Goal: Task Accomplishment & Management: Manage account settings

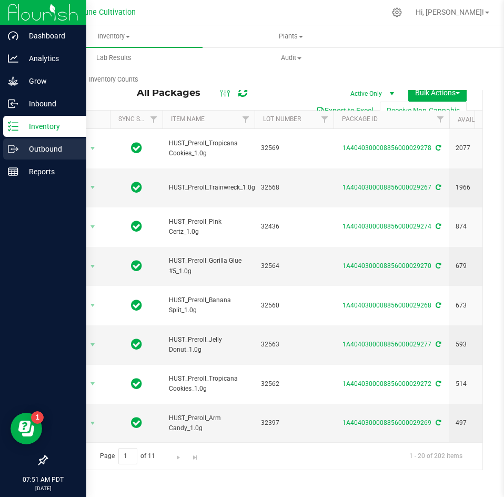
click at [17, 146] on icon at bounding box center [13, 149] width 11 height 11
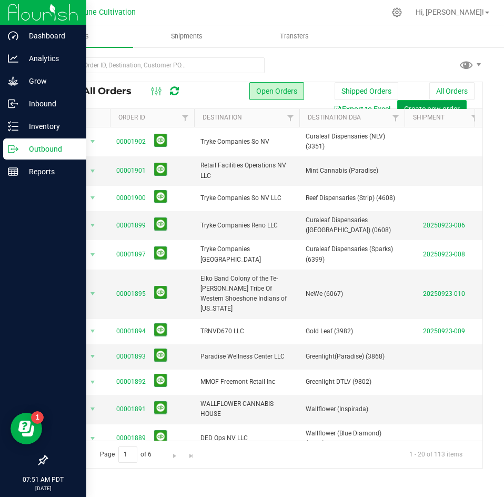
click at [426, 105] on span "Create new order" at bounding box center [432, 109] width 56 height 8
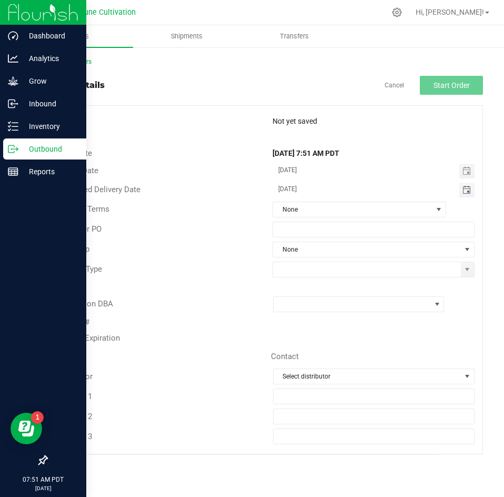
click at [464, 187] on span "Toggle calendar" at bounding box center [466, 190] width 8 height 8
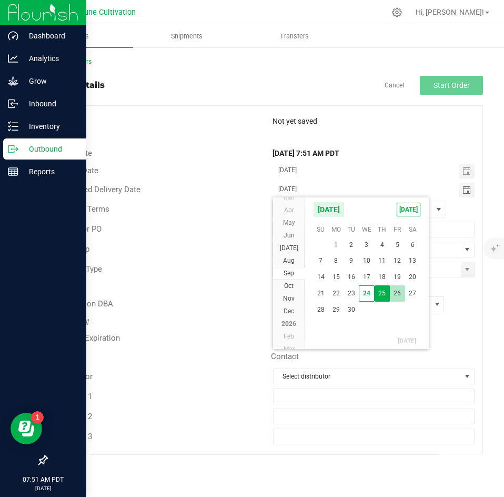
click at [395, 288] on span "26" at bounding box center [397, 293] width 15 height 16
type input "[DATE]"
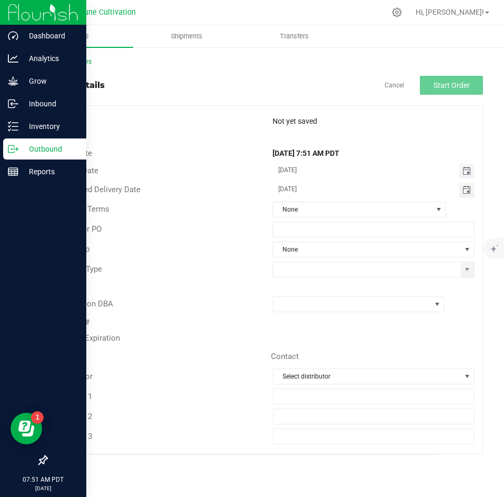
click at [464, 174] on span "Toggle calendar" at bounding box center [466, 171] width 8 height 8
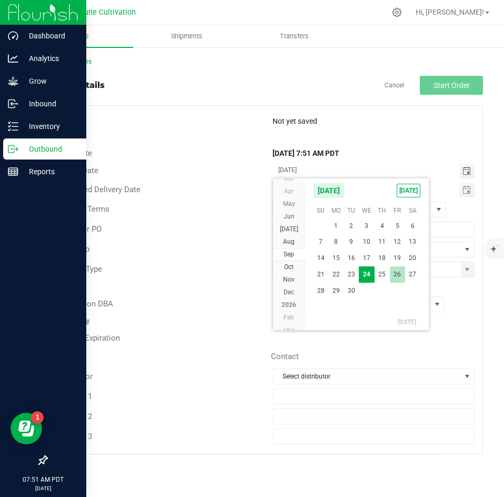
click at [398, 274] on span "26" at bounding box center [397, 274] width 15 height 16
type input "[DATE]"
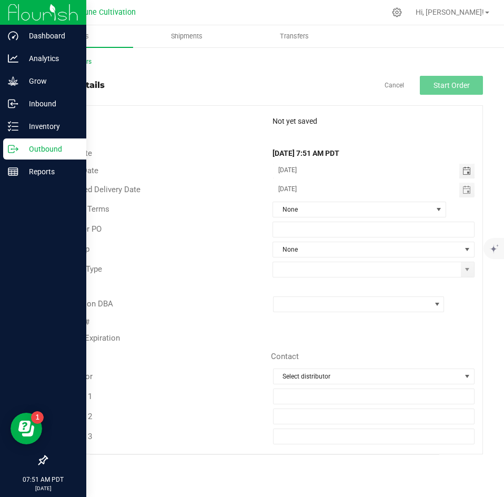
click at [363, 218] on div "Payment Terms None" at bounding box center [265, 209] width 436 height 20
click at [358, 214] on span "None" at bounding box center [352, 209] width 159 height 15
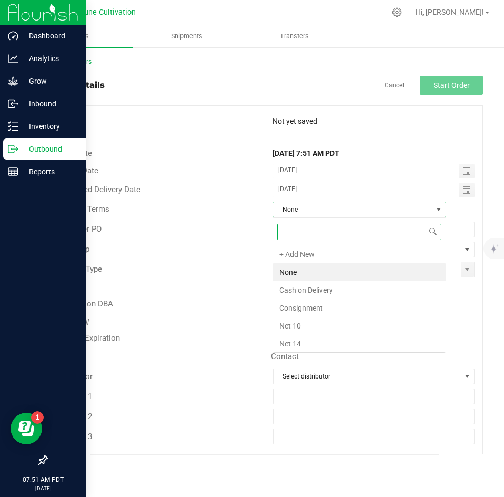
scroll to position [16, 174]
type input "net"
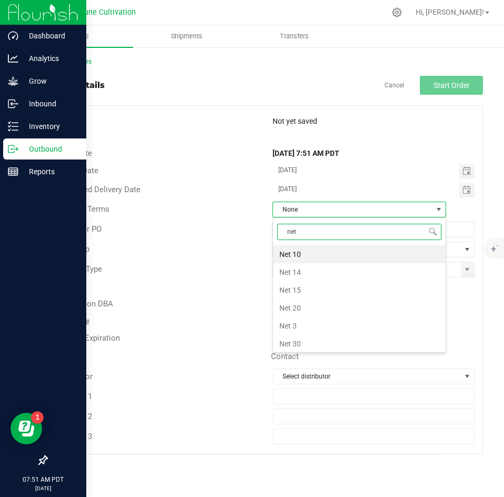
scroll to position [1, 0]
click at [314, 343] on li "Net 30" at bounding box center [359, 343] width 173 height 18
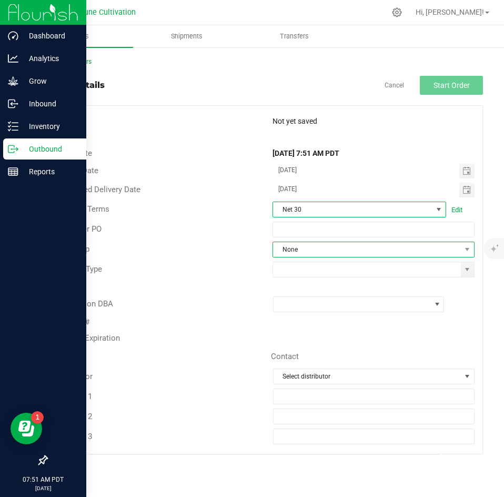
click at [300, 250] on span "None" at bounding box center [367, 249] width 188 height 15
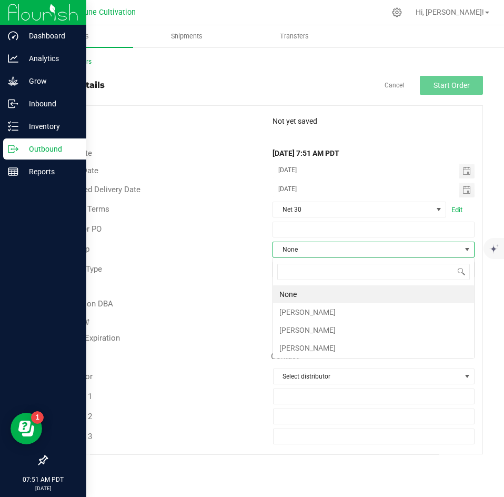
scroll to position [16, 202]
click at [301, 310] on li "[PERSON_NAME]" at bounding box center [373, 312] width 201 height 18
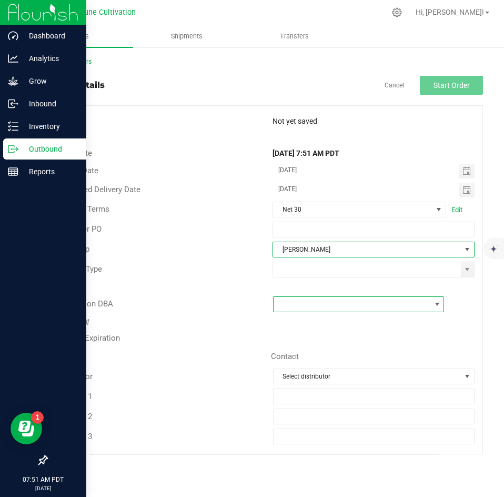
click at [319, 301] on span at bounding box center [352, 304] width 157 height 15
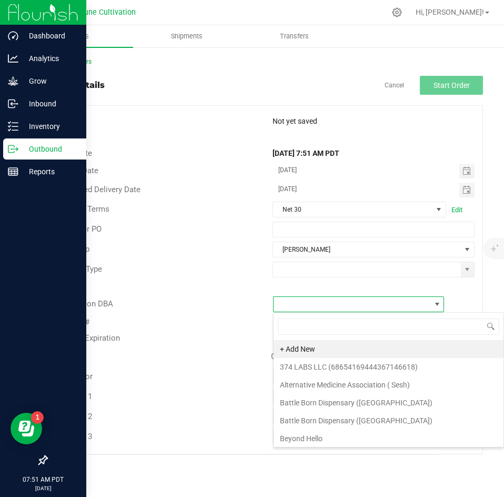
scroll to position [16, 172]
type input "green"
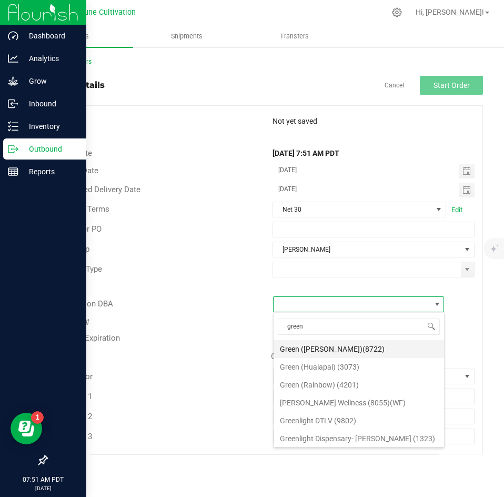
click at [367, 351] on li "Green ([PERSON_NAME])(8722)" at bounding box center [359, 349] width 170 height 18
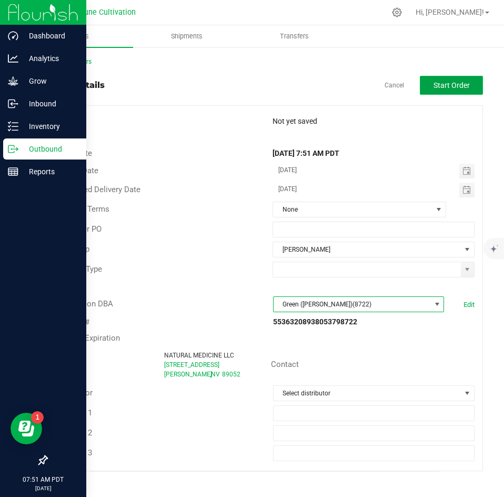
click at [442, 93] on button "Start Order" at bounding box center [451, 85] width 63 height 19
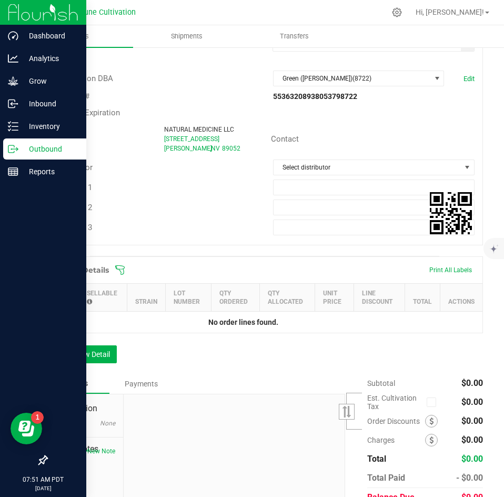
scroll to position [242, 0]
click at [101, 359] on button "Add New Detail" at bounding box center [81, 354] width 71 height 18
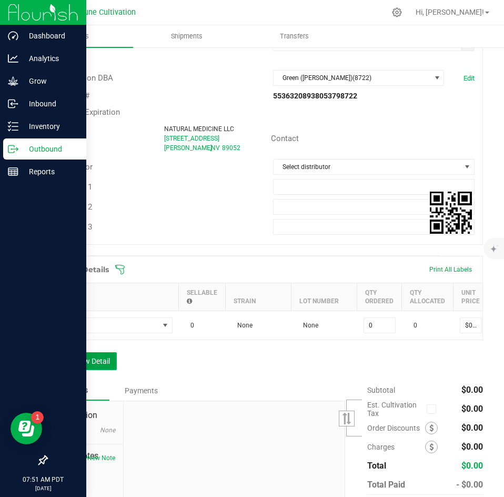
click at [88, 370] on button "Add New Detail" at bounding box center [81, 361] width 71 height 18
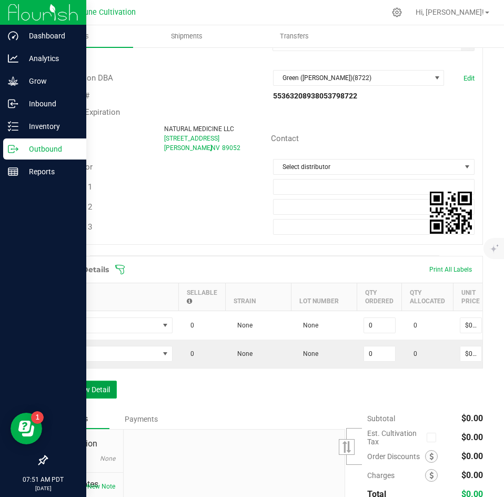
click at [85, 394] on button "Add New Detail" at bounding box center [81, 389] width 71 height 18
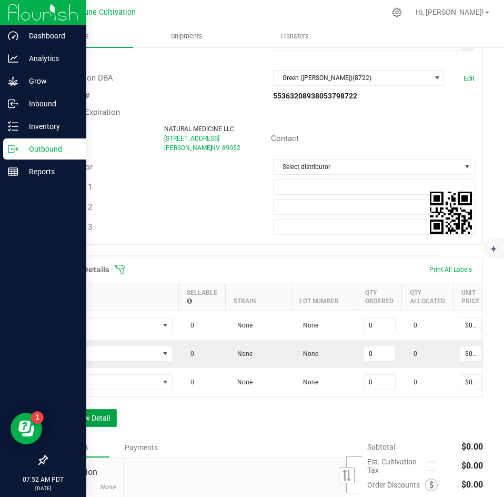
click at [84, 422] on button "Add New Detail" at bounding box center [81, 418] width 71 height 18
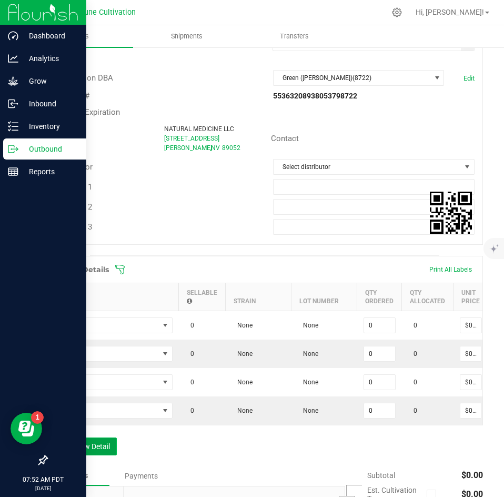
click at [82, 450] on button "Add New Detail" at bounding box center [81, 446] width 71 height 18
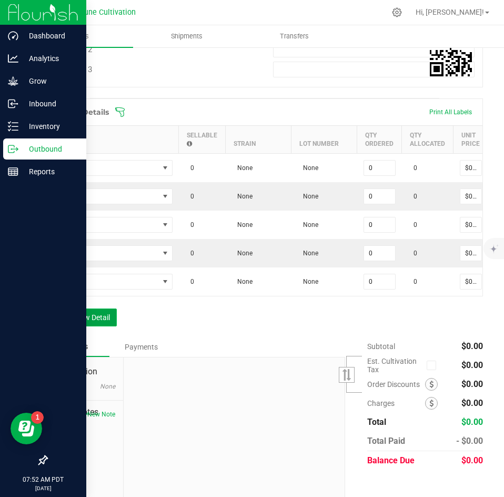
scroll to position [416, 0]
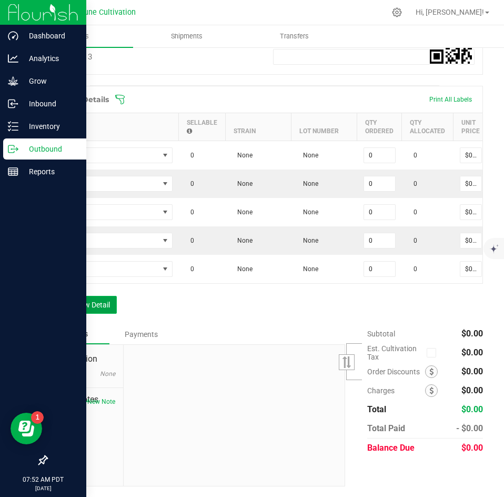
click at [80, 311] on button "Add New Detail" at bounding box center [81, 305] width 71 height 18
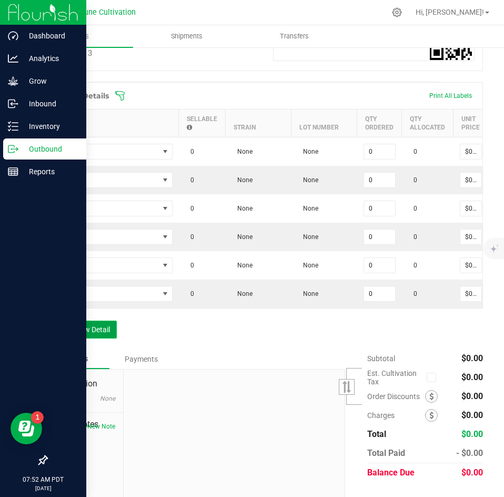
click at [77, 338] on button "Add New Detail" at bounding box center [81, 329] width 71 height 18
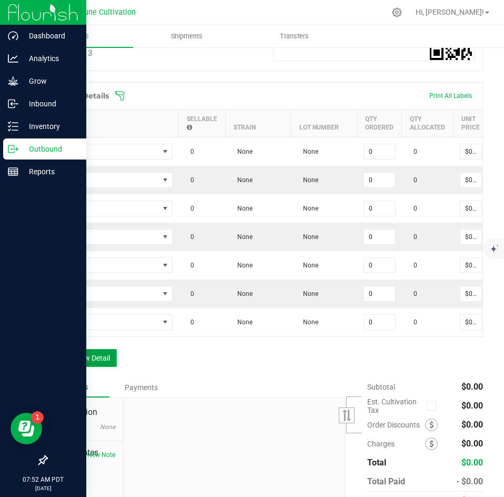
click at [77, 367] on button "Add New Detail" at bounding box center [81, 358] width 71 height 18
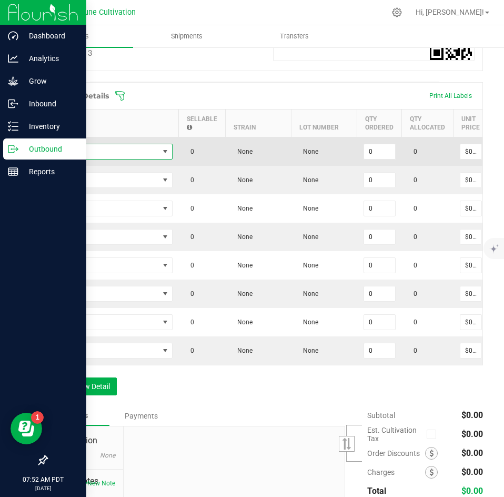
click at [125, 154] on span "NO DATA FOUND" at bounding box center [106, 151] width 105 height 15
click at [125, 154] on span at bounding box center [106, 151] width 105 height 15
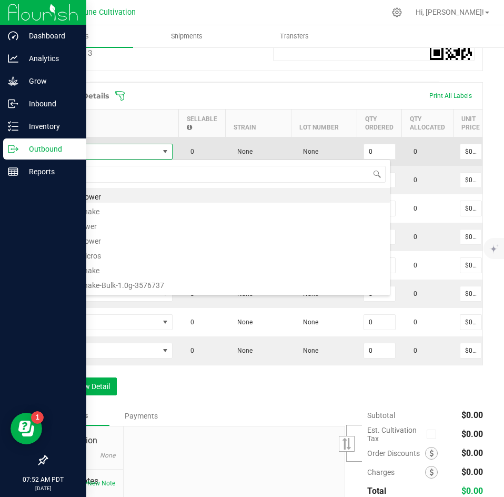
scroll to position [16, 119]
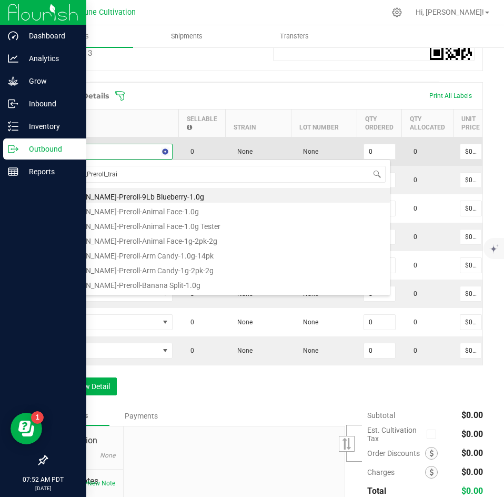
type input "HUST_Preroll_train"
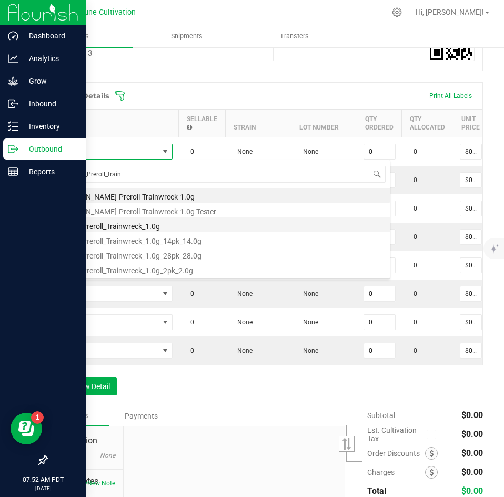
click at [130, 223] on li "HUST_Preroll_Trainwreck_1.0g" at bounding box center [222, 224] width 336 height 15
type input "0 ea"
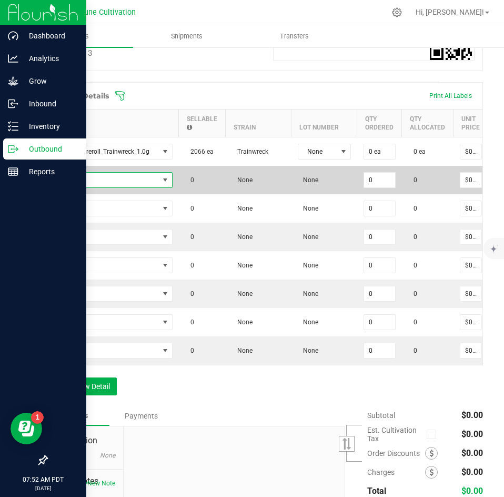
click at [132, 174] on span "NO DATA FOUND" at bounding box center [106, 180] width 105 height 15
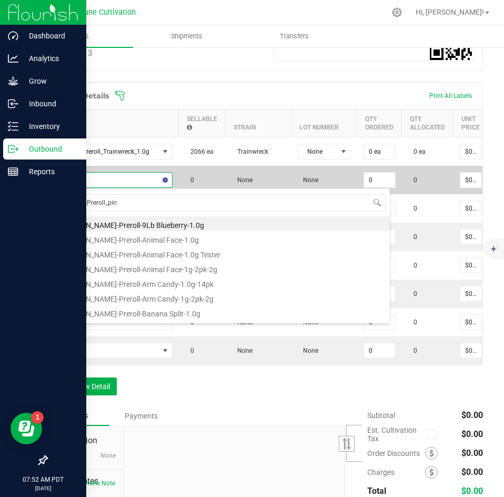
type input "HUST_Preroll_pink"
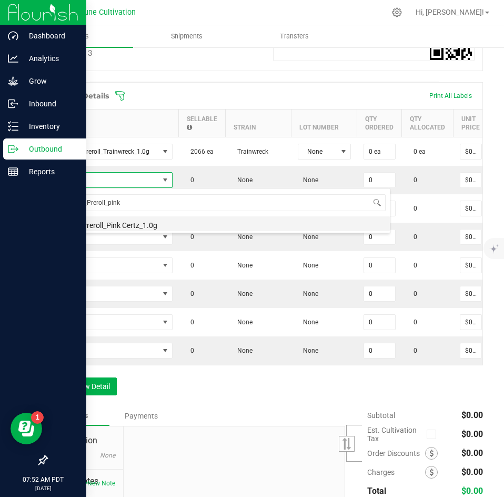
click at [134, 223] on li "HUST_Preroll_Pink Certz_1.0g" at bounding box center [222, 223] width 336 height 15
type input "0 ea"
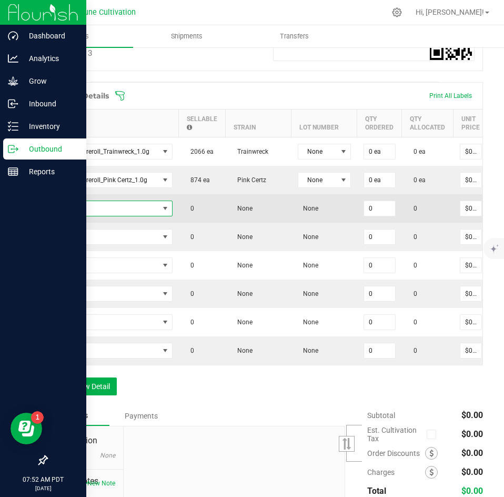
click at [127, 207] on span "NO DATA FOUND" at bounding box center [106, 208] width 105 height 15
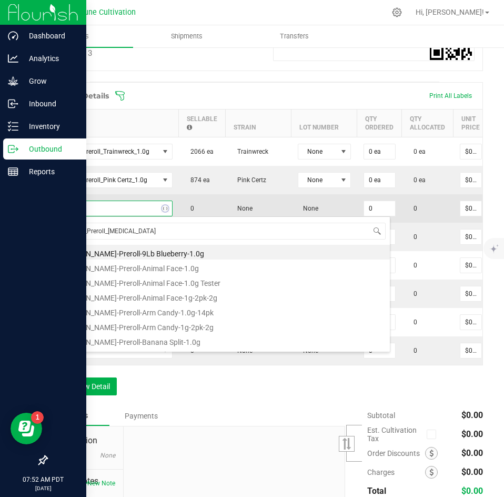
type input "HUST_Preroll_Banana"
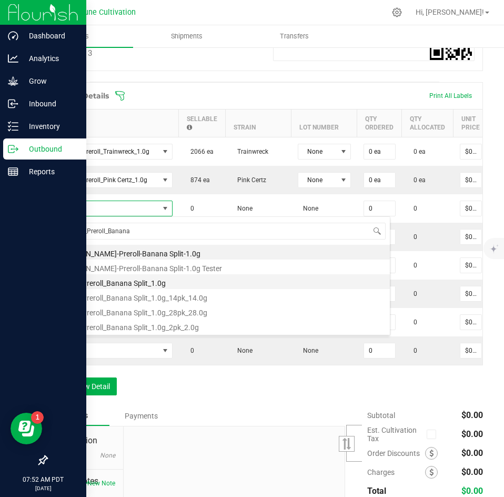
click at [125, 279] on li "HUST_Preroll_Banana Split_1.0g" at bounding box center [222, 281] width 336 height 15
type input "0 ea"
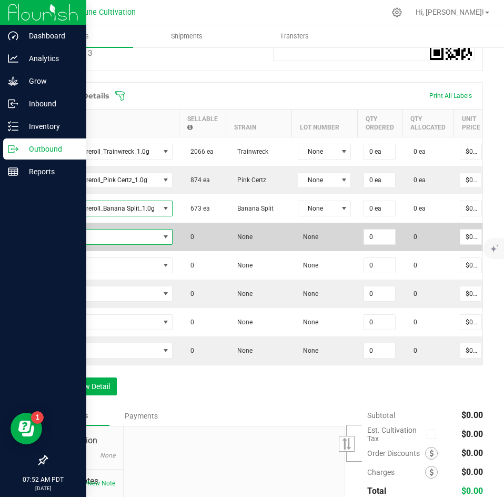
click at [129, 241] on span "NO DATA FOUND" at bounding box center [106, 236] width 105 height 15
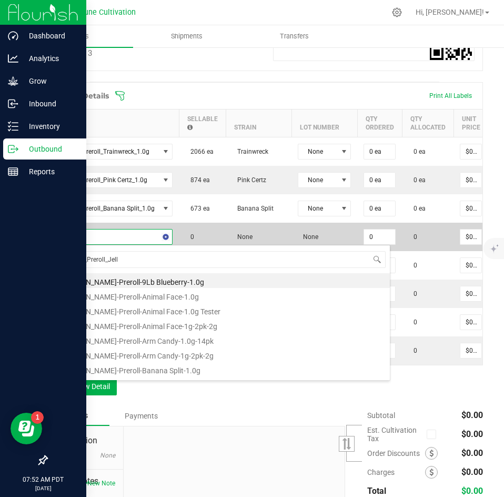
type input "HUST_Preroll_Jelly"
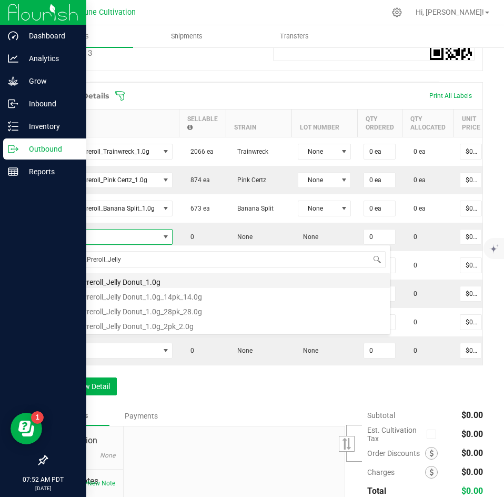
click at [140, 281] on li "HUST_Preroll_Jelly Donut_1.0g" at bounding box center [222, 280] width 336 height 15
type input "0 ea"
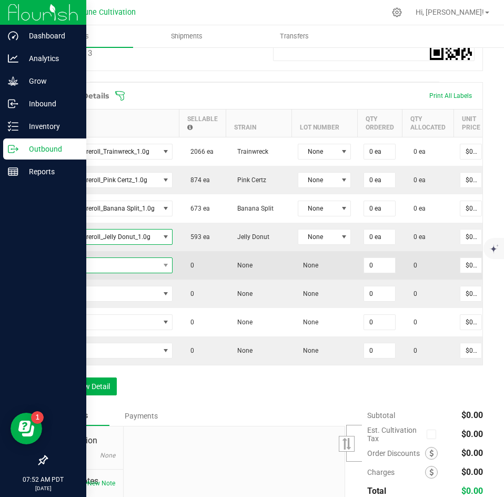
click at [137, 265] on span "NO DATA FOUND" at bounding box center [106, 265] width 105 height 15
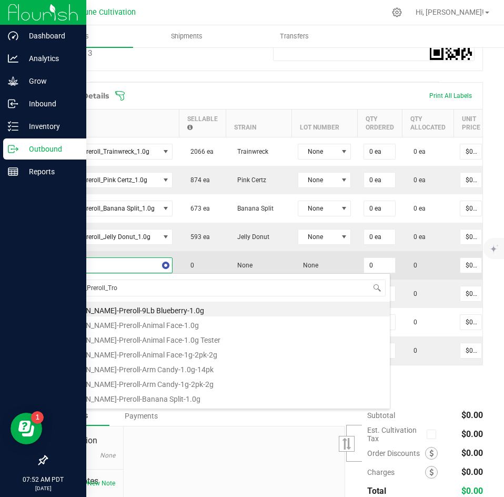
type input "HUST_Preroll_Trop"
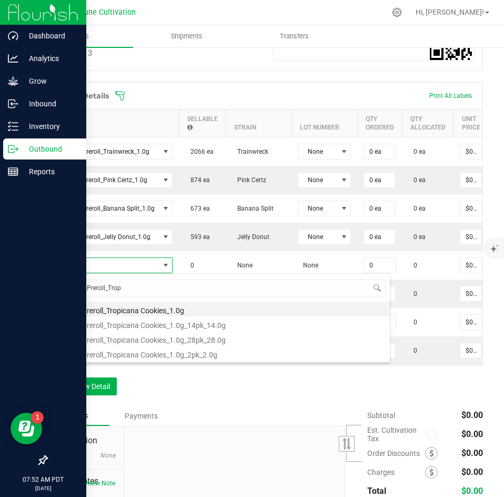
click at [146, 306] on li "HUST_Preroll_Tropicana Cookies_1.0g" at bounding box center [222, 308] width 336 height 15
type input "0 ea"
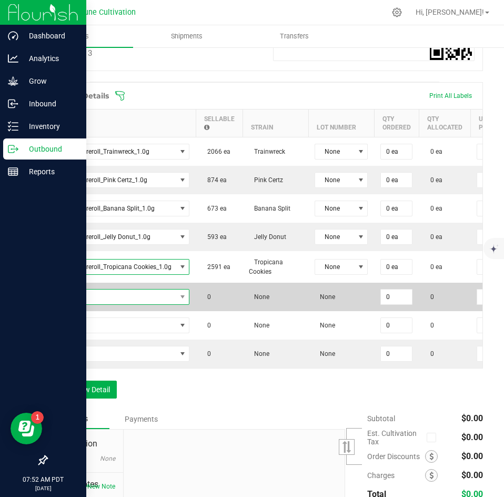
click at [146, 300] on span "NO DATA FOUND" at bounding box center [115, 296] width 122 height 15
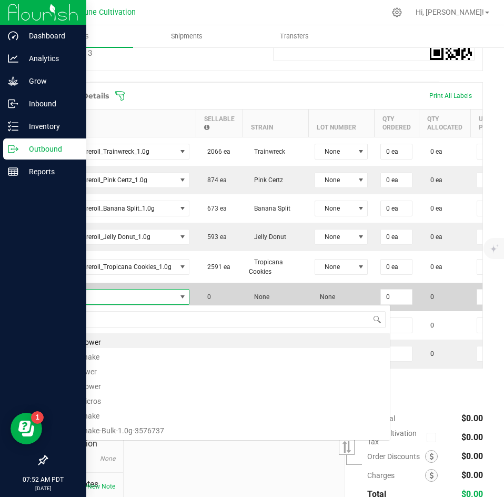
scroll to position [16, 135]
type input "HUST_Preroll_Arm ca"
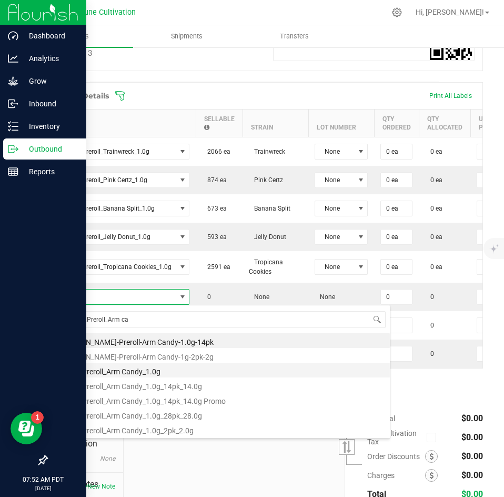
click at [138, 365] on li "HUST_Preroll_Arm Candy_1.0g" at bounding box center [222, 370] width 336 height 15
type input "0 ea"
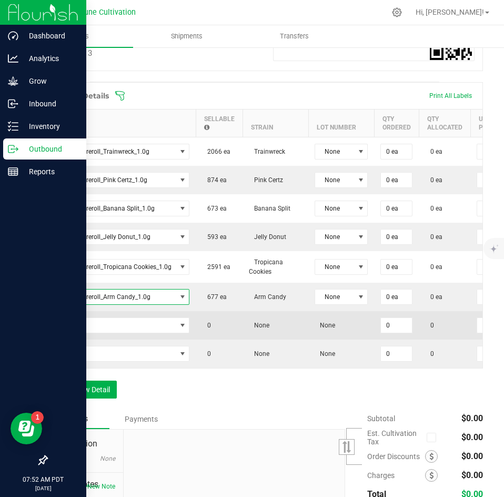
click at [143, 333] on td at bounding box center [121, 325] width 149 height 28
click at [143, 329] on span "NO DATA FOUND" at bounding box center [115, 325] width 122 height 15
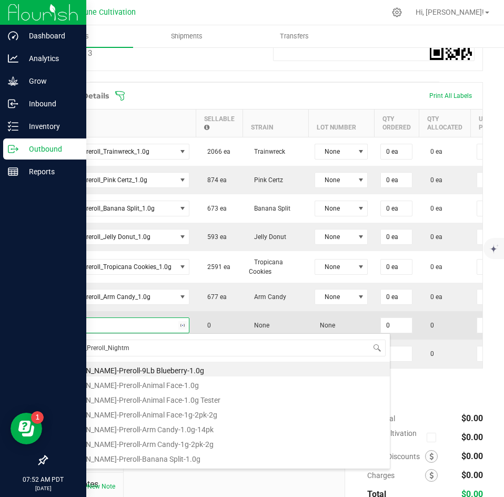
type input "HUST_Preroll_Nightma"
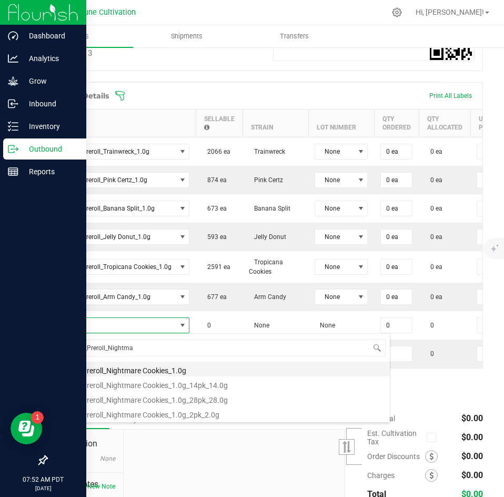
click at [145, 375] on li "HUST_Preroll_Nightmare Cookies_1.0g" at bounding box center [222, 368] width 336 height 15
type input "0 ea"
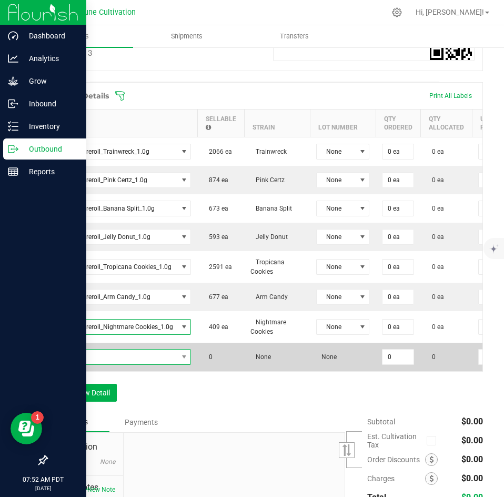
click at [147, 355] on span "NO DATA FOUND" at bounding box center [116, 356] width 124 height 15
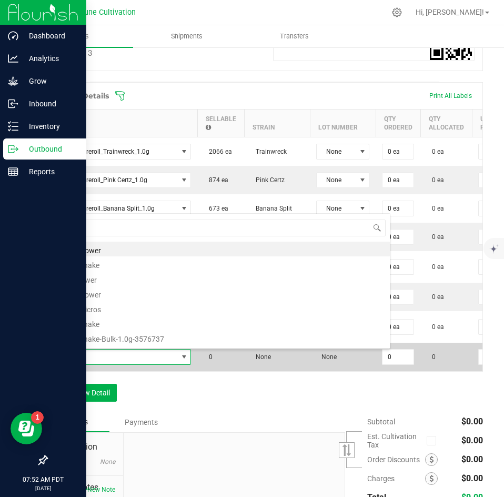
scroll to position [16, 136]
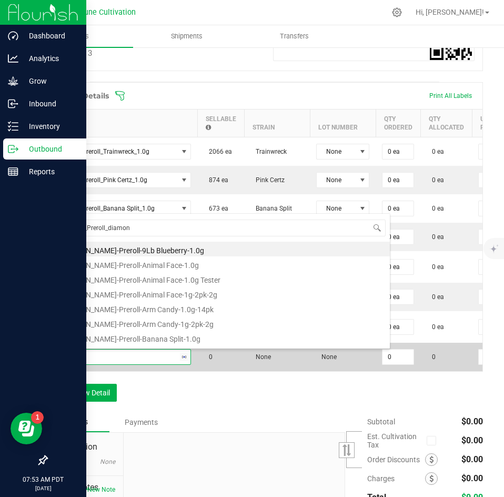
type input "HUST_Preroll_diamond"
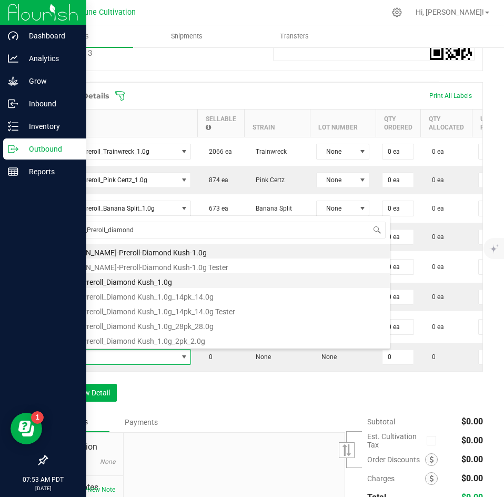
click at [157, 285] on li "HUST_Preroll_Diamond Kush_1.0g" at bounding box center [222, 280] width 336 height 15
type input "0 ea"
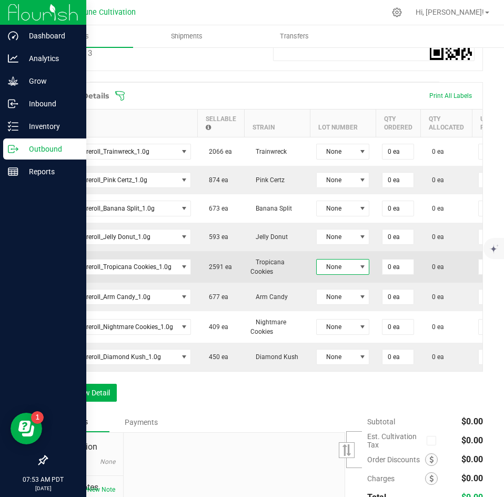
click at [343, 269] on span "None" at bounding box center [336, 266] width 39 height 15
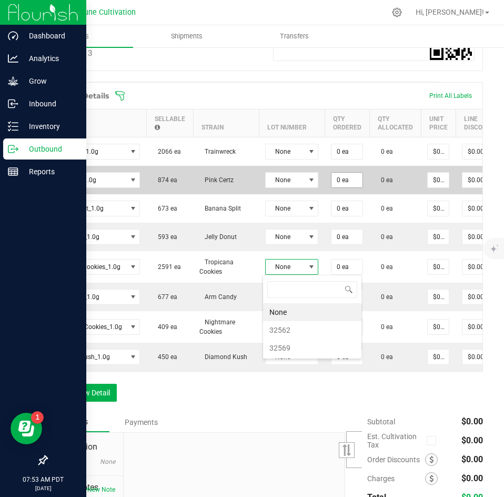
scroll to position [0, 52]
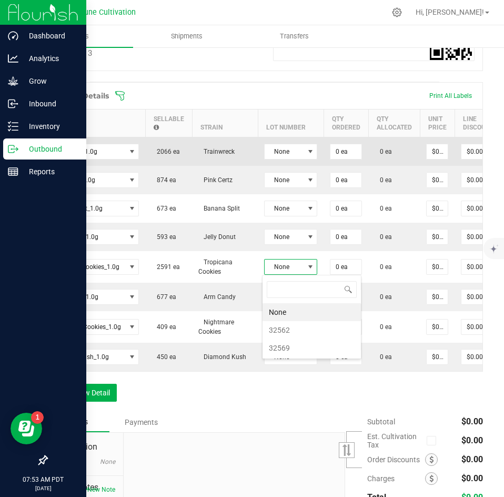
click at [344, 160] on td "0 ea" at bounding box center [346, 151] width 45 height 29
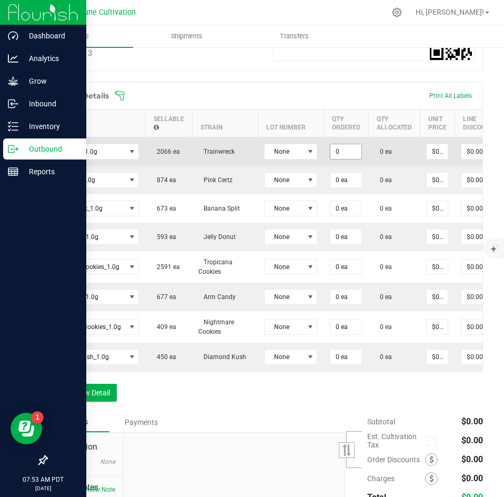
click at [343, 153] on input "0" at bounding box center [345, 151] width 31 height 15
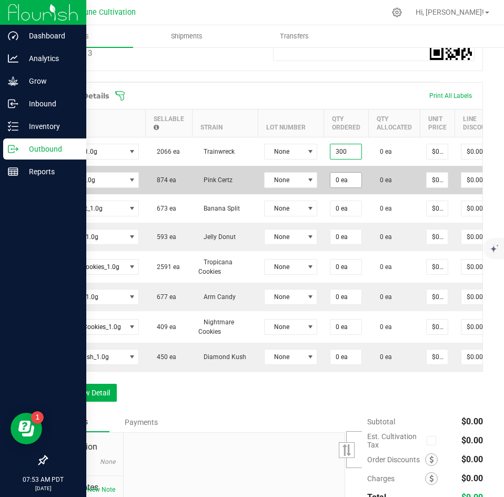
type input "300 ea"
click at [334, 178] on input "0" at bounding box center [345, 180] width 31 height 15
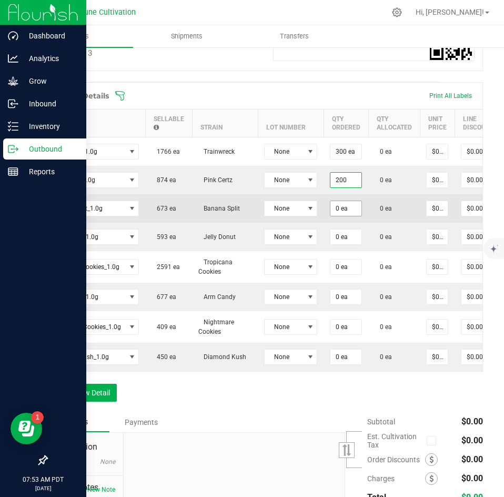
type input "200 ea"
click at [347, 213] on input "0" at bounding box center [345, 208] width 31 height 15
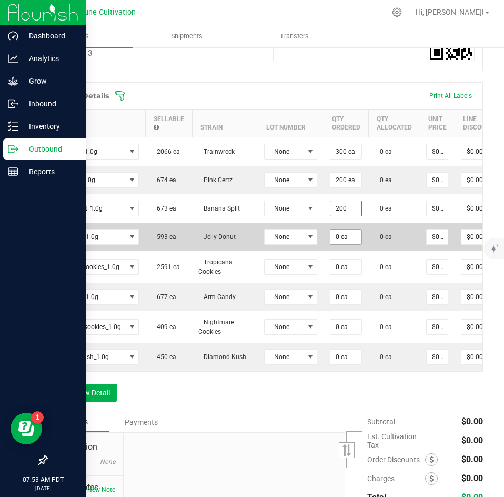
type input "200 ea"
click at [346, 233] on input "0" at bounding box center [345, 236] width 31 height 15
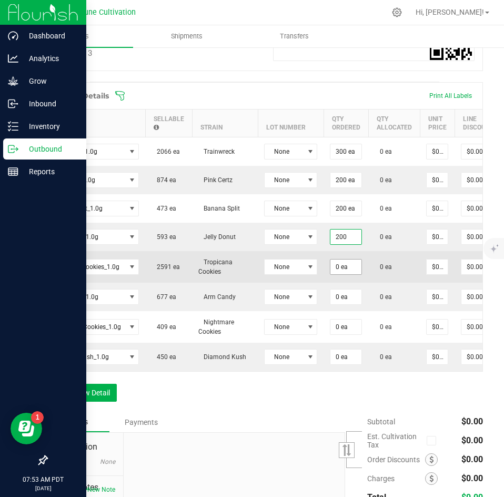
type input "200 ea"
click at [345, 268] on input "0" at bounding box center [345, 266] width 31 height 15
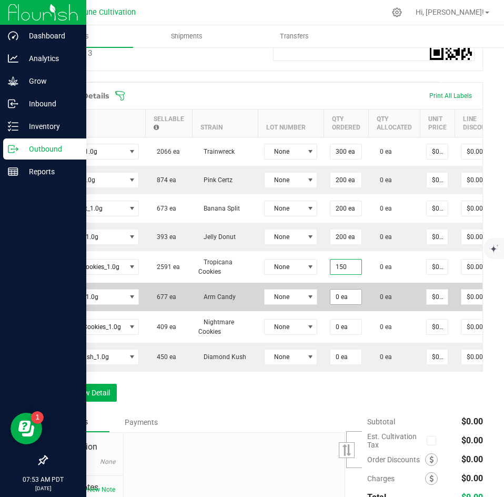
type input "150 ea"
click at [342, 296] on input "0" at bounding box center [345, 296] width 31 height 15
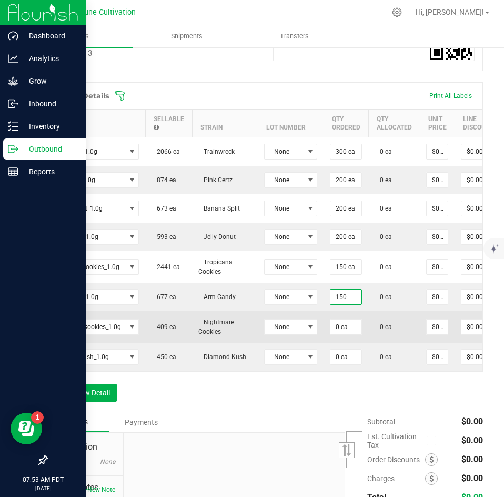
type input "150 ea"
click at [339, 317] on td "0 ea" at bounding box center [346, 327] width 45 height 32
click at [338, 322] on input "0" at bounding box center [345, 326] width 31 height 15
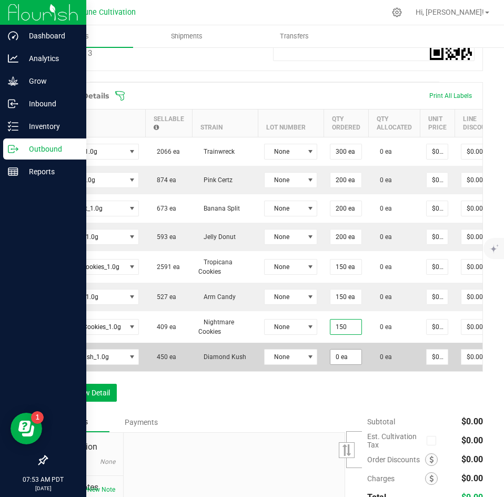
type input "150 ea"
click at [343, 351] on input "0" at bounding box center [345, 356] width 31 height 15
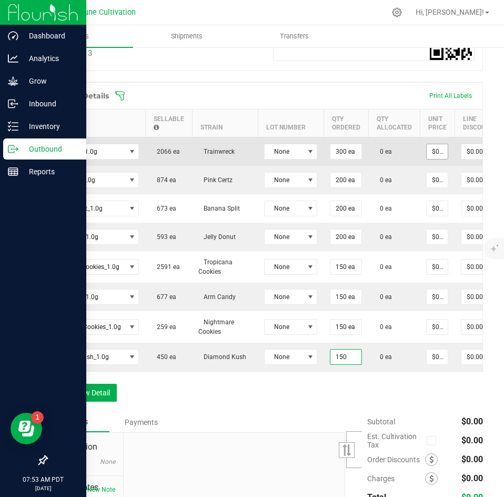
type input "150 ea"
click at [431, 146] on input "0" at bounding box center [437, 151] width 21 height 15
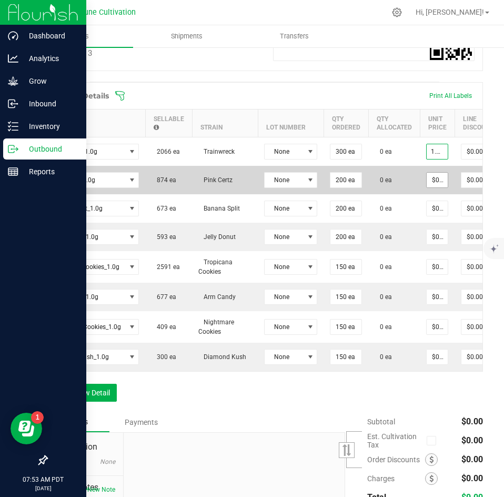
type input "$1.85000"
type input "$555.00"
click at [431, 178] on input "0" at bounding box center [437, 180] width 21 height 15
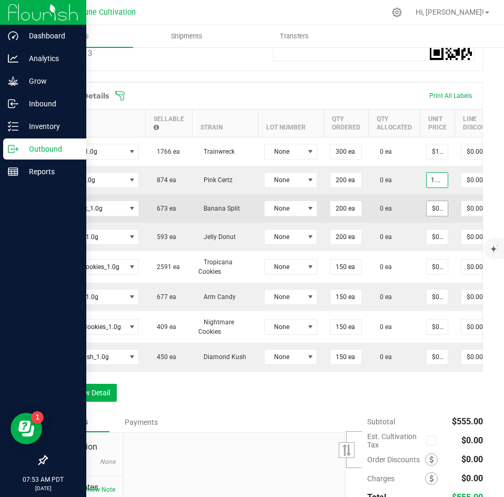
type input "$1.85000"
type input "$370.00"
click at [435, 204] on input "0" at bounding box center [437, 208] width 21 height 15
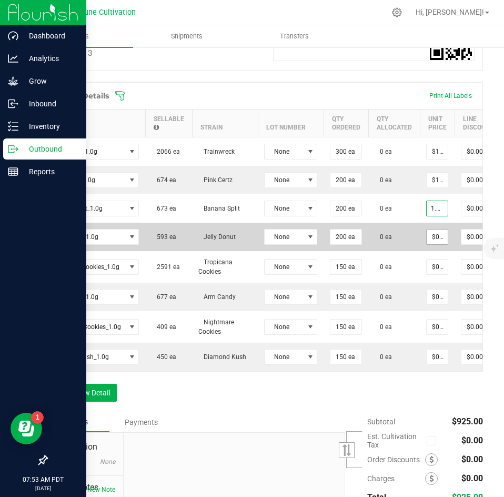
type input "$1.85000"
type input "$370.00"
click at [435, 233] on input "0" at bounding box center [437, 236] width 21 height 15
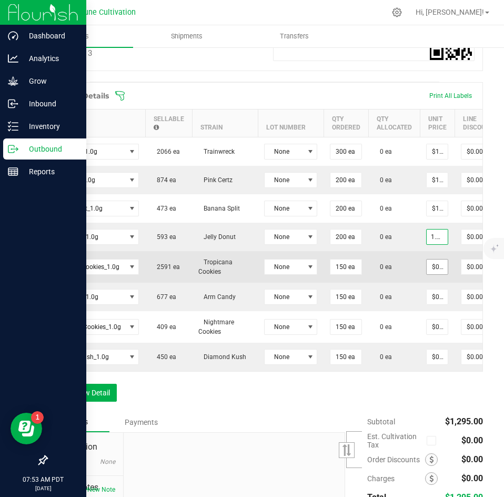
type input "$1.85000"
type input "$370.00"
click at [439, 266] on input "0" at bounding box center [437, 266] width 21 height 15
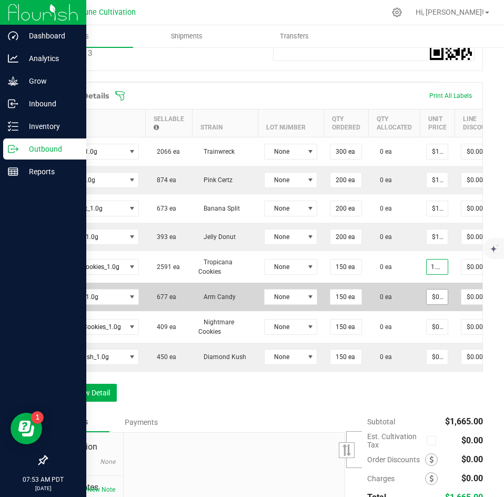
type input "$1.85000"
type input "$277.50"
click at [435, 298] on input "0" at bounding box center [437, 296] width 21 height 15
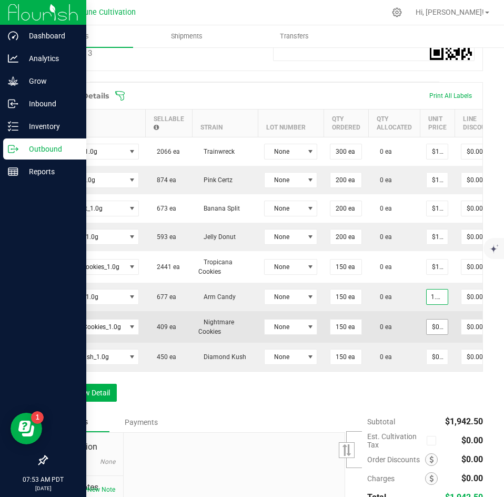
type input "$1.85000"
type input "$277.50"
click at [431, 319] on span "$0.00000" at bounding box center [437, 327] width 22 height 16
click at [431, 320] on input "0" at bounding box center [437, 326] width 21 height 15
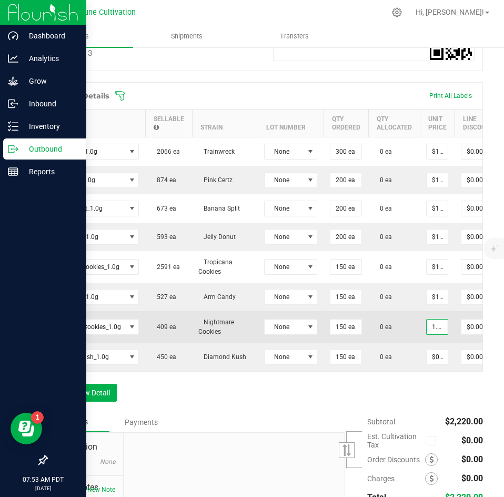
scroll to position [0, 1]
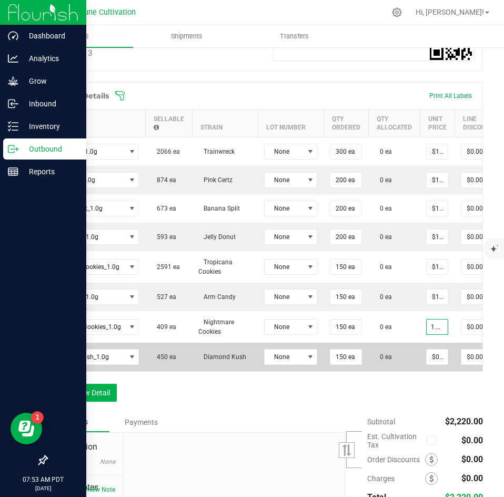
type input "$1.85000"
type input "$277.50"
click at [431, 344] on td "$0.00000" at bounding box center [437, 357] width 35 height 28
click at [431, 350] on input "0" at bounding box center [437, 356] width 21 height 15
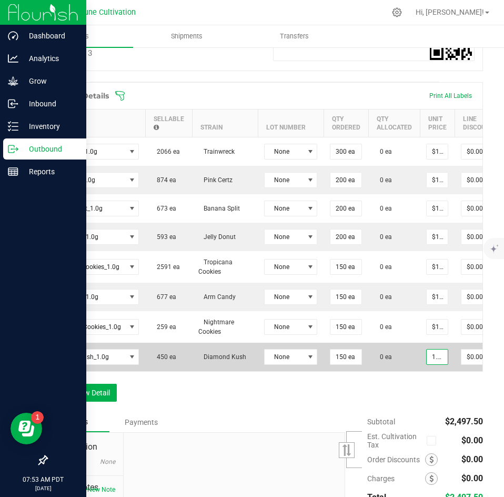
scroll to position [0, 1]
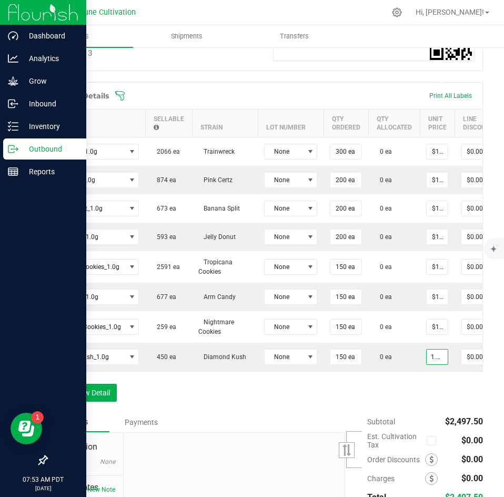
type input "$1.85000"
type input "$277.50"
click at [431, 396] on div "Order Details Print All Labels Item Sellable Strain Lot Number Qty Ordered Qty …" at bounding box center [264, 247] width 437 height 330
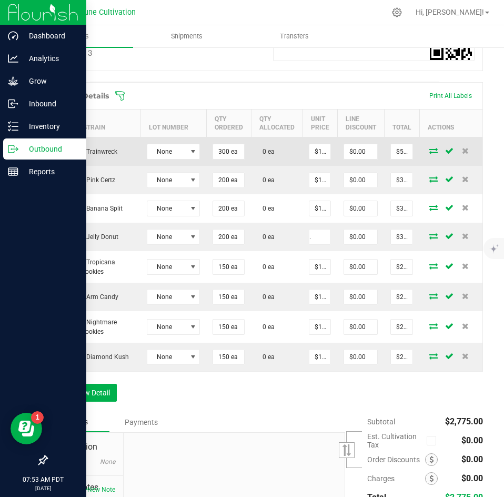
click at [429, 153] on icon at bounding box center [433, 150] width 8 height 6
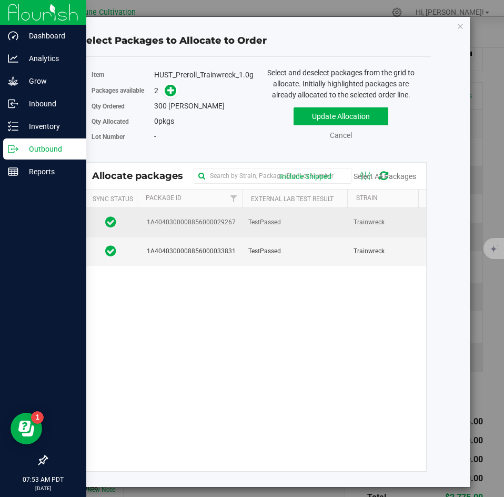
click at [274, 228] on td "TestPassed" at bounding box center [294, 222] width 105 height 29
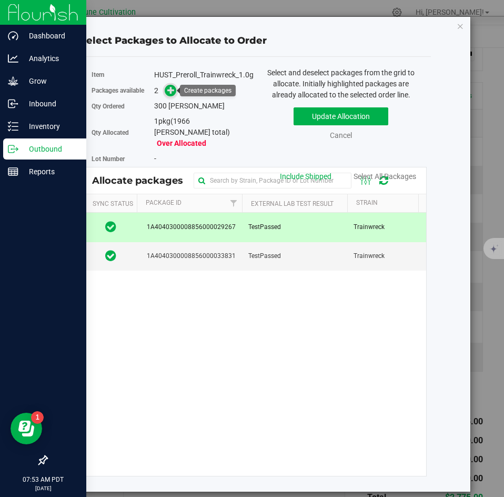
click at [171, 96] on span at bounding box center [171, 91] width 12 height 12
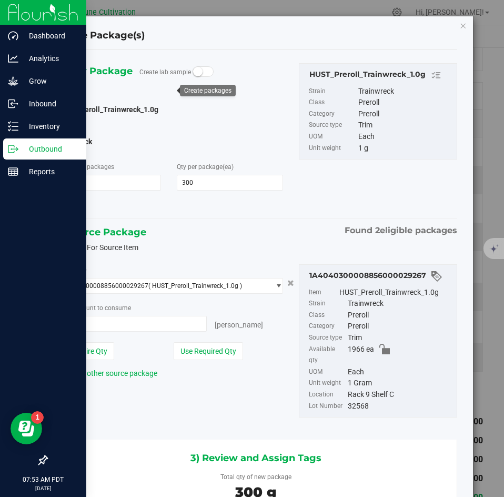
type input "300 ea"
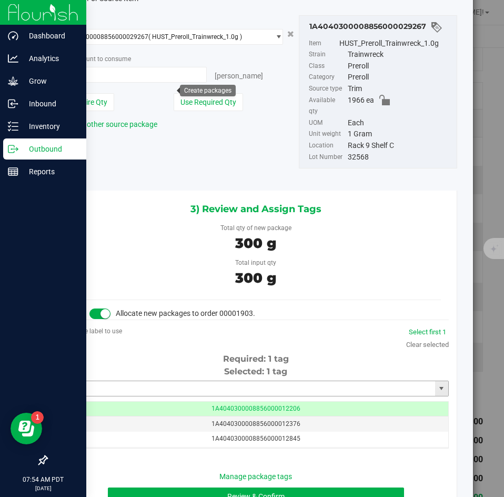
click at [203, 381] on input "text" at bounding box center [249, 388] width 371 height 15
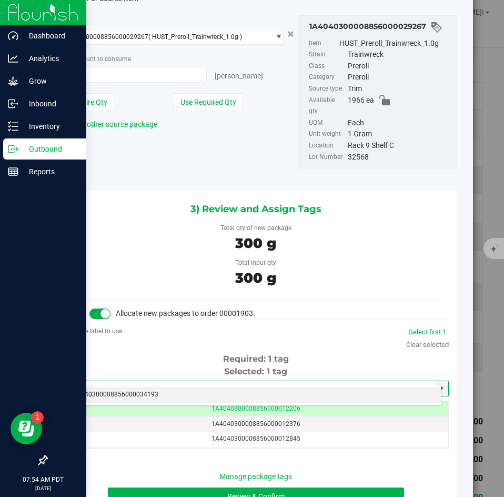
click at [190, 400] on li "1A4040300008856000034193" at bounding box center [252, 395] width 378 height 16
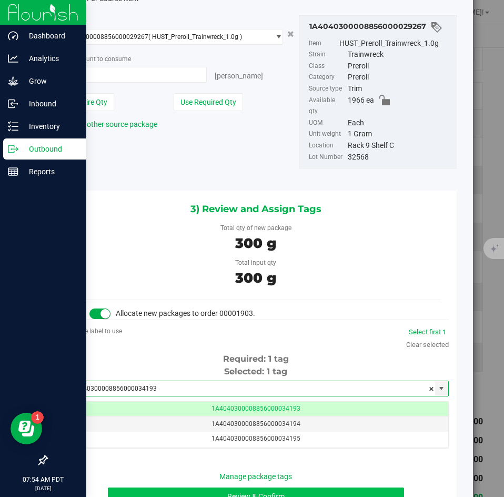
type input "1A4040300008856000034193"
click at [178, 487] on button "Review & Confirm" at bounding box center [256, 496] width 296 height 18
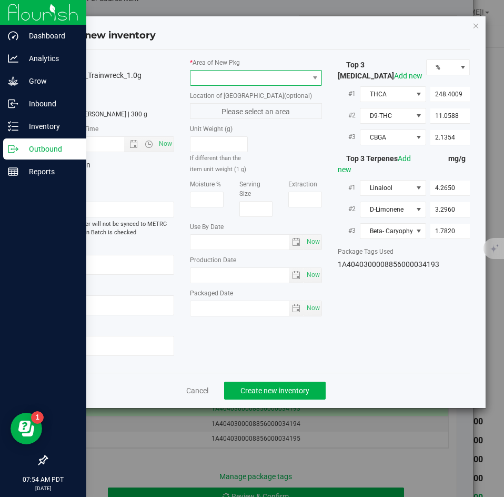
click at [212, 79] on span at bounding box center [249, 78] width 118 height 15
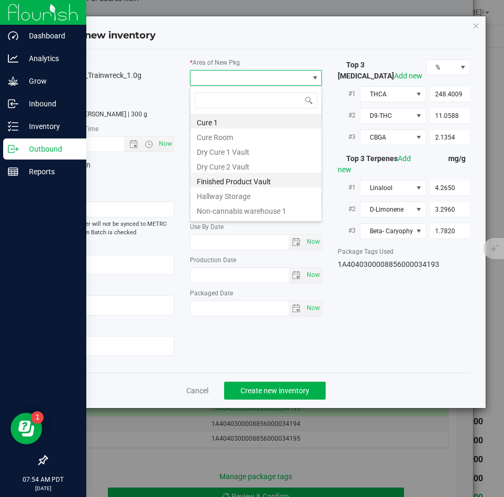
click at [215, 177] on li "Finished Product Vault" at bounding box center [255, 180] width 131 height 15
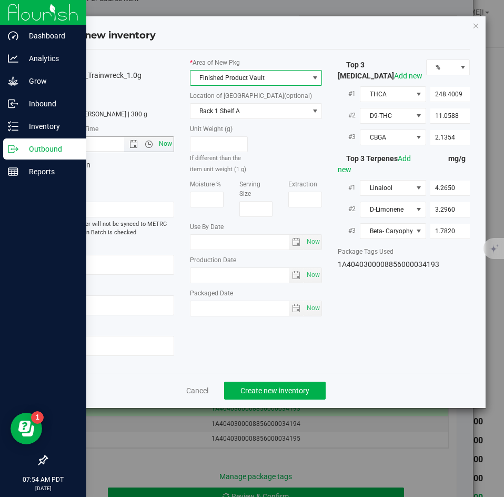
click at [172, 139] on span "Now" at bounding box center [166, 143] width 18 height 15
type input "[DATE] 7:54 AM"
click at [257, 374] on div "Cancel Create new inventory" at bounding box center [256, 390] width 428 height 35
click at [253, 384] on button "Create new inventory" at bounding box center [275, 390] width 102 height 18
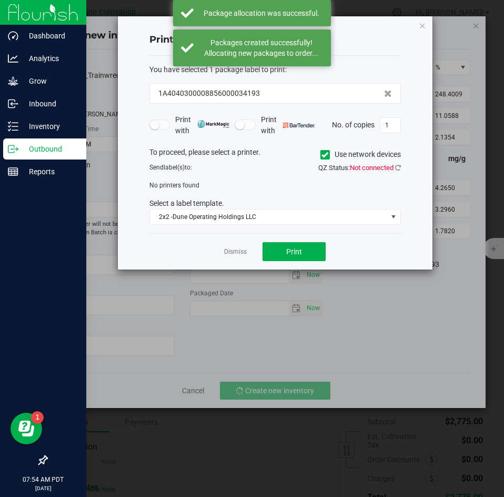
click at [239, 259] on div "Dismiss Print" at bounding box center [275, 251] width 252 height 36
click at [237, 249] on link "Dismiss" at bounding box center [235, 251] width 23 height 9
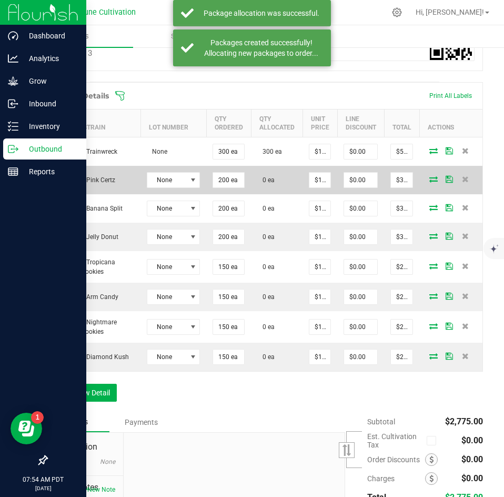
click at [429, 180] on icon at bounding box center [433, 179] width 8 height 6
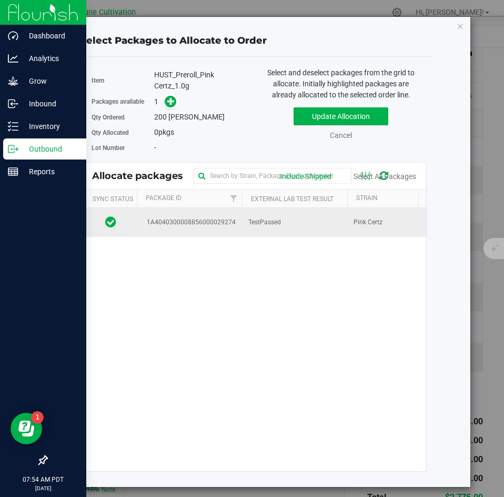
click at [296, 230] on td "TestPassed" at bounding box center [294, 222] width 105 height 28
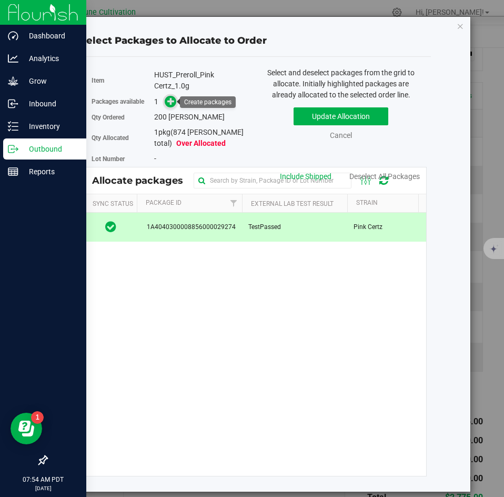
click at [171, 98] on icon at bounding box center [170, 100] width 7 height 7
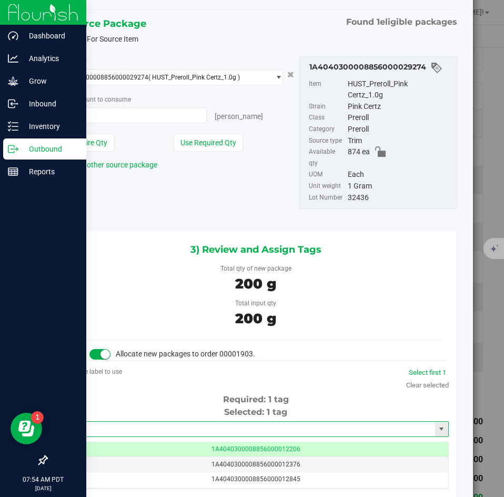
click at [198, 423] on input "text" at bounding box center [249, 428] width 371 height 15
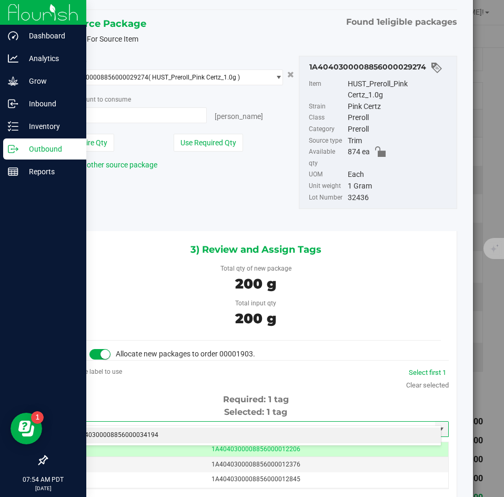
click at [189, 433] on li "1A4040300008856000034194" at bounding box center [252, 435] width 378 height 16
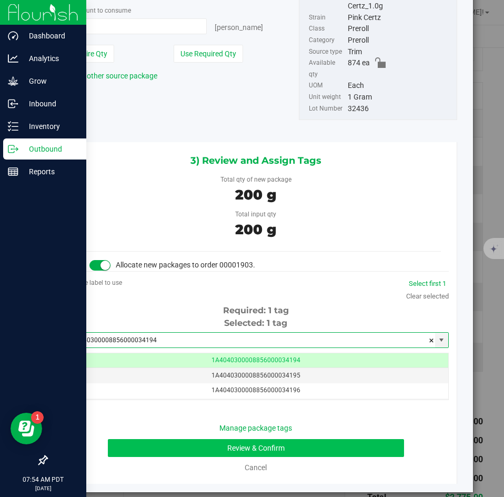
type input "1A4040300008856000034194"
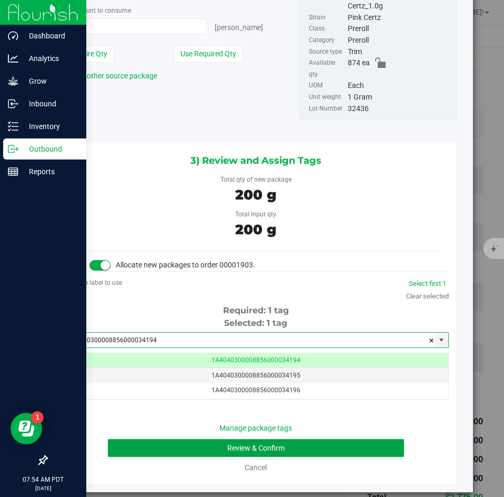
click at [169, 439] on button "Review & Confirm" at bounding box center [256, 448] width 296 height 18
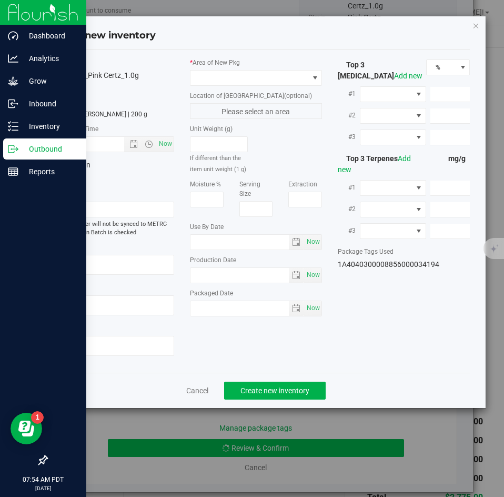
type textarea "23.6099%"
type textarea "Pink Certz"
type textarea "0.0434752%"
type input "252.7760"
type input "14.4145"
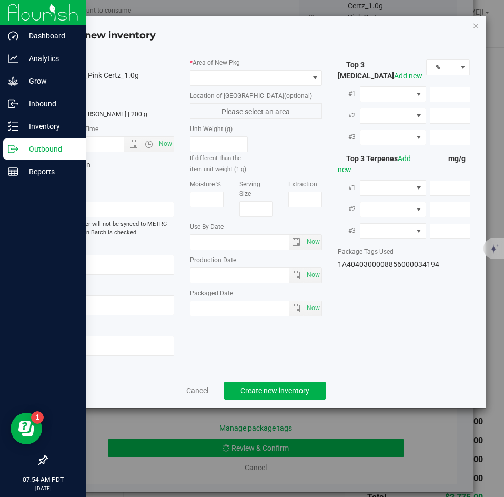
type input "7.4038"
type input "5.3700"
type input "1.9230"
type input "1.6840"
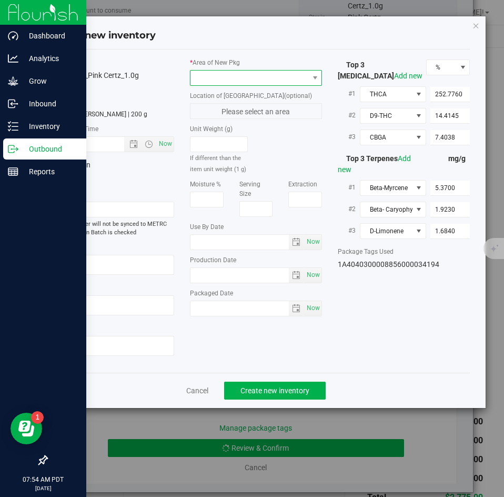
click at [221, 85] on span at bounding box center [249, 78] width 118 height 15
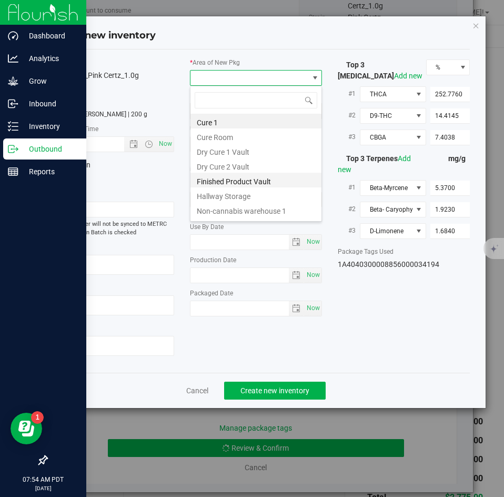
click at [218, 182] on li "Finished Product Vault" at bounding box center [255, 180] width 131 height 15
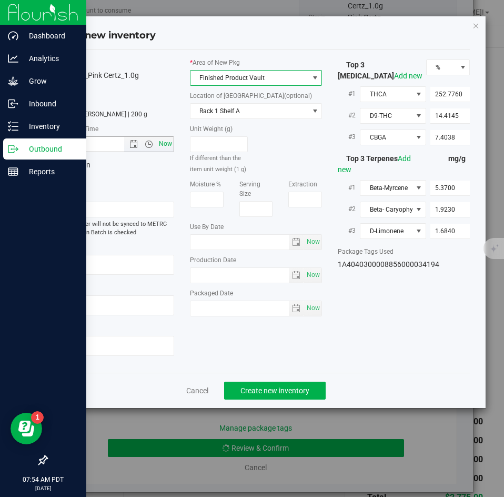
click at [165, 140] on span "Now" at bounding box center [166, 143] width 18 height 15
type input "[DATE] 7:54 AM"
click at [262, 370] on div "Item Name HUST_Preroll_Pink Certz_1.0g Total Qty 1 package totaling 200 [PERSON…" at bounding box center [256, 210] width 428 height 323
click at [256, 390] on span "Create new inventory" at bounding box center [274, 390] width 69 height 8
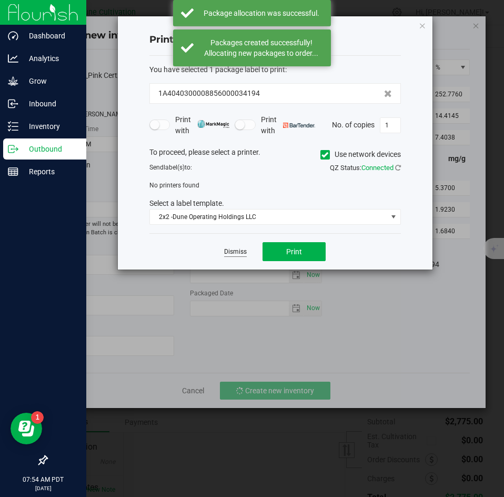
click at [236, 254] on link "Dismiss" at bounding box center [235, 251] width 23 height 9
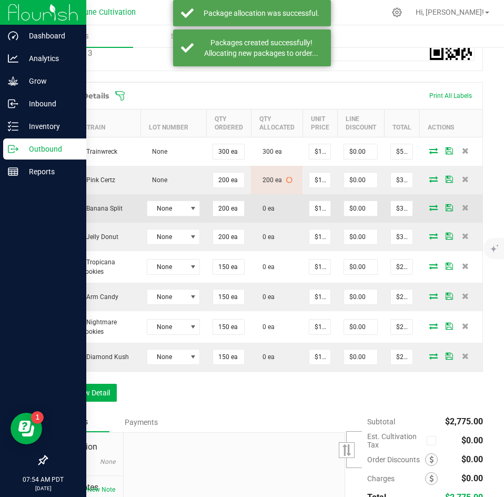
click at [426, 206] on span at bounding box center [434, 207] width 16 height 6
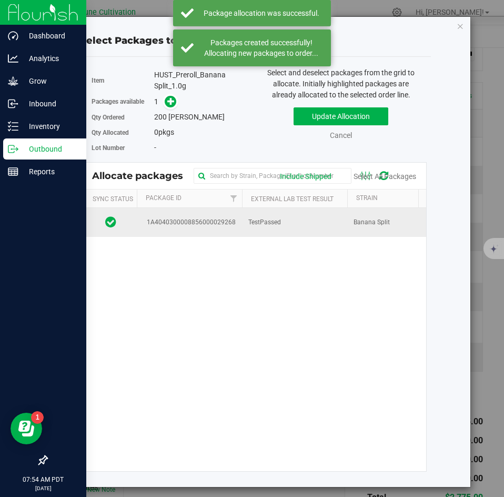
click at [291, 223] on td "TestPassed" at bounding box center [294, 222] width 105 height 28
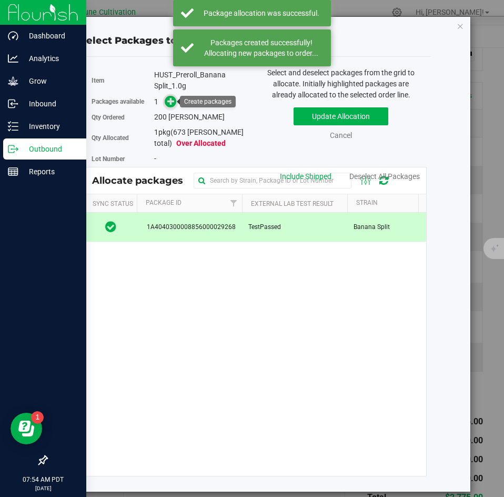
click at [169, 104] on icon at bounding box center [170, 100] width 7 height 7
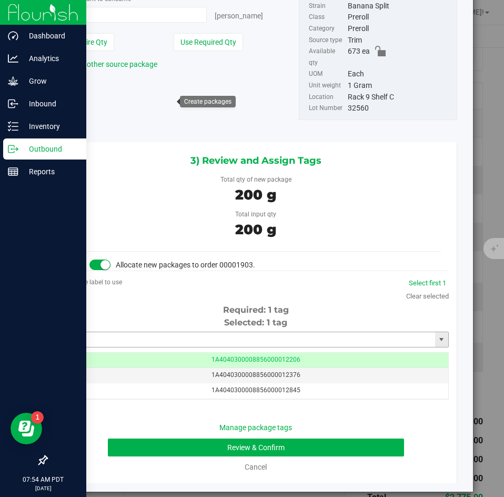
click at [263, 332] on input "text" at bounding box center [249, 339] width 371 height 15
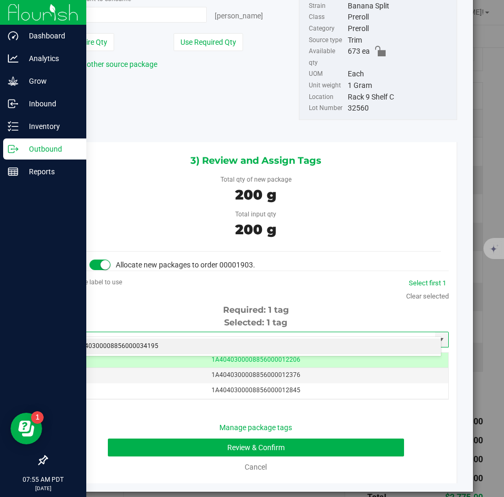
click at [238, 351] on li "1A4040300008856000034195" at bounding box center [252, 346] width 378 height 16
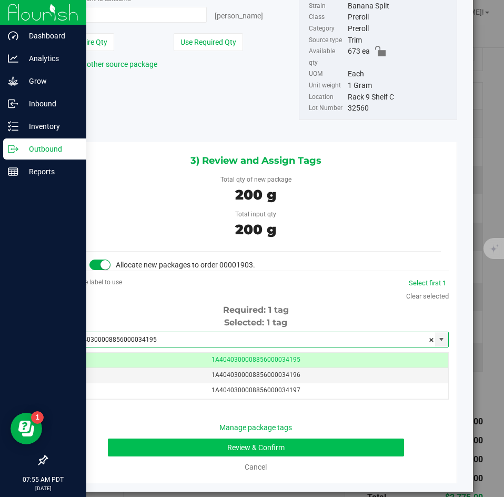
type input "1A4040300008856000034195"
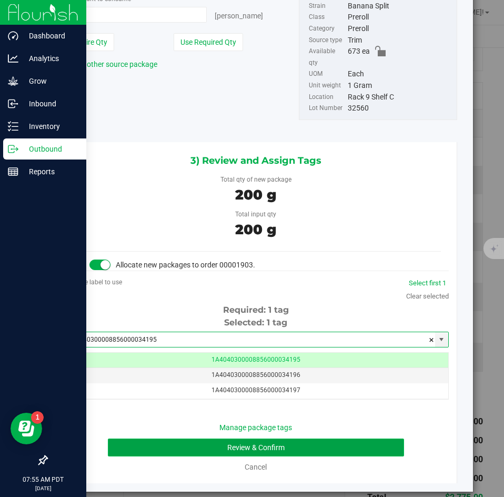
click at [197, 438] on button "Review & Confirm" at bounding box center [256, 447] width 296 height 18
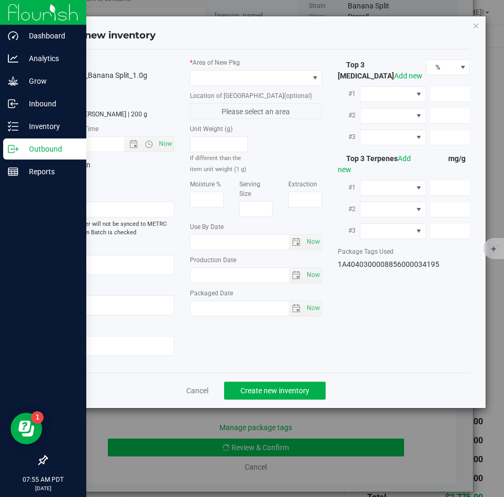
type textarea "25.1365%"
type textarea "Banana Split"
type textarea "0.0453%"
type input "280.7413"
type input "14.7645"
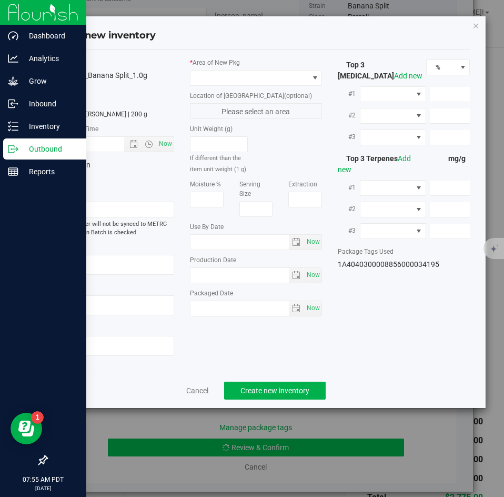
type input "5.1552"
type input "4.3660"
type input "3.6480"
type input "1.2190"
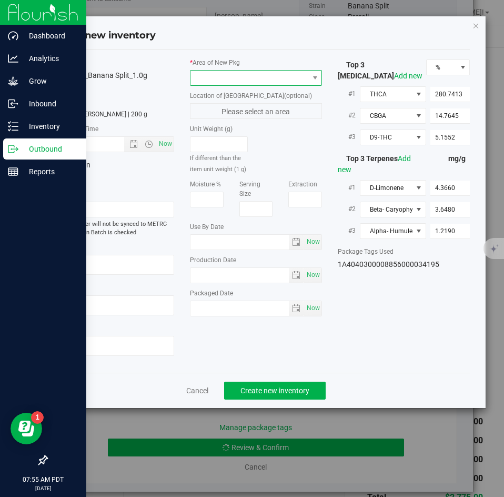
click at [219, 84] on span at bounding box center [249, 78] width 118 height 15
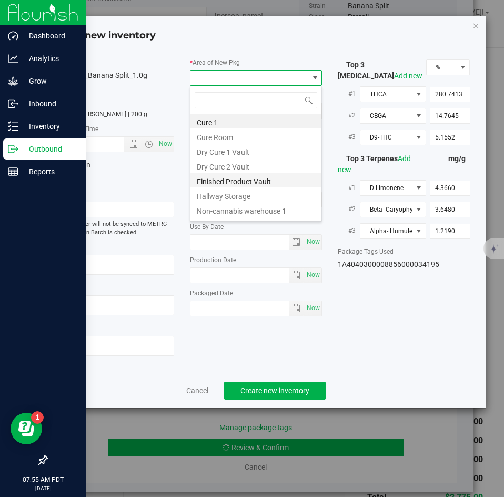
click at [209, 177] on li "Finished Product Vault" at bounding box center [255, 180] width 131 height 15
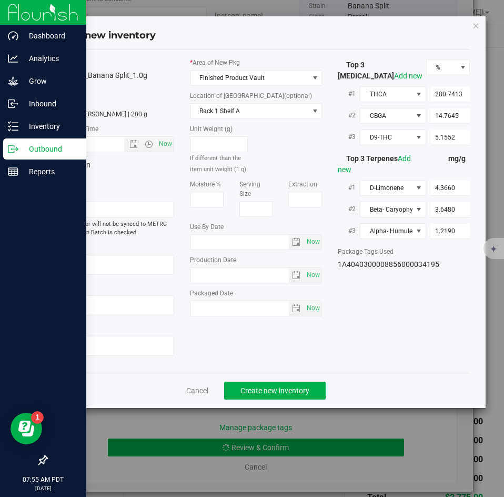
click at [176, 158] on div "Production Batch" at bounding box center [108, 170] width 148 height 27
click at [167, 149] on span "Now" at bounding box center [166, 143] width 18 height 15
type input "[DATE] 7:55 AM"
click at [264, 379] on div "Cancel Create new inventory" at bounding box center [256, 390] width 428 height 35
click at [262, 383] on button "Create new inventory" at bounding box center [275, 390] width 102 height 18
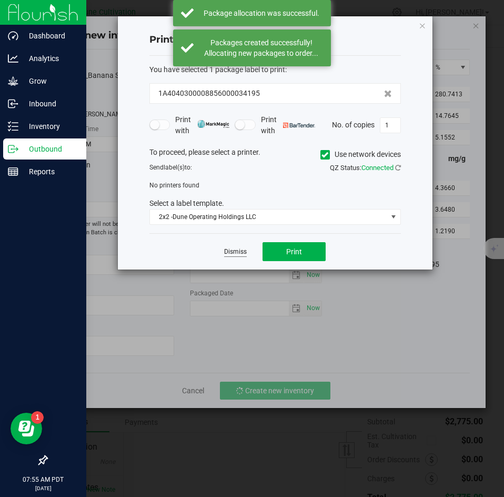
click at [234, 253] on link "Dismiss" at bounding box center [235, 251] width 23 height 9
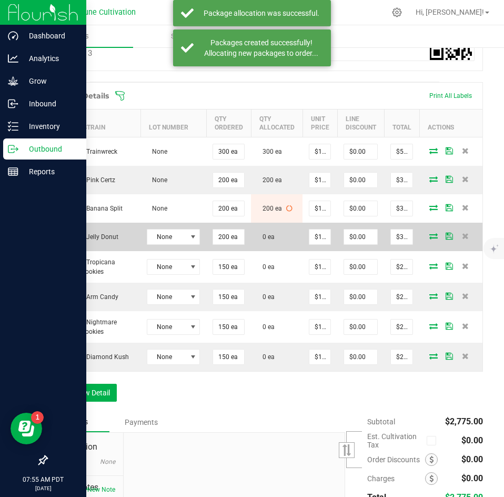
click at [429, 236] on icon at bounding box center [433, 236] width 8 height 6
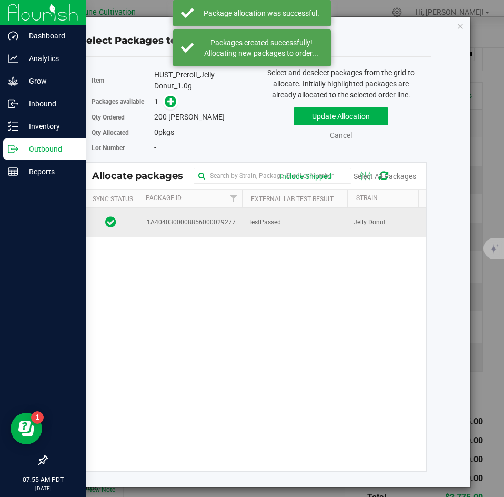
click at [264, 217] on span "TestPassed" at bounding box center [264, 222] width 33 height 10
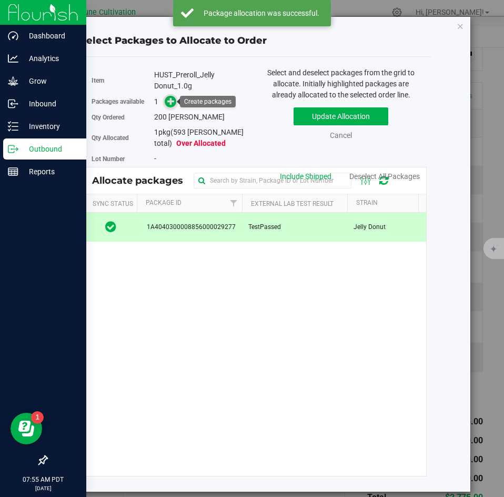
click at [168, 101] on icon at bounding box center [170, 100] width 7 height 7
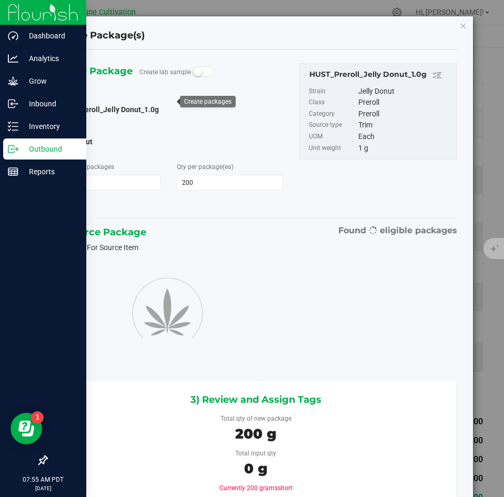
type input "200"
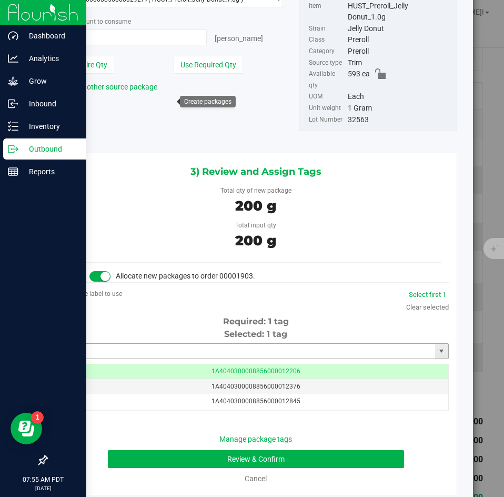
click at [226, 344] on input "text" at bounding box center [249, 351] width 371 height 15
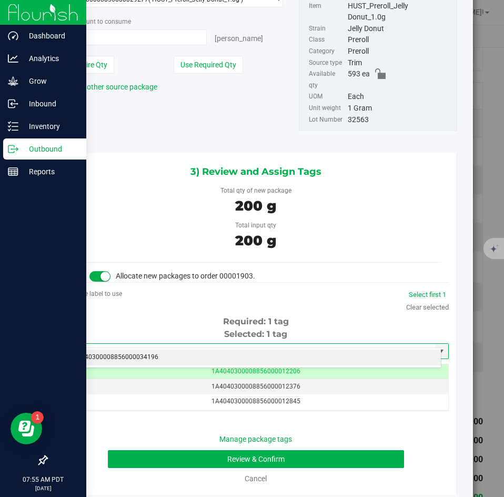
click at [213, 356] on li "1A4040300008856000034196" at bounding box center [252, 357] width 378 height 16
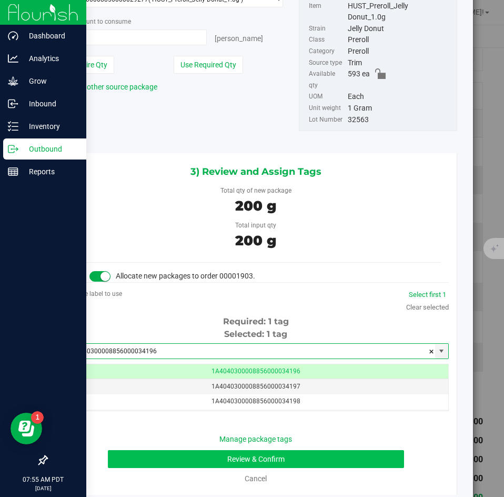
type input "1A4040300008856000034196"
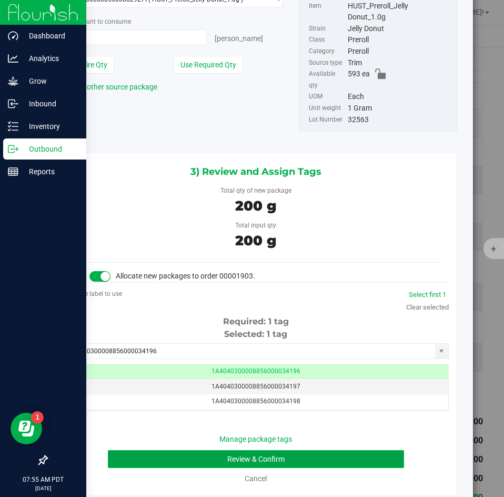
click at [190, 452] on button "Review & Confirm" at bounding box center [256, 459] width 296 height 18
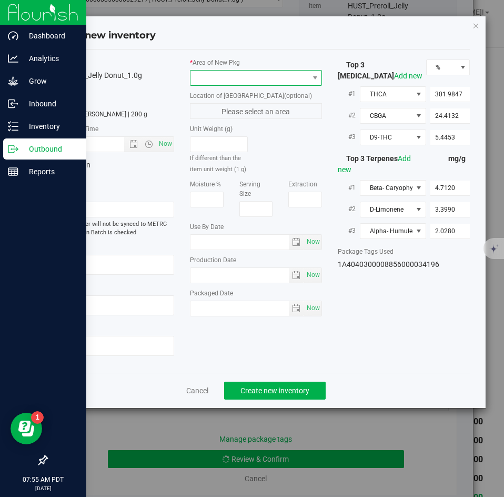
click at [217, 85] on span at bounding box center [256, 78] width 132 height 16
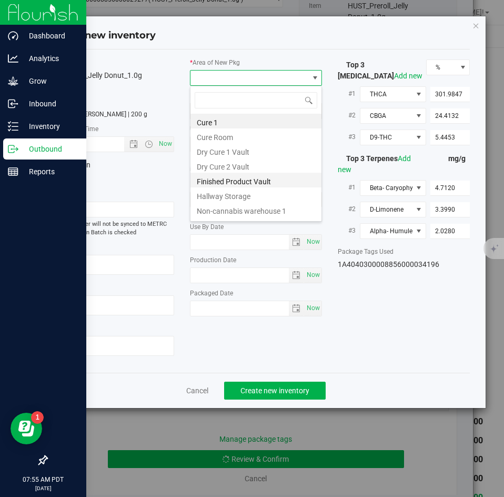
click at [215, 177] on li "Finished Product Vault" at bounding box center [255, 180] width 131 height 15
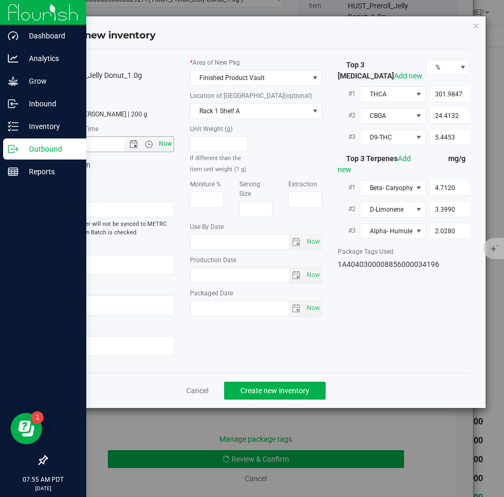
click at [169, 139] on span "Now" at bounding box center [166, 143] width 18 height 15
type input "[DATE] 7:55 AM"
click at [261, 377] on div "Cancel Create new inventory" at bounding box center [256, 390] width 428 height 35
click at [257, 386] on span "Create new inventory" at bounding box center [274, 390] width 69 height 8
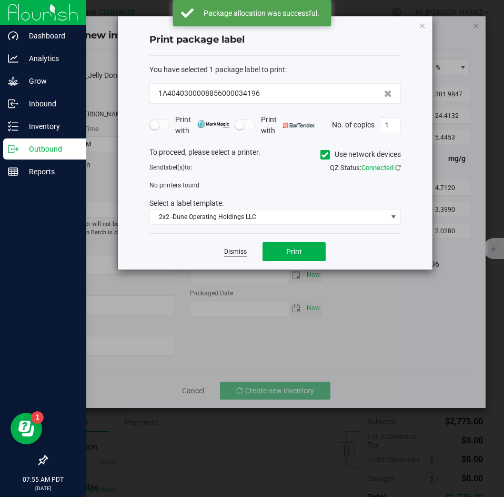
click at [232, 250] on link "Dismiss" at bounding box center [235, 251] width 23 height 9
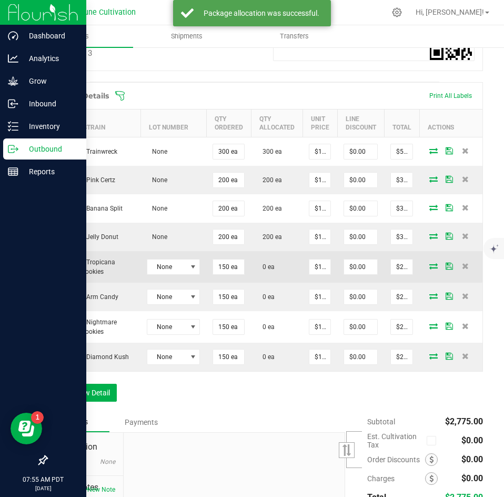
click at [429, 264] on icon at bounding box center [433, 266] width 8 height 6
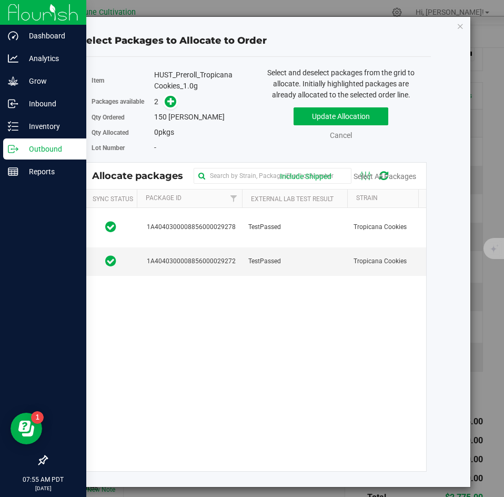
click at [278, 278] on div "1A4040300008856000029278 TestPassed Tropicana Cookies 2077 ea SB 08.11.25 [DATE…" at bounding box center [255, 339] width 342 height 263
click at [260, 264] on span "TestPassed" at bounding box center [264, 261] width 33 height 10
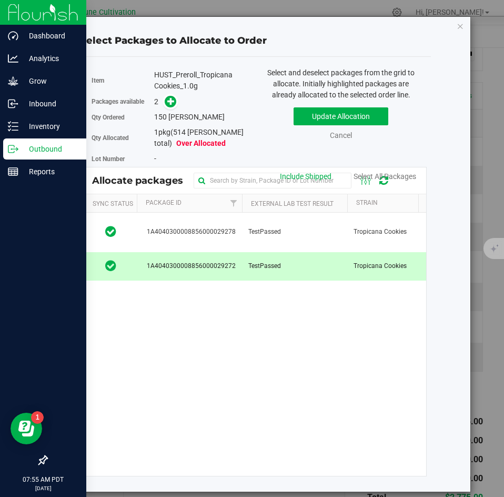
click at [174, 110] on div "Qty Ordered 150 [PERSON_NAME]" at bounding box center [170, 116] width 156 height 15
click at [165, 99] on span at bounding box center [171, 102] width 12 height 12
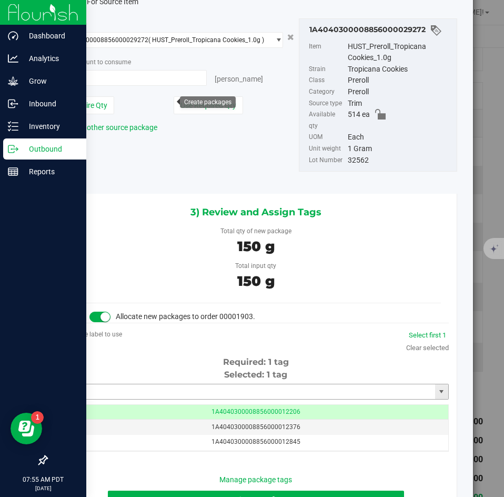
click at [239, 384] on input "text" at bounding box center [249, 391] width 371 height 15
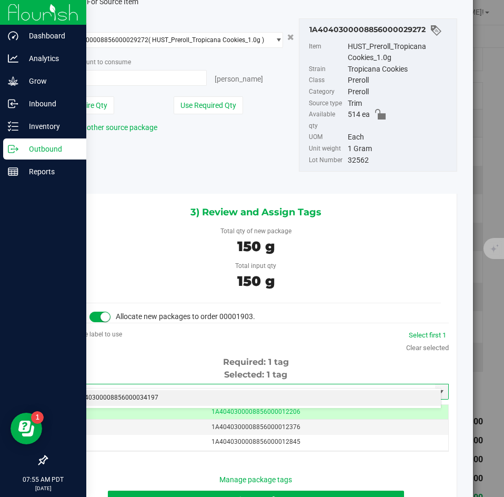
click at [217, 393] on li "1A4040300008856000034197" at bounding box center [252, 398] width 378 height 16
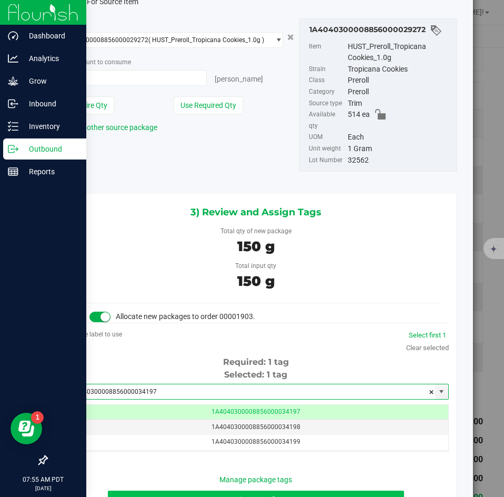
type input "1A4040300008856000034197"
click at [177, 490] on button "Review & Confirm" at bounding box center [256, 499] width 296 height 18
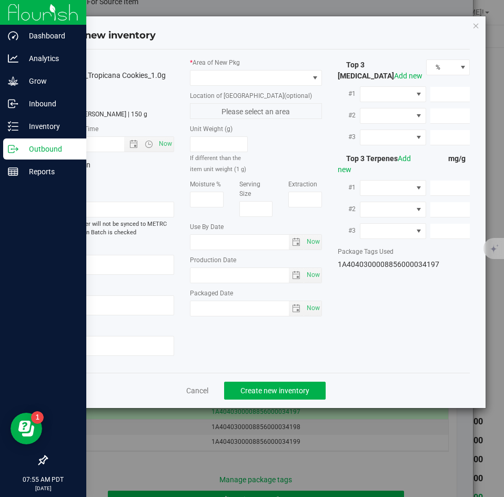
type textarea "25.9036%"
type textarea "Tropicana Cookies"
type textarea "0.0359%"
type input "289.7620"
type input "16.0196"
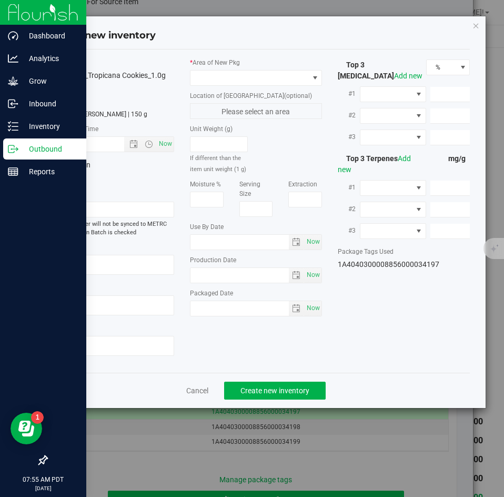
type input "4.9144"
type input "2.9230"
type input "2.6510"
type input "1.4790"
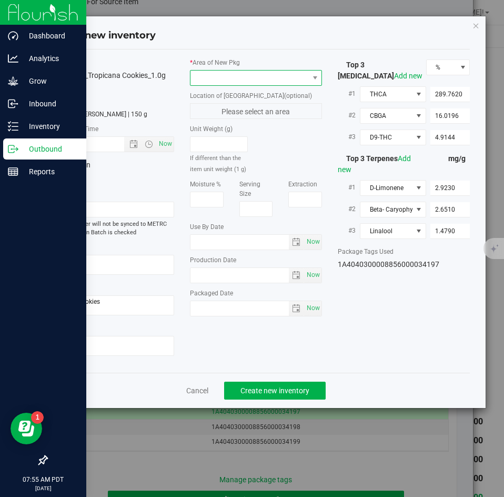
click at [199, 81] on span at bounding box center [249, 78] width 118 height 15
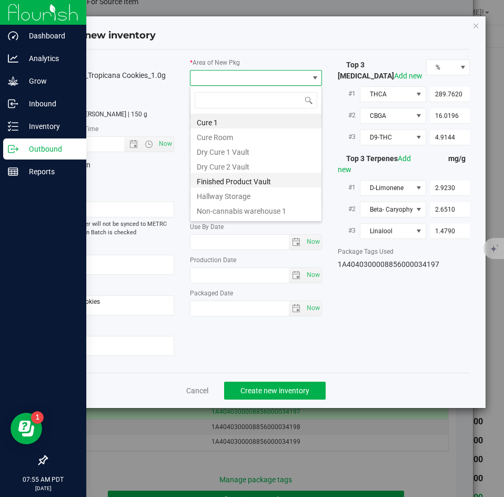
click at [213, 177] on li "Finished Product Vault" at bounding box center [255, 180] width 131 height 15
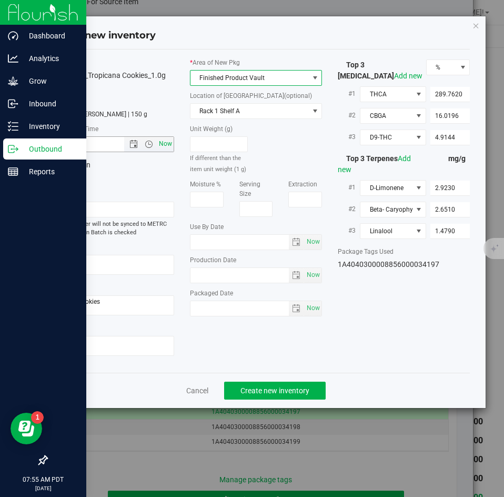
click at [168, 149] on span "Now" at bounding box center [166, 143] width 18 height 15
type input "[DATE] 7:55 AM"
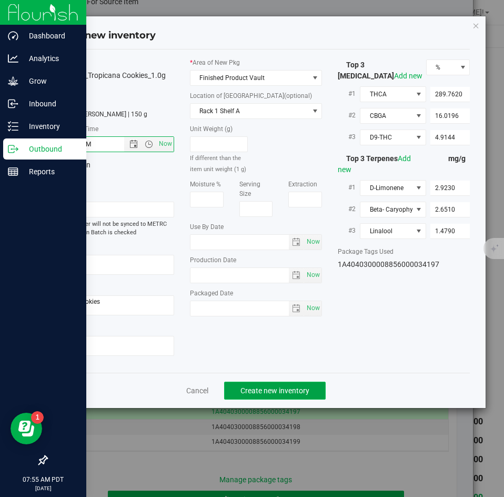
click at [261, 383] on button "Create new inventory" at bounding box center [275, 390] width 102 height 18
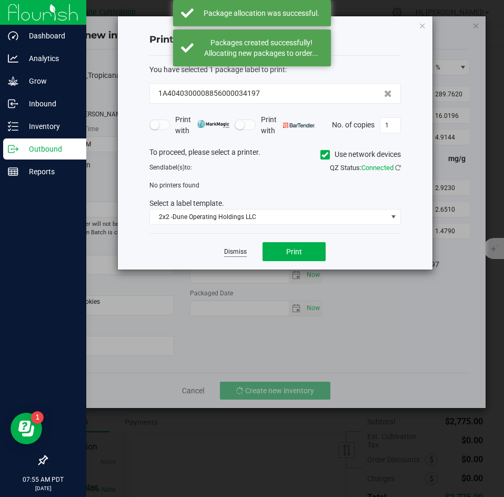
click at [235, 252] on link "Dismiss" at bounding box center [235, 251] width 23 height 9
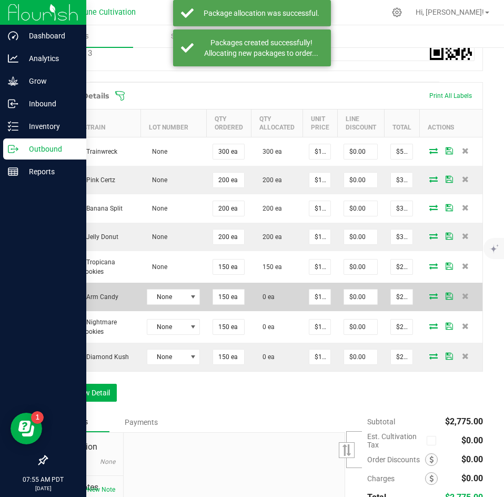
click at [430, 295] on span at bounding box center [434, 296] width 16 height 6
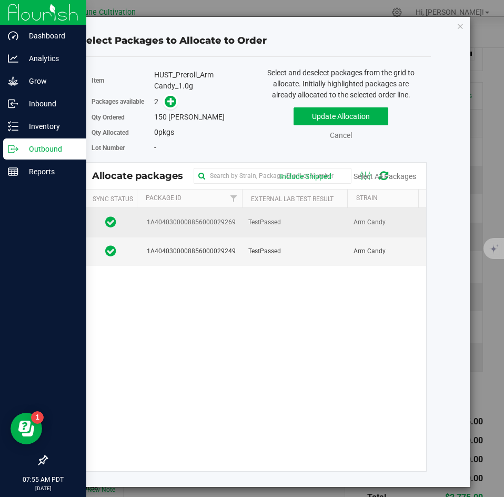
click at [285, 215] on td "TestPassed" at bounding box center [294, 222] width 105 height 29
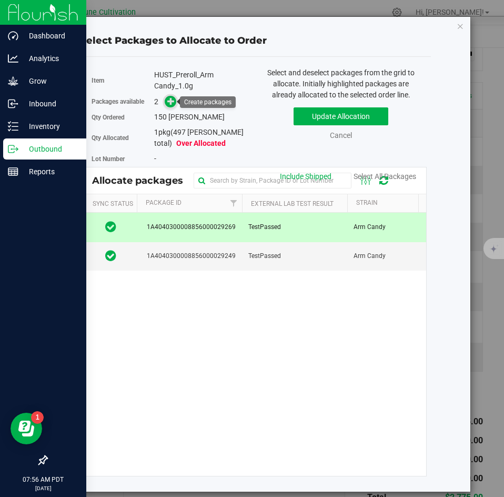
click at [170, 97] on icon at bounding box center [170, 100] width 7 height 7
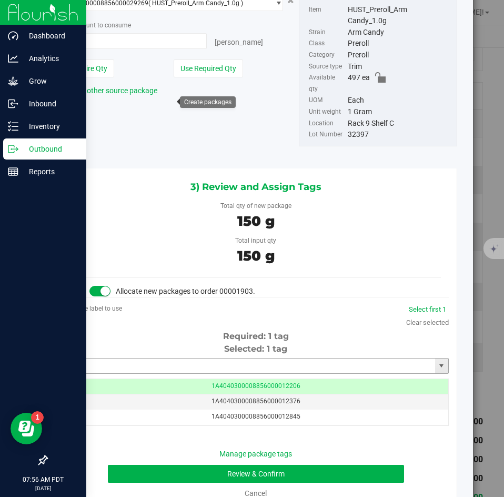
click at [263, 358] on input "text" at bounding box center [249, 365] width 371 height 15
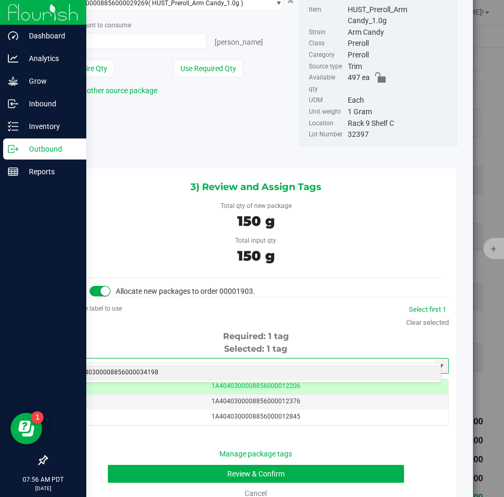
click at [253, 367] on li "1A4040300008856000034198" at bounding box center [252, 373] width 378 height 16
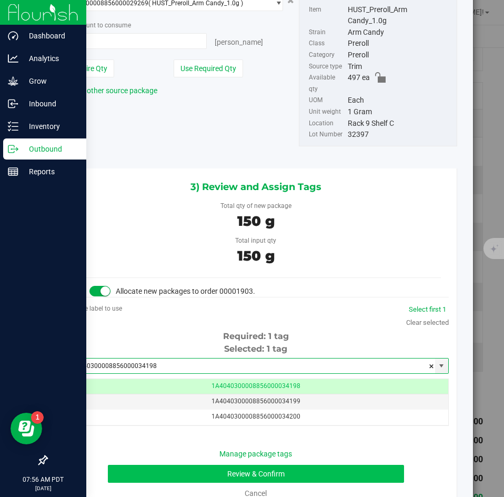
type input "1A4040300008856000034198"
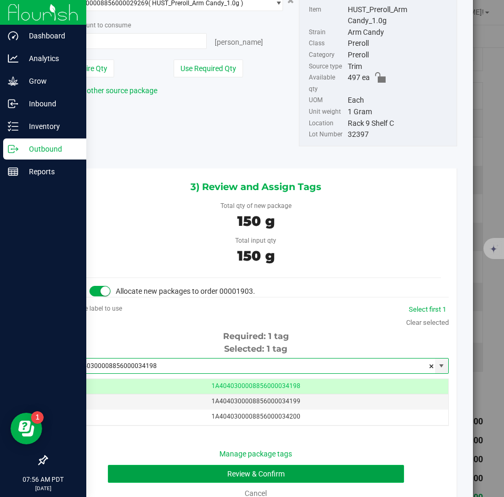
click at [213, 465] on button "Review & Confirm" at bounding box center [256, 474] width 296 height 18
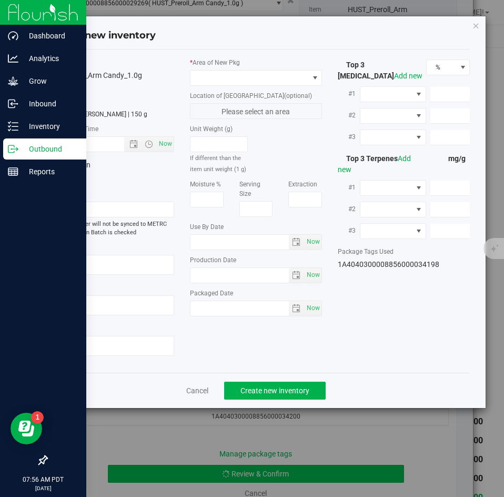
type textarea "27.7781%"
type textarea "Arm Candy"
type textarea "<LOQ"
type input "310.7550"
type input "7.7537"
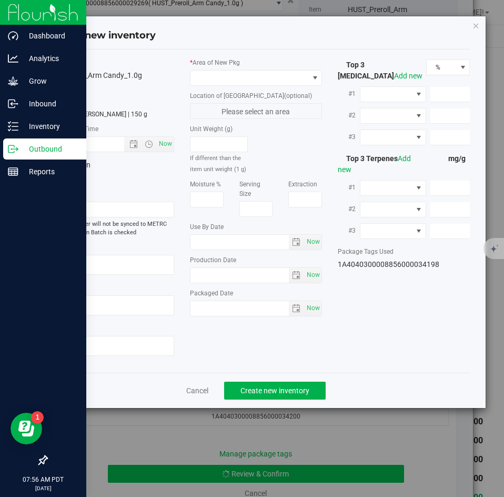
type input "5.2486"
type input "6.0060"
type input "4.7890"
type input "2.5010"
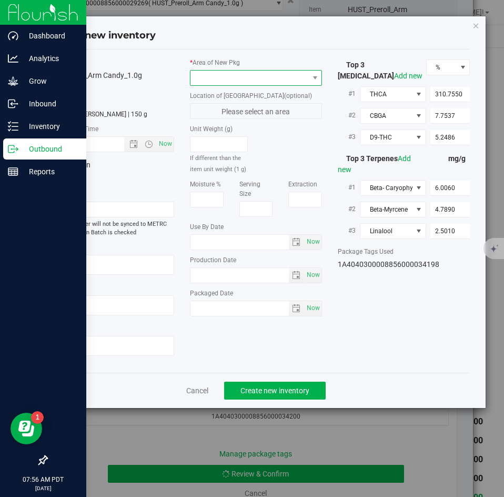
click at [223, 77] on span at bounding box center [249, 78] width 118 height 15
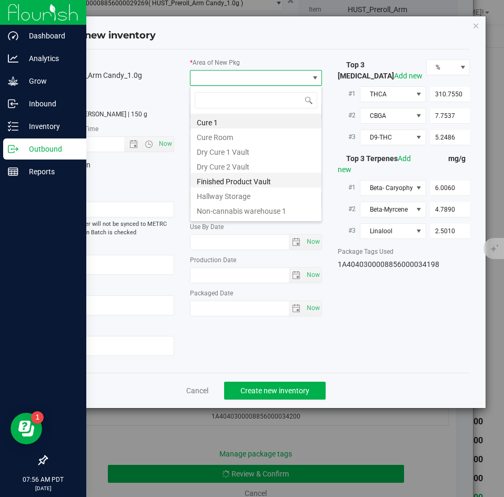
click at [205, 186] on li "Finished Product Vault" at bounding box center [255, 180] width 131 height 15
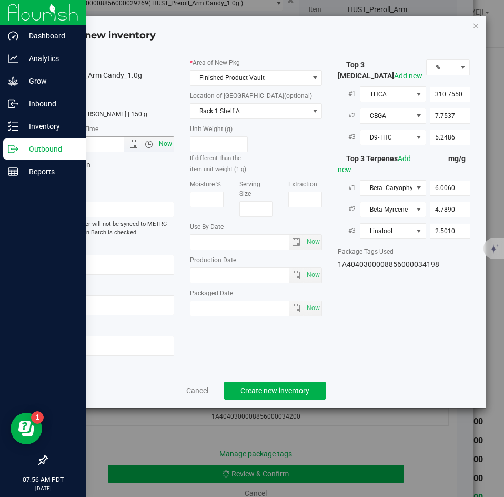
click at [159, 144] on span "Now" at bounding box center [166, 143] width 18 height 15
type input "[DATE] 7:56 AM"
click at [245, 389] on span "Create new inventory" at bounding box center [274, 390] width 69 height 8
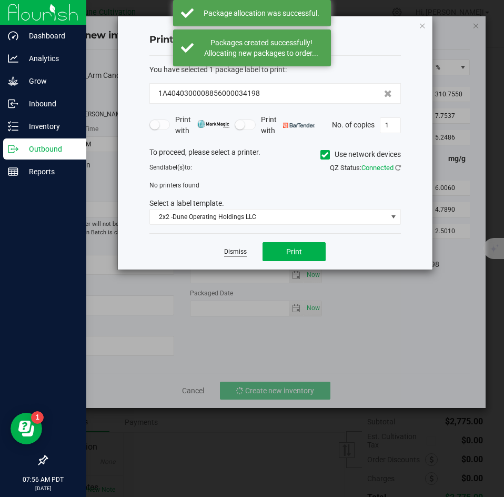
click at [239, 252] on link "Dismiss" at bounding box center [235, 251] width 23 height 9
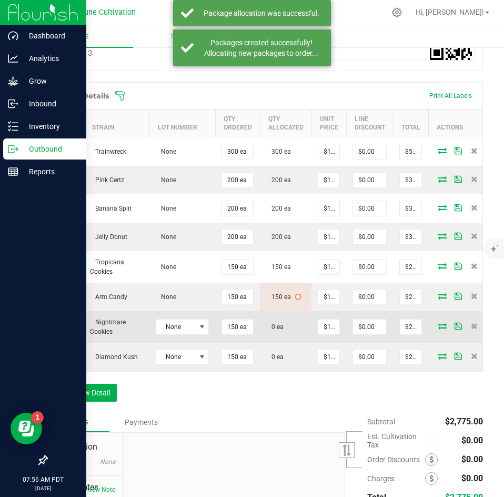
click at [438, 327] on icon at bounding box center [442, 326] width 8 height 6
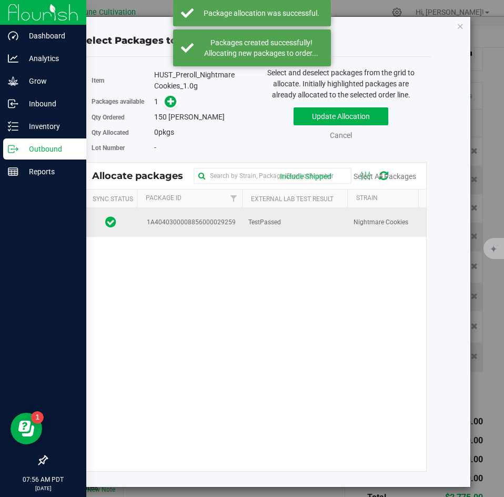
click at [280, 225] on span "TestPassed" at bounding box center [264, 222] width 33 height 10
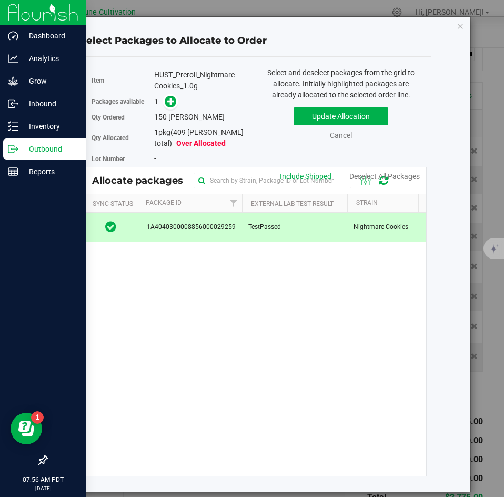
click at [177, 103] on div "1" at bounding box center [201, 102] width 94 height 12
click at [172, 103] on icon at bounding box center [170, 100] width 7 height 7
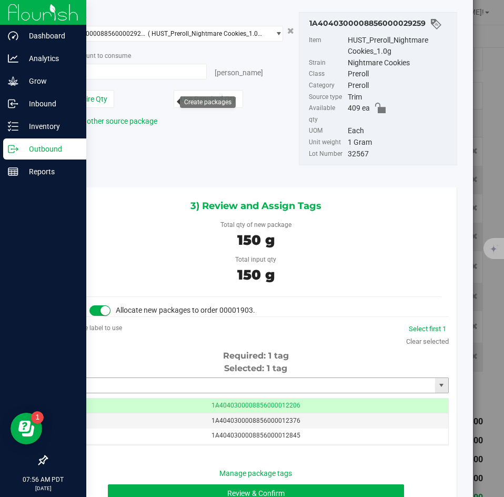
click at [280, 378] on input "text" at bounding box center [249, 385] width 371 height 15
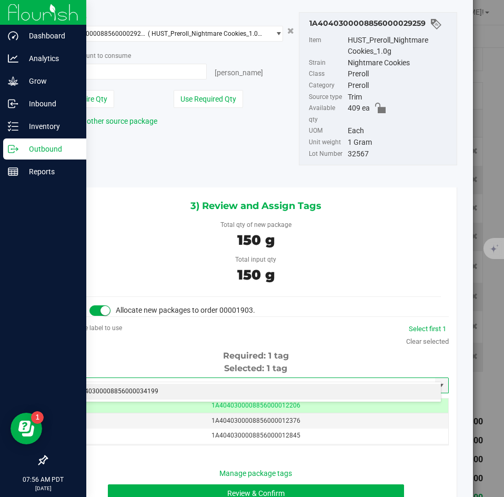
click at [258, 387] on li "1A4040300008856000034199" at bounding box center [252, 392] width 378 height 16
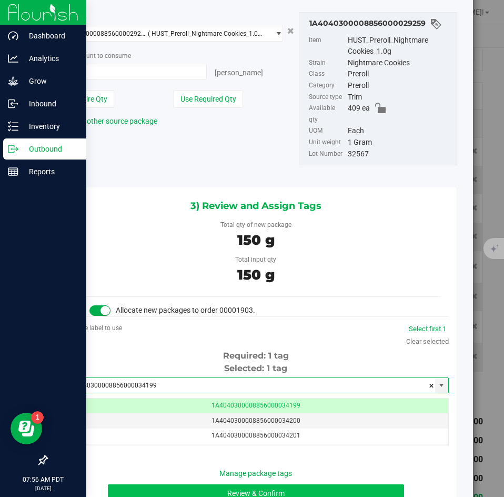
type input "1A4040300008856000034199"
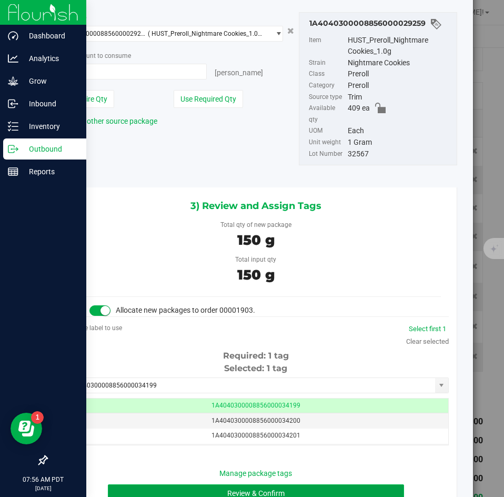
click at [205, 484] on button "Review & Confirm" at bounding box center [256, 493] width 296 height 18
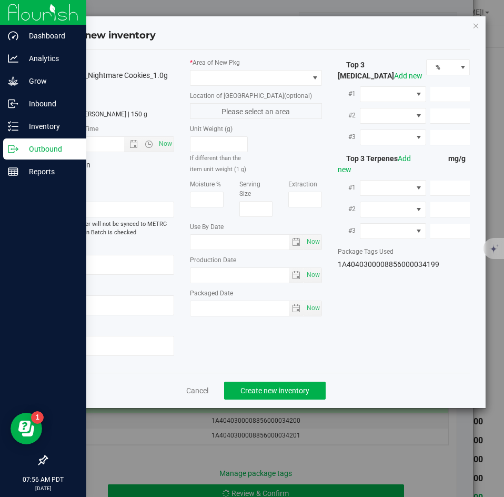
type textarea "22.6606%"
type textarea "Nightmare Cookies"
type textarea "<LOQ"
type input "206.9234"
type input "45.1341"
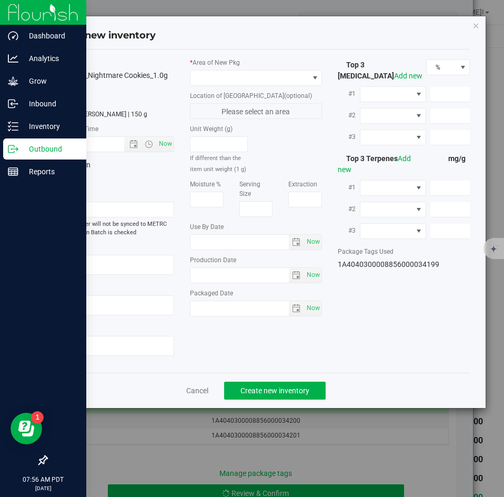
type input "6.8831"
type input "5.2510"
type input "4.5520"
type input "2.5780"
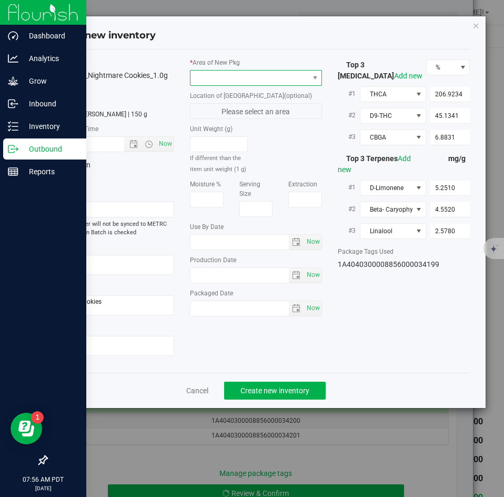
click at [208, 84] on span at bounding box center [249, 78] width 118 height 15
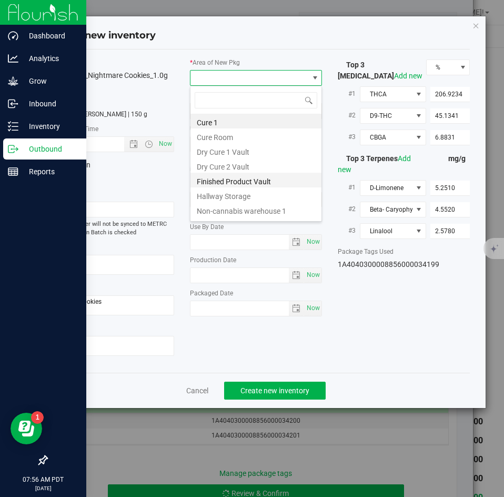
click at [212, 183] on li "Finished Product Vault" at bounding box center [255, 180] width 131 height 15
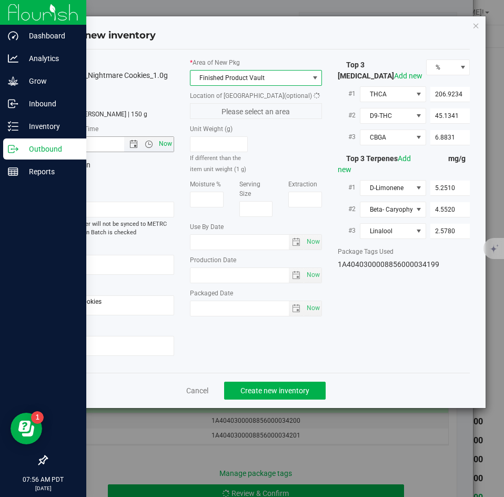
click at [162, 149] on span "Now" at bounding box center [166, 143] width 18 height 15
type input "[DATE] 7:56 AM"
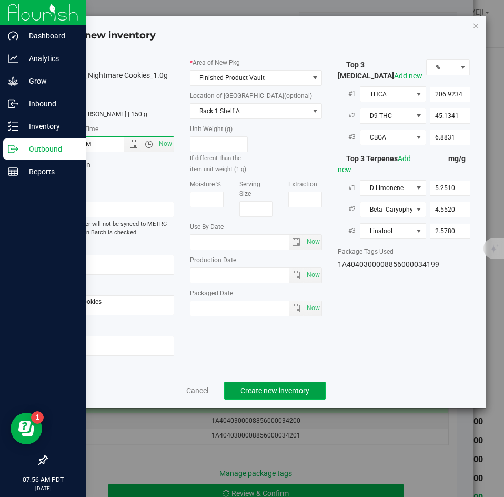
click at [259, 381] on button "Create new inventory" at bounding box center [275, 390] width 102 height 18
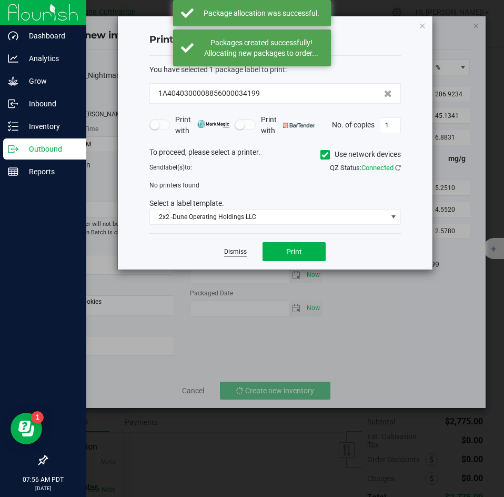
click at [231, 252] on link "Dismiss" at bounding box center [235, 251] width 23 height 9
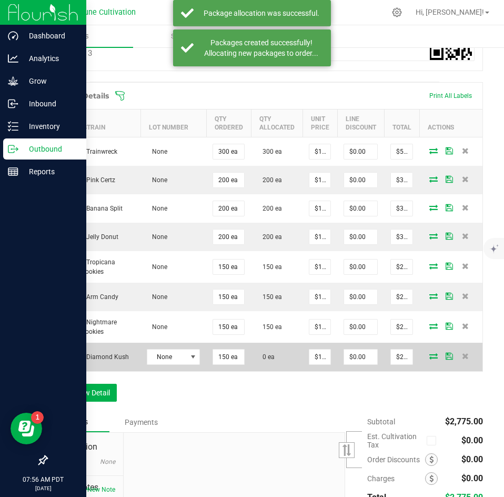
click at [429, 354] on icon at bounding box center [433, 356] width 8 height 6
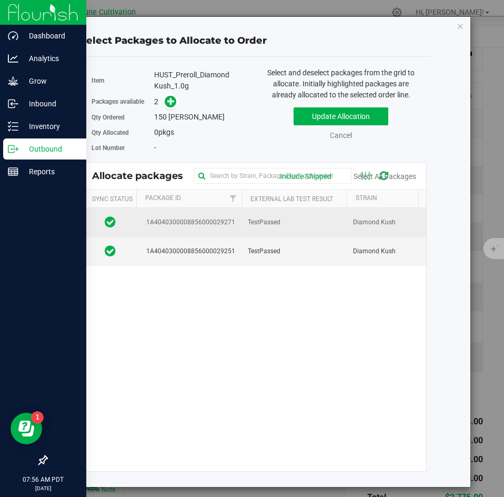
drag, startPoint x: 268, startPoint y: 210, endPoint x: 263, endPoint y: 215, distance: 6.7
click at [263, 215] on td "TestPassed" at bounding box center [294, 222] width 105 height 29
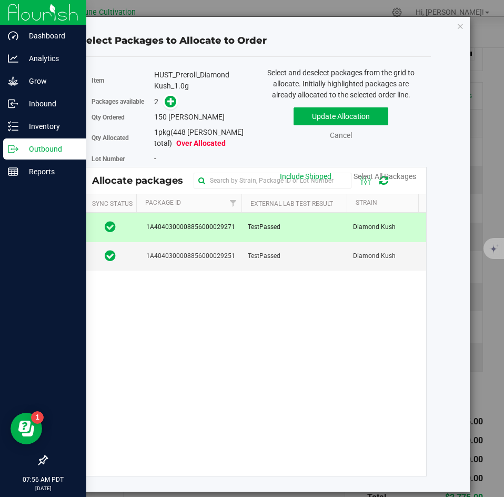
click at [263, 215] on td "TestPassed" at bounding box center [294, 227] width 105 height 29
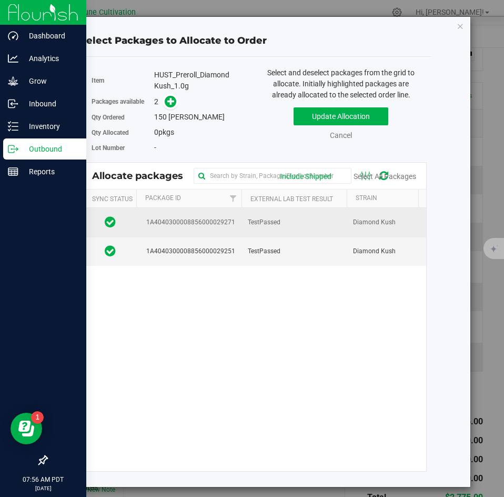
click at [246, 219] on td "TestPassed" at bounding box center [294, 222] width 105 height 29
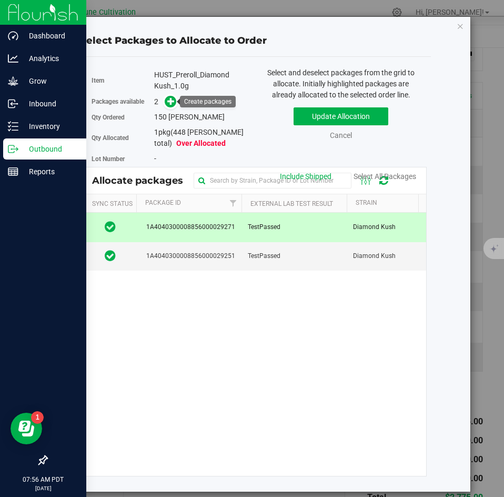
click at [174, 110] on div "Qty Ordered 150 [PERSON_NAME]" at bounding box center [170, 116] width 156 height 15
click at [170, 106] on span at bounding box center [171, 102] width 12 height 12
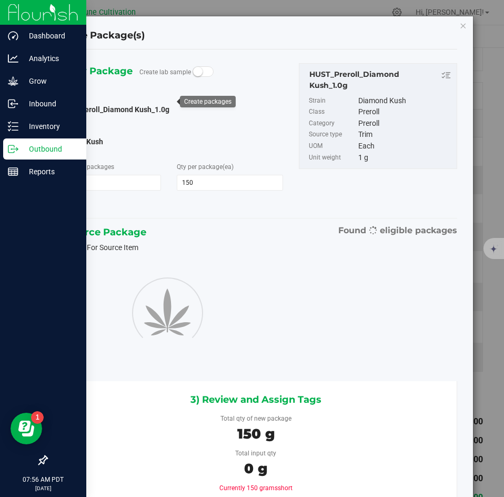
type input "150"
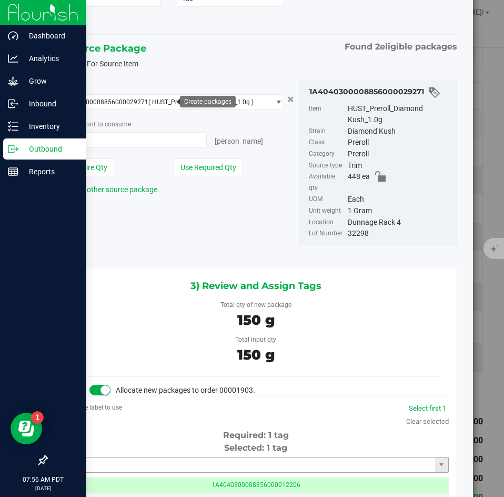
click at [212, 457] on input "text" at bounding box center [249, 464] width 371 height 15
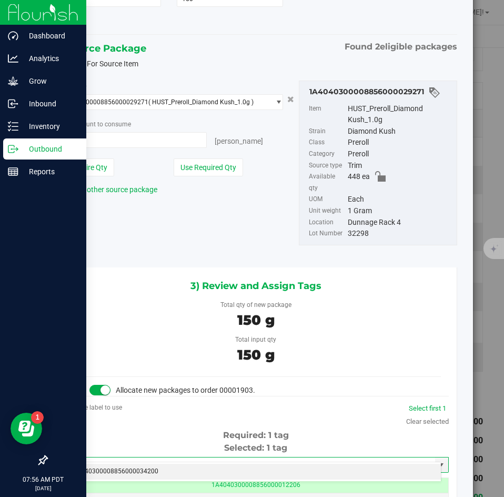
click at [161, 468] on li "1A4040300008856000034200" at bounding box center [252, 472] width 378 height 16
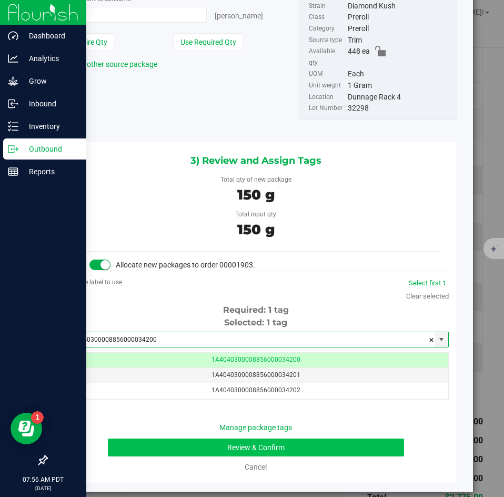
type input "1A4040300008856000034200"
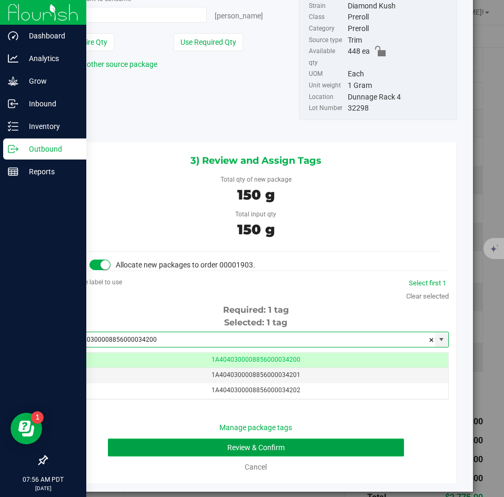
click at [162, 438] on button "Review & Confirm" at bounding box center [256, 447] width 296 height 18
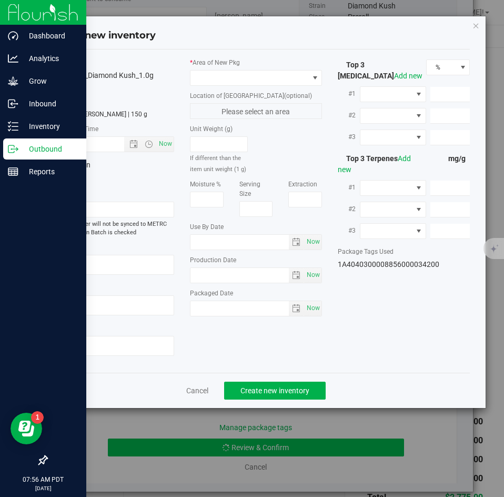
type textarea "32.3077%"
type textarea "Diamond Kush"
type textarea "0.0462452%"
type input "362.0130"
type input "27.8466"
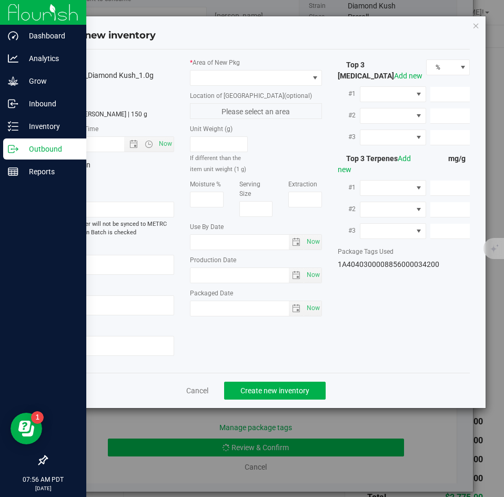
type input "5.5924"
type input "4.2910"
type input "2.8860"
type input "1.9570"
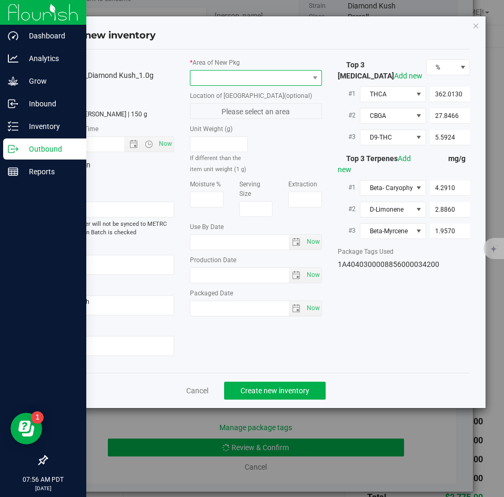
click at [209, 79] on span at bounding box center [249, 78] width 118 height 15
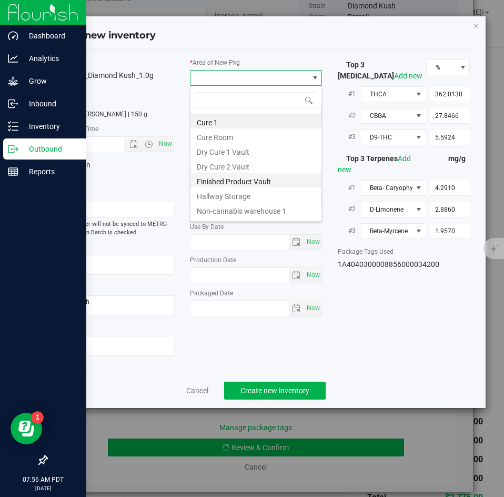
click at [218, 184] on li "Finished Product Vault" at bounding box center [255, 180] width 131 height 15
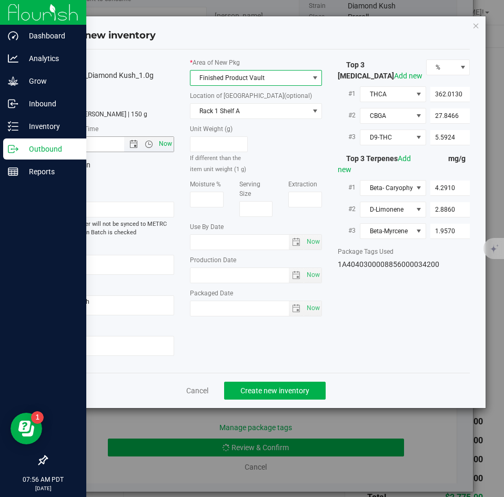
click at [164, 146] on span "Now" at bounding box center [166, 143] width 18 height 15
type input "[DATE] 7:56 AM"
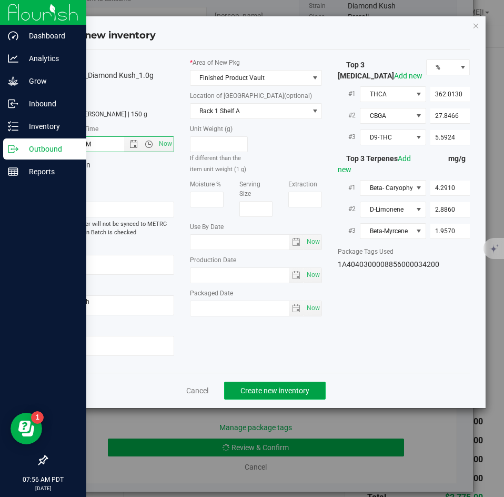
click at [255, 389] on span "Create new inventory" at bounding box center [274, 390] width 69 height 8
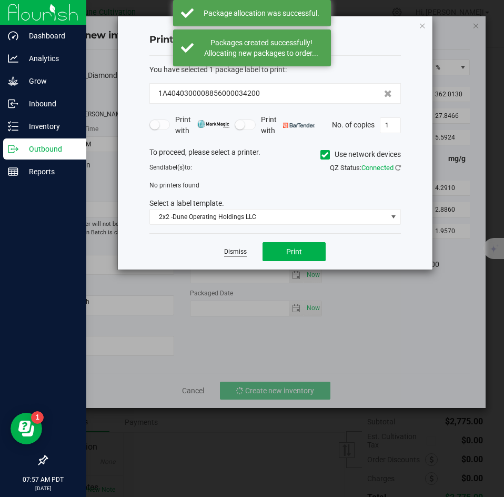
click at [239, 250] on link "Dismiss" at bounding box center [235, 251] width 23 height 9
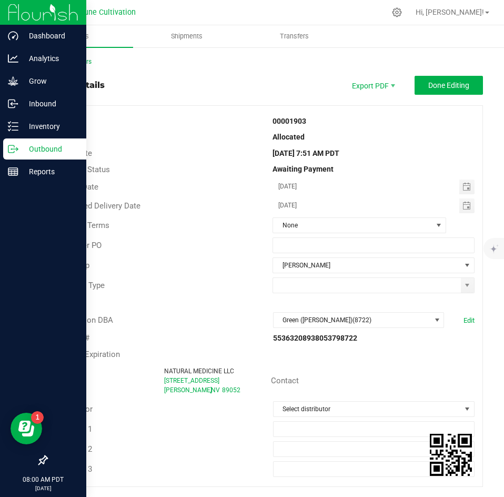
click at [8, 145] on icon at bounding box center [13, 149] width 11 height 11
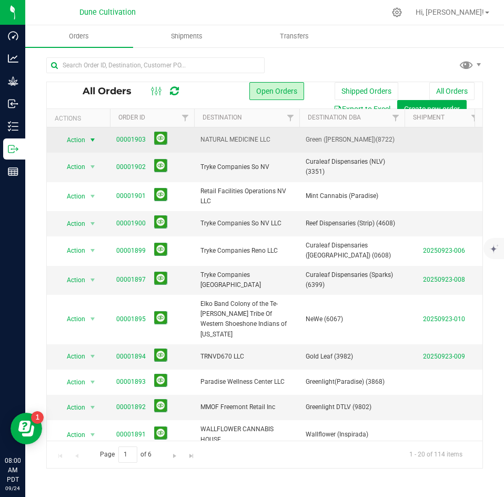
click at [93, 140] on span "select" at bounding box center [92, 140] width 8 height 8
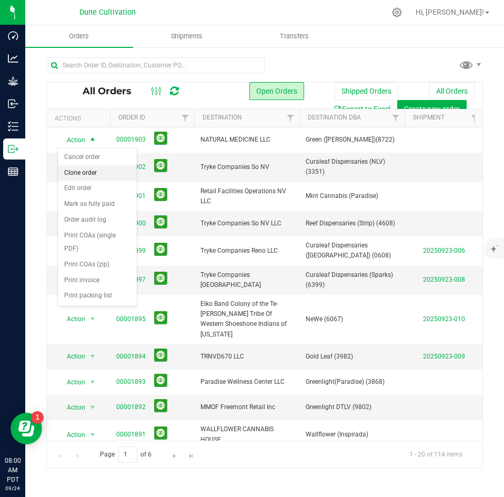
click at [89, 173] on li "Clone order" at bounding box center [97, 173] width 79 height 16
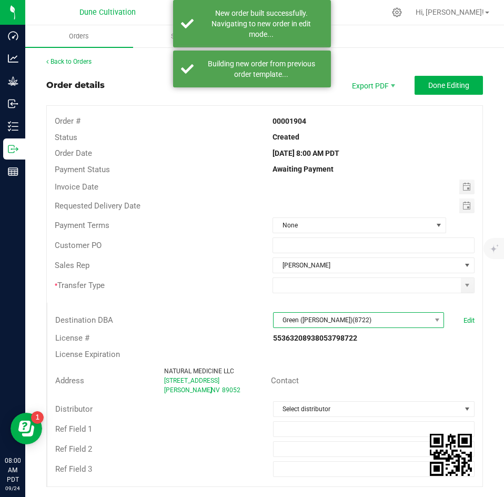
click at [326, 321] on span "Green ([PERSON_NAME])(8722)" at bounding box center [352, 320] width 157 height 15
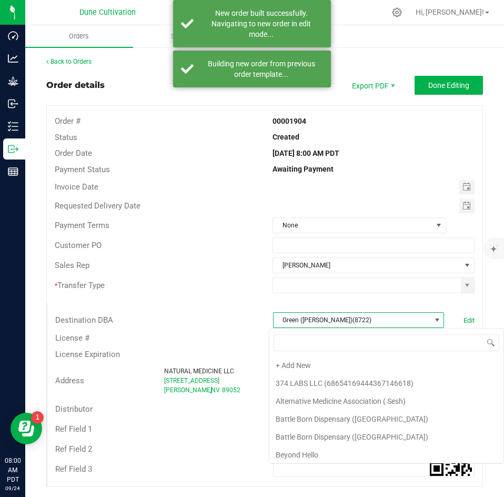
scroll to position [646, 0]
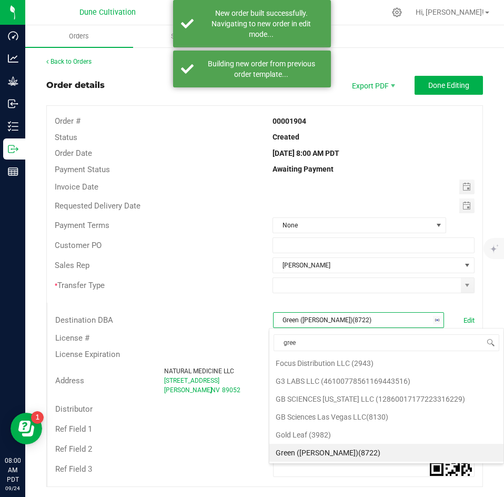
type input "green"
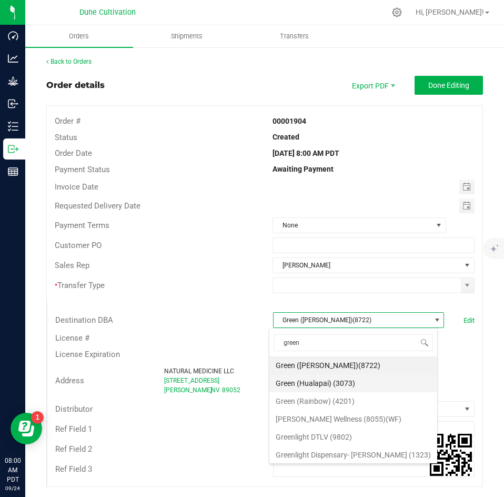
click at [324, 377] on li "Green (Hualapai) (3073)" at bounding box center [353, 383] width 168 height 18
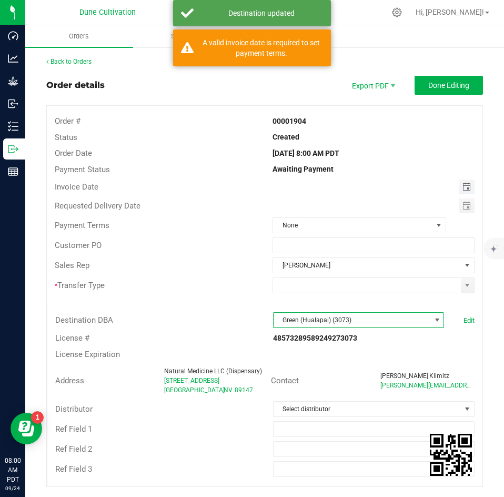
click at [462, 187] on span "Toggle calendar" at bounding box center [466, 187] width 8 height 8
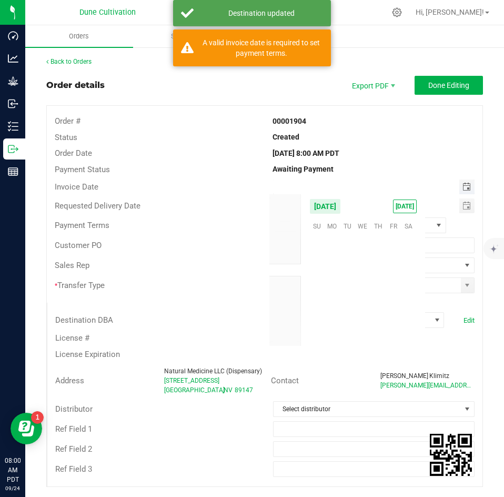
scroll to position [170638, 0]
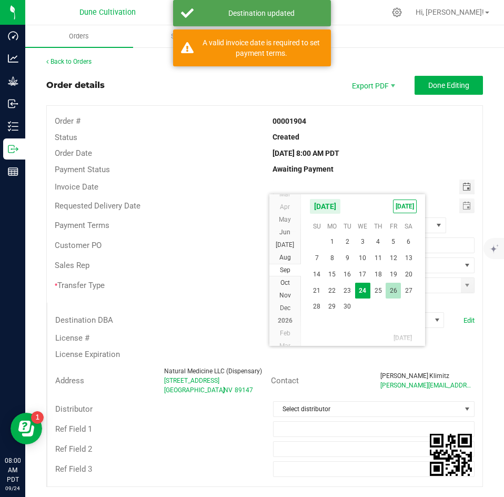
click at [390, 288] on span "26" at bounding box center [393, 291] width 15 height 16
type input "[DATE]"
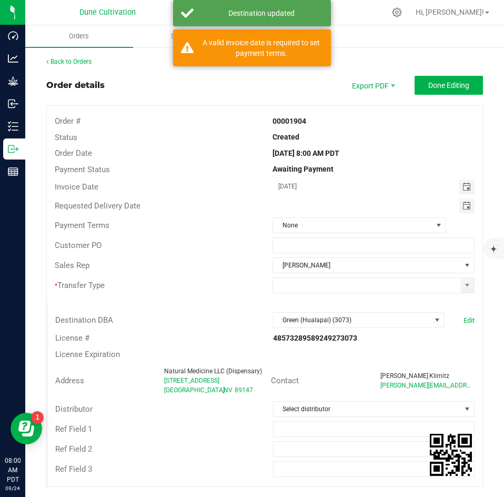
click at [462, 207] on span "Toggle calendar" at bounding box center [466, 206] width 8 height 8
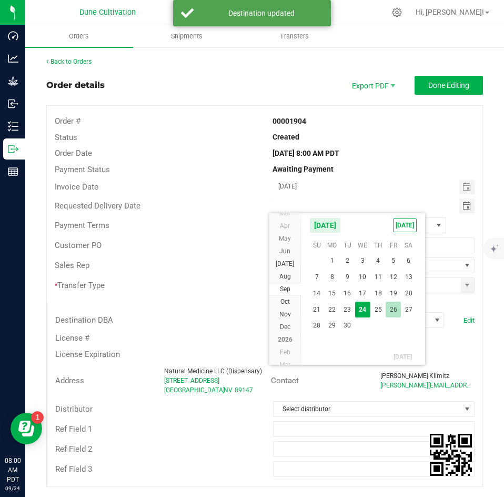
click at [393, 303] on span "26" at bounding box center [393, 309] width 15 height 16
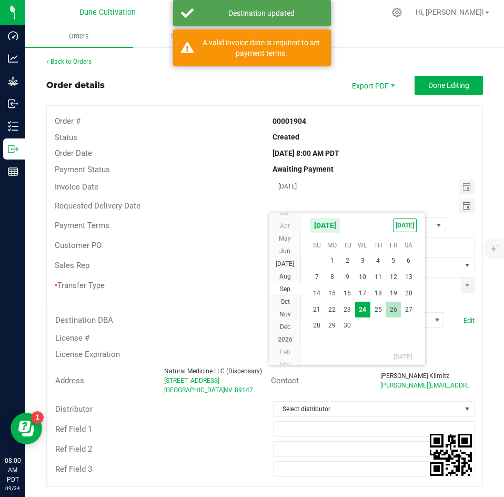
type input "[DATE]"
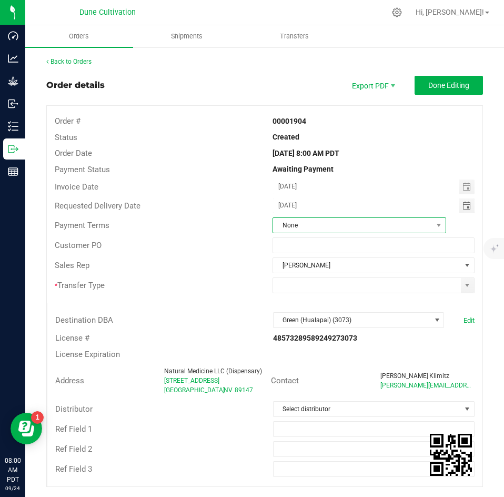
click at [351, 225] on span "None" at bounding box center [352, 225] width 159 height 15
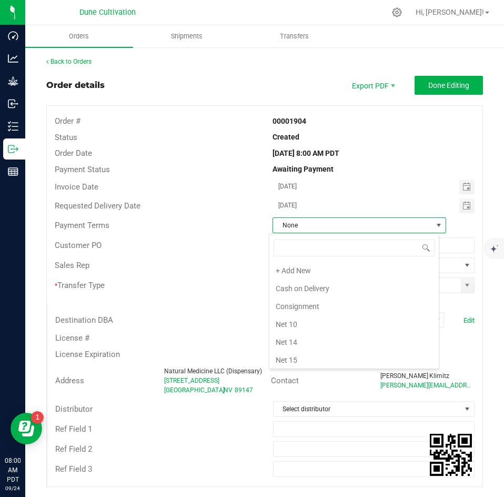
scroll to position [16, 170]
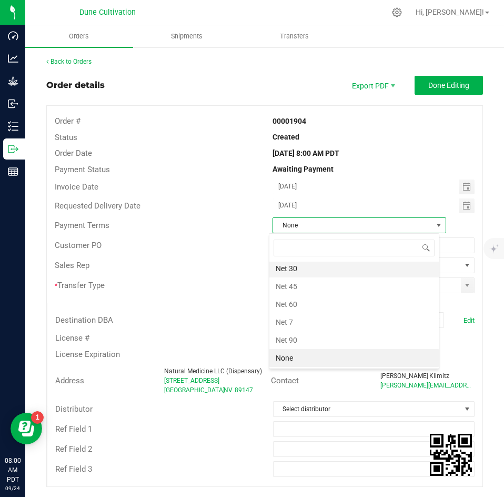
click at [337, 272] on li "Net 30" at bounding box center [353, 268] width 169 height 18
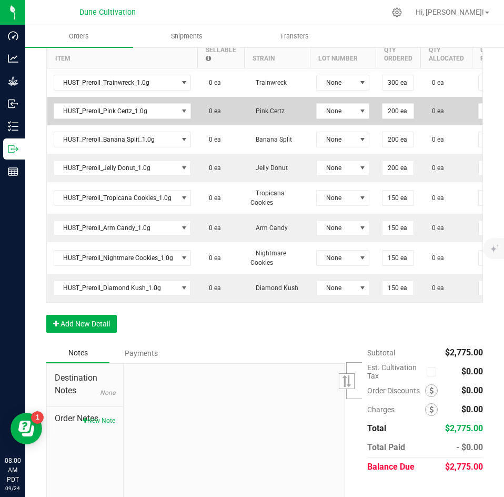
scroll to position [494, 0]
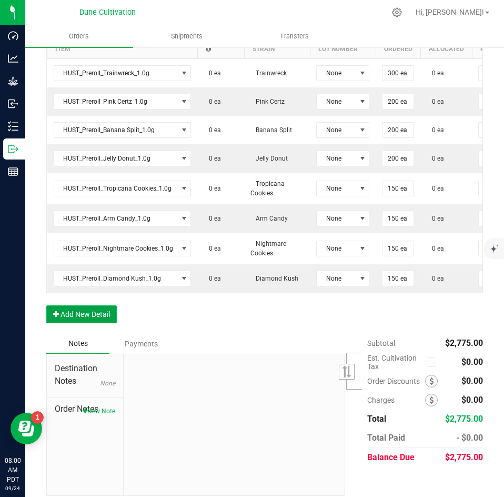
click at [111, 323] on button "Add New Detail" at bounding box center [81, 314] width 71 height 18
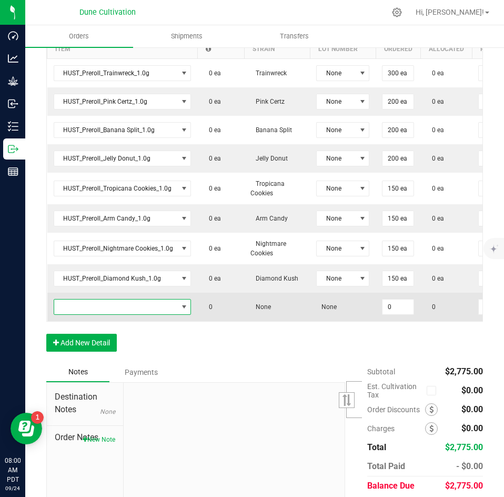
click at [110, 308] on span "NO DATA FOUND" at bounding box center [123, 307] width 138 height 16
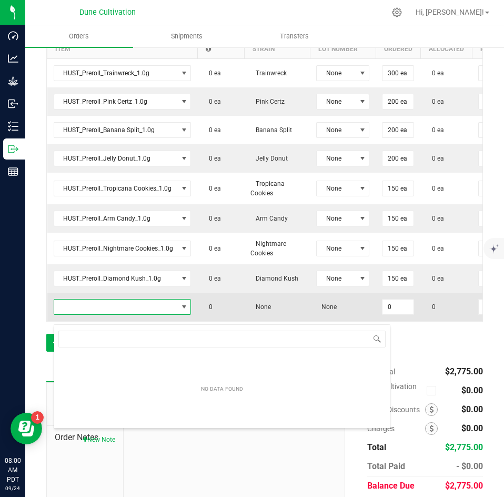
scroll to position [16, 136]
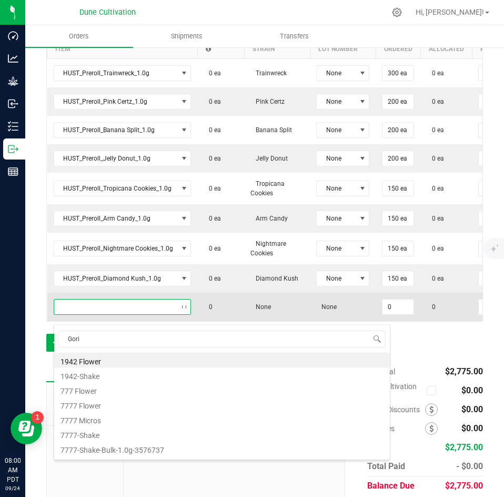
type input "Goril"
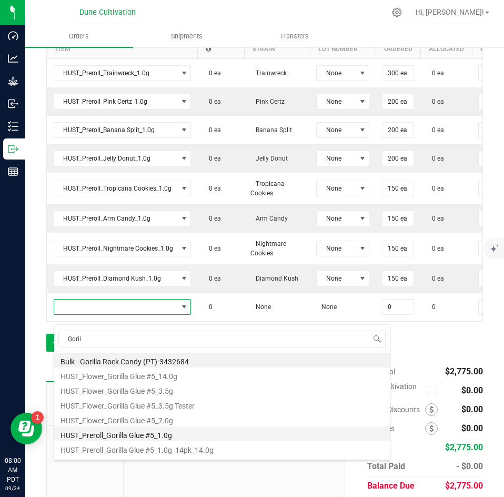
click at [123, 431] on li "HUST_Preroll_Gorilla Glue #5_1.0g" at bounding box center [222, 433] width 336 height 15
type input "0 ea"
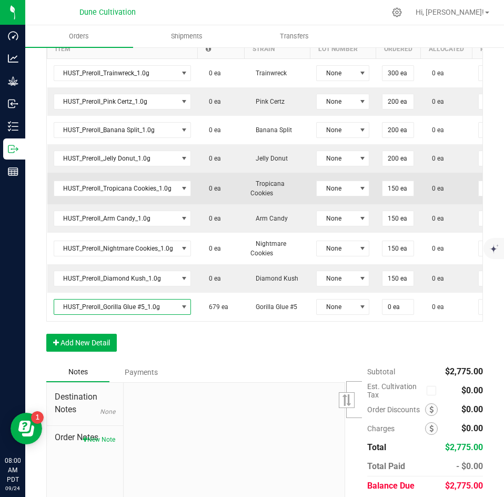
click at [403, 189] on td "150 ea" at bounding box center [398, 189] width 45 height 32
click at [403, 196] on input "150" at bounding box center [398, 188] width 31 height 15
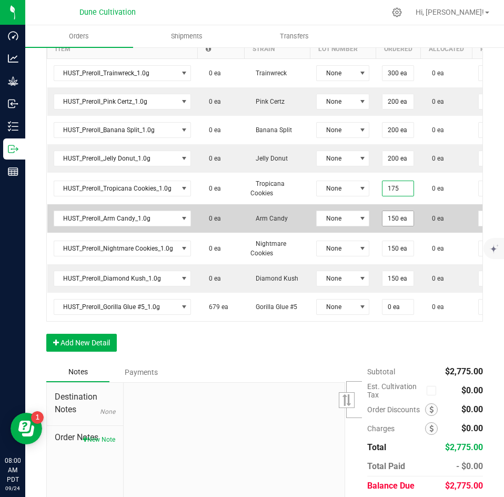
type input "175 ea"
type input "$323.75"
click at [403, 226] on input "150" at bounding box center [398, 218] width 31 height 15
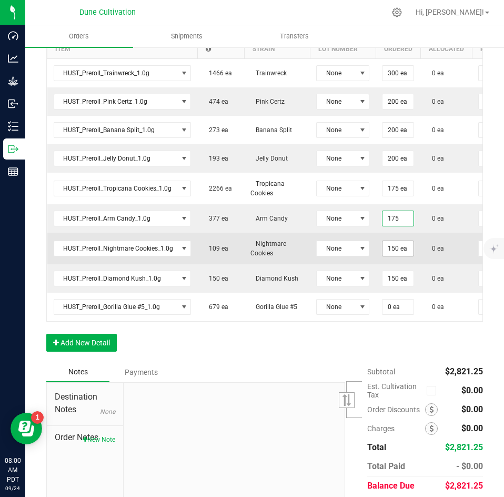
type input "175 ea"
type input "$323.75"
click at [399, 256] on input "150" at bounding box center [398, 248] width 31 height 15
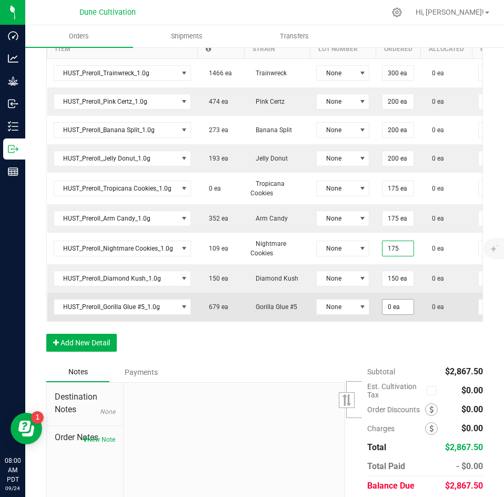
type input "175 ea"
type input "$323.75"
click at [397, 314] on input "0" at bounding box center [398, 306] width 31 height 15
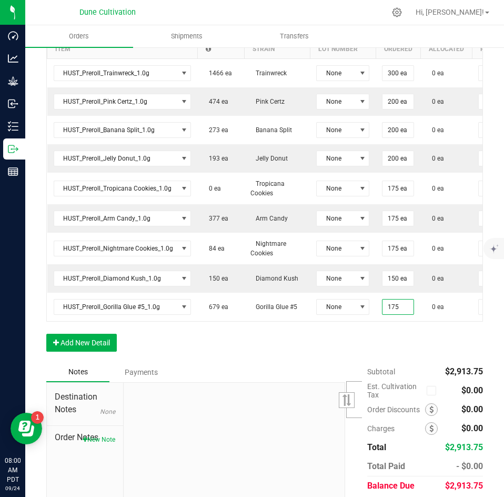
type input "175 ea"
click at [390, 361] on div "Order Details Print All Labels Item Sellable Strain Lot Number Qty Ordered Qty …" at bounding box center [264, 183] width 437 height 358
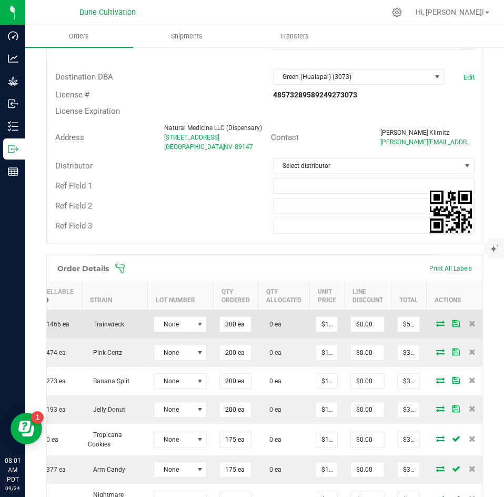
scroll to position [0, 174]
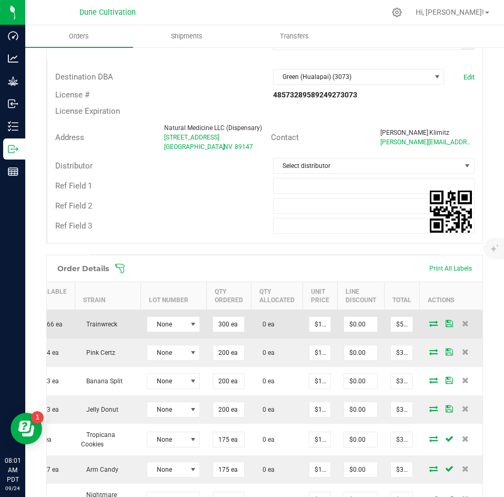
click at [429, 326] on icon at bounding box center [433, 323] width 8 height 6
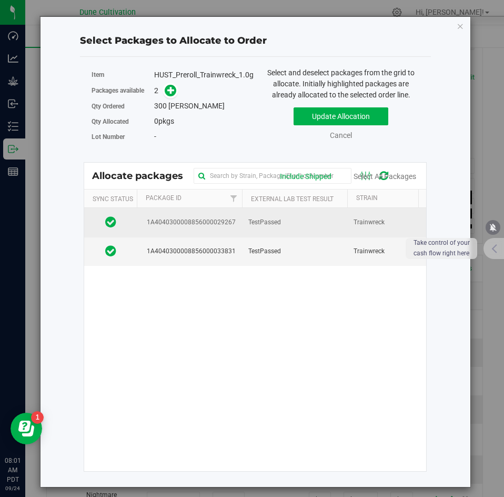
click at [343, 228] on td "TestPassed" at bounding box center [294, 222] width 105 height 29
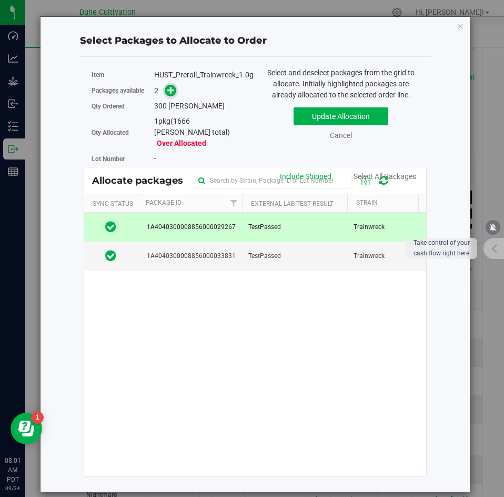
click at [167, 93] on icon at bounding box center [170, 89] width 7 height 7
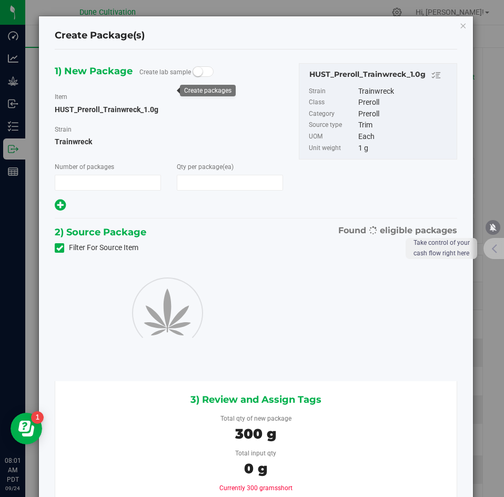
type input "1"
type input "300"
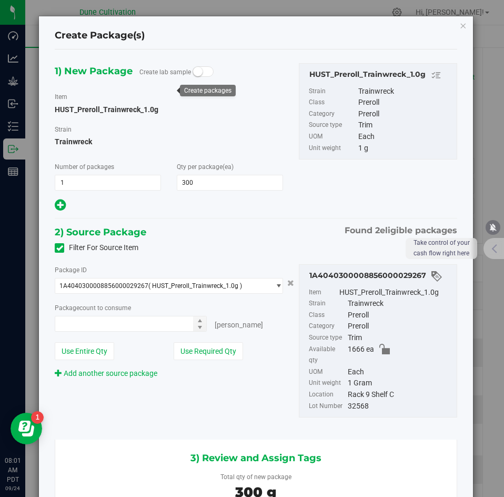
type input "300 ea"
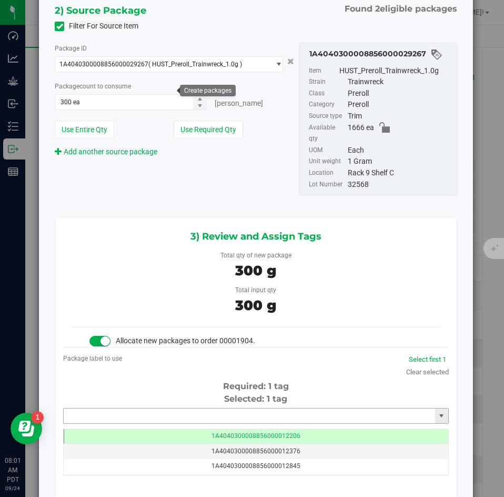
click at [175, 408] on input "text" at bounding box center [249, 415] width 371 height 15
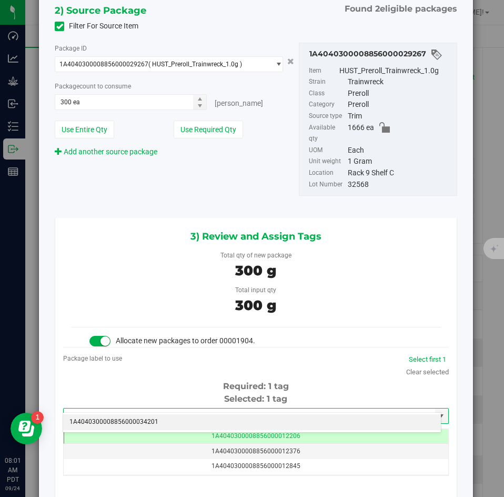
click at [167, 417] on li "1A4040300008856000034201" at bounding box center [252, 422] width 378 height 16
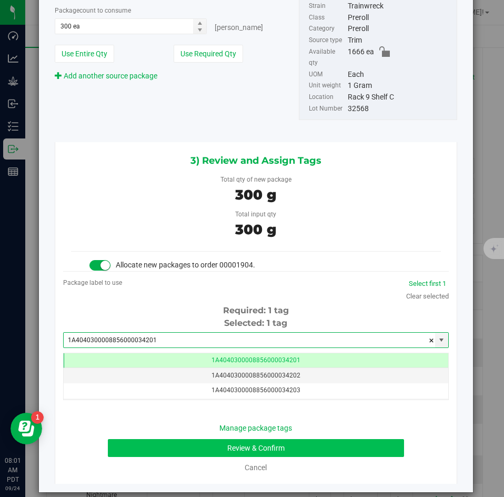
type input "1A4040300008856000034201"
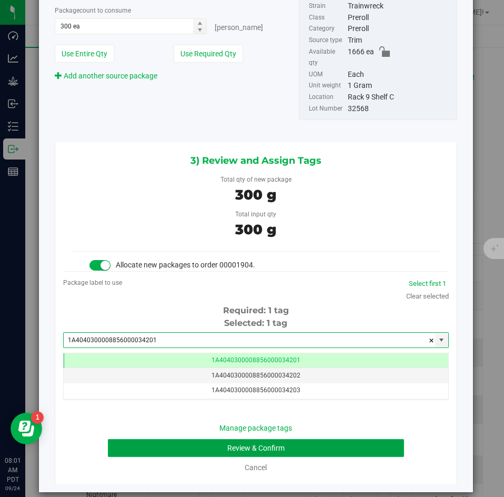
click at [160, 439] on button "Review & Confirm" at bounding box center [256, 448] width 296 height 18
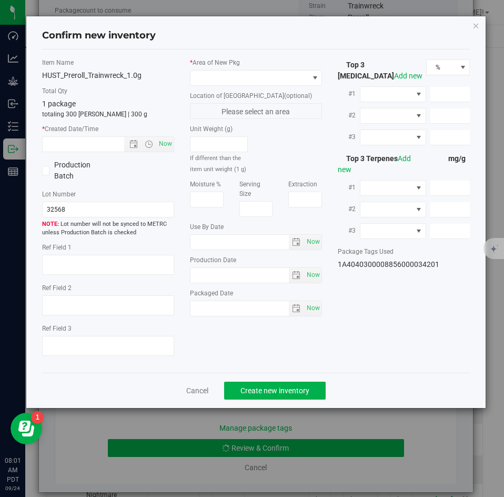
type textarea "22.8906%"
type textarea "Trainwreck"
type textarea "0.0147%"
type input "248.4009"
type input "11.0588"
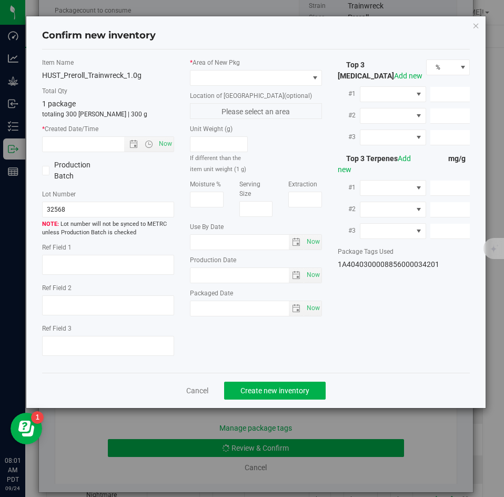
type input "2.1354"
type input "4.2650"
type input "3.2960"
type input "1.7820"
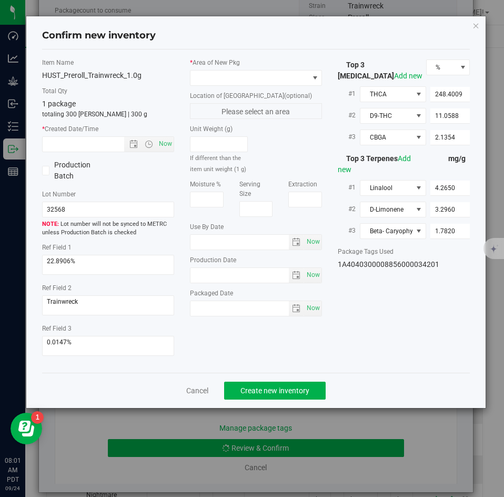
click at [223, 87] on div "* Area of [GEOGRAPHIC_DATA] Location of [GEOGRAPHIC_DATA] (optional) Please sel…" at bounding box center [256, 190] width 148 height 264
click at [221, 81] on span at bounding box center [249, 78] width 118 height 15
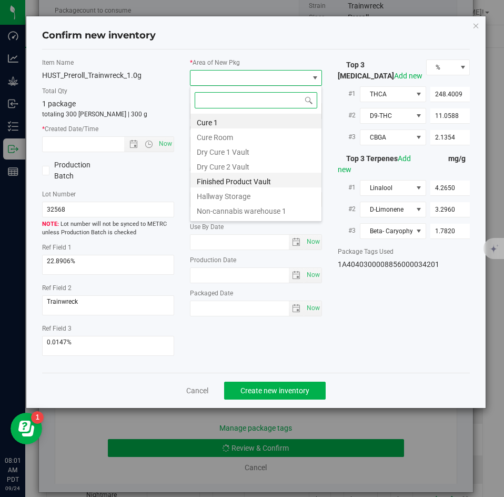
click at [215, 173] on li "Finished Product Vault" at bounding box center [255, 180] width 131 height 15
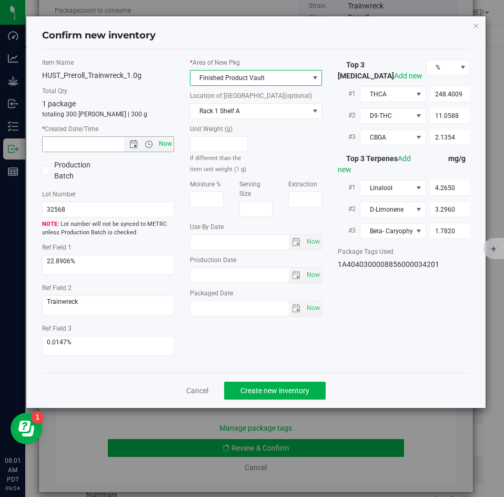
click at [172, 144] on span "Now" at bounding box center [166, 143] width 18 height 15
type input "[DATE] 8:01 AM"
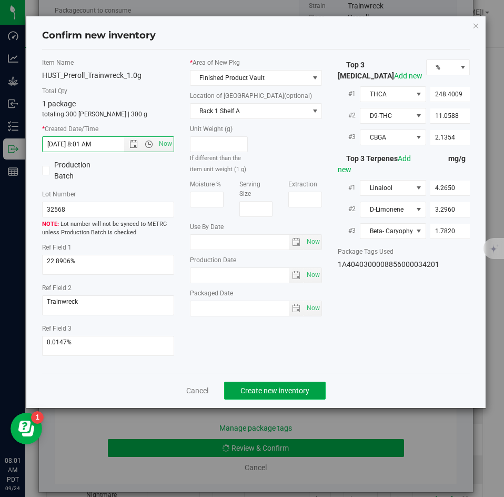
click at [255, 384] on button "Create new inventory" at bounding box center [275, 390] width 102 height 18
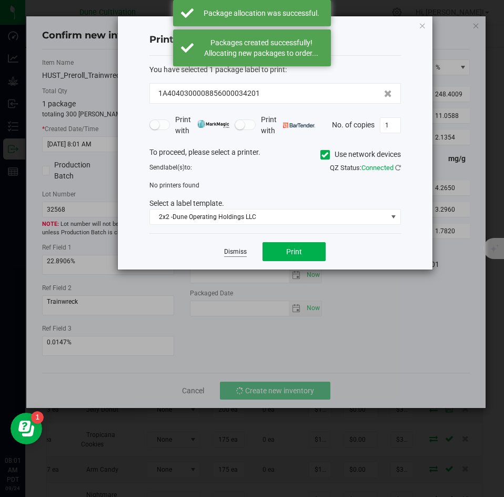
click at [235, 253] on link "Dismiss" at bounding box center [235, 251] width 23 height 9
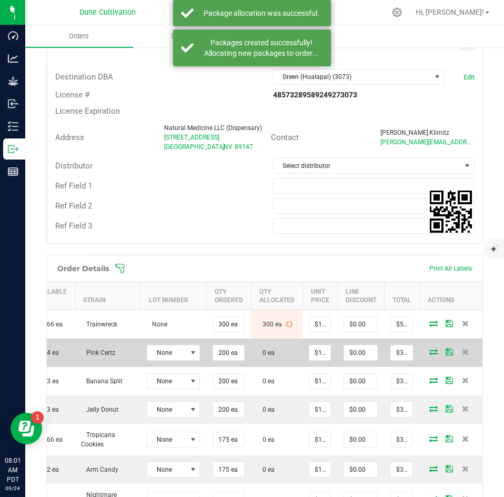
click at [424, 366] on td at bounding box center [450, 352] width 63 height 28
click at [429, 355] on icon at bounding box center [433, 351] width 8 height 6
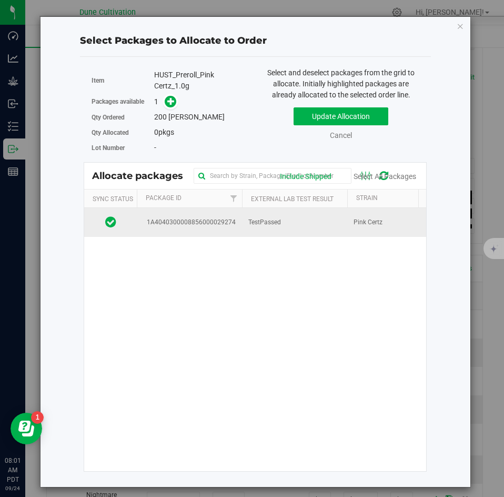
click at [238, 220] on td "1A4040300008856000029274" at bounding box center [189, 222] width 105 height 28
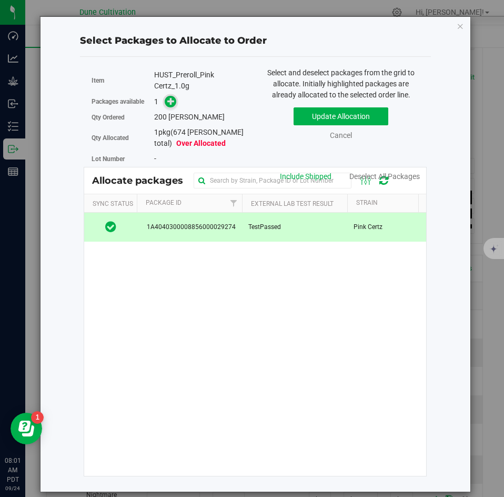
click at [165, 103] on span at bounding box center [171, 102] width 12 height 12
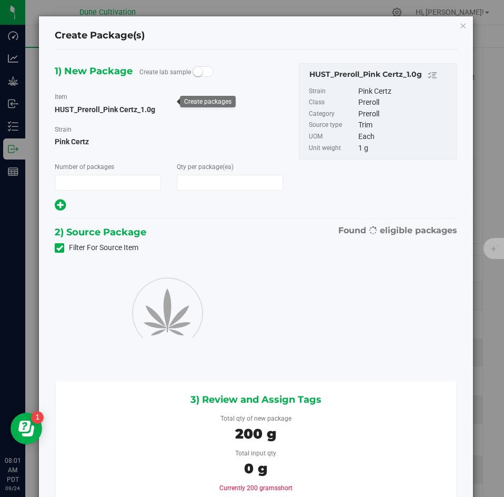
type input "1"
type input "200"
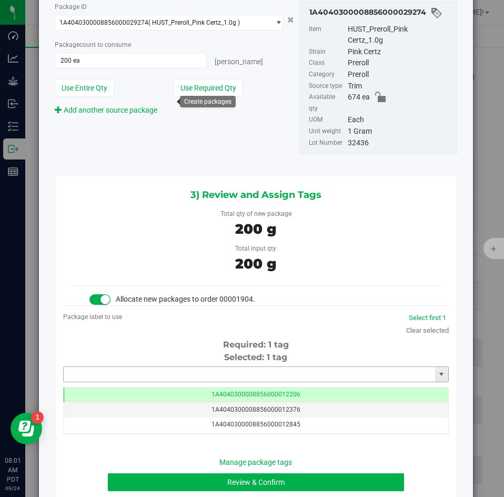
click at [256, 368] on input "text" at bounding box center [249, 374] width 371 height 15
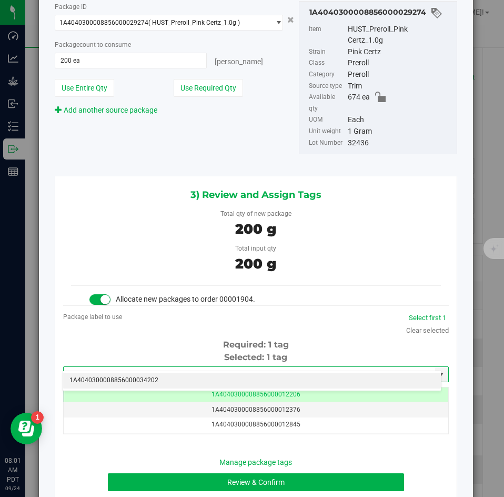
click at [247, 378] on li "1A4040300008856000034202" at bounding box center [252, 381] width 378 height 16
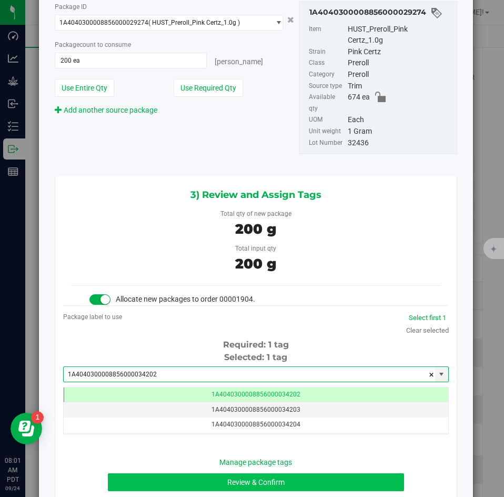
type input "1A4040300008856000034202"
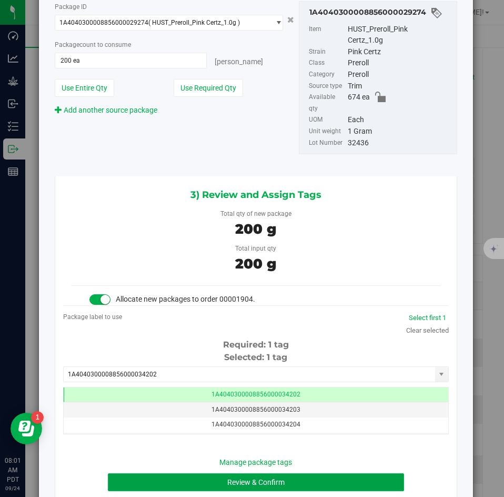
click at [220, 473] on button "Review & Confirm" at bounding box center [256, 482] width 296 height 18
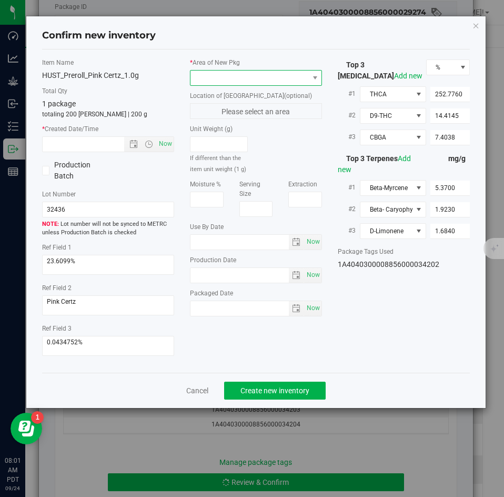
click at [223, 73] on span at bounding box center [249, 78] width 118 height 15
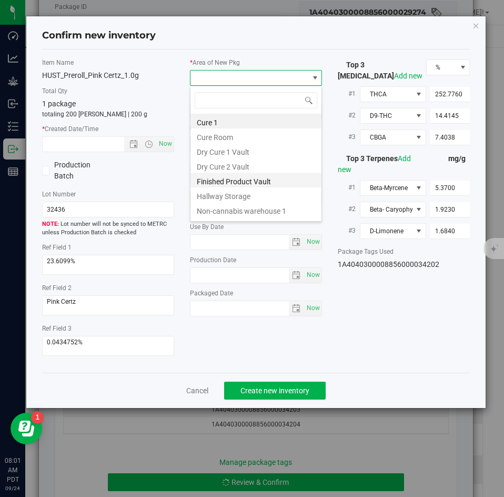
click at [214, 177] on li "Finished Product Vault" at bounding box center [255, 180] width 131 height 15
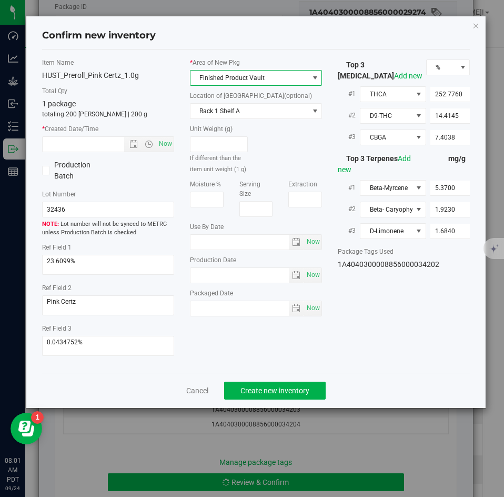
click at [168, 154] on div "Item Name HUST_Preroll_Pink Certz_1.0g Total Qty 1 package totaling 200 [PERSON…" at bounding box center [108, 211] width 148 height 306
click at [167, 150] on span "Now" at bounding box center [166, 143] width 18 height 15
type input "[DATE] 8:01 AM"
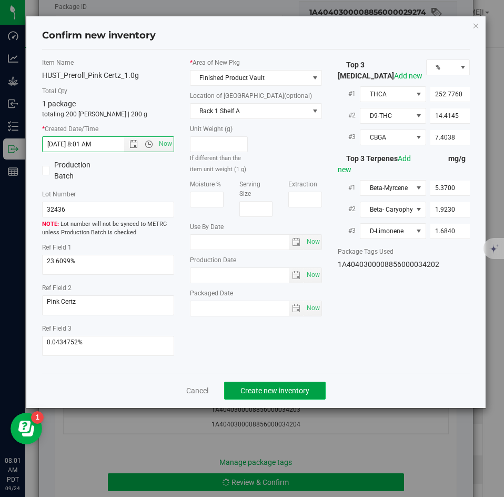
click at [255, 395] on button "Create new inventory" at bounding box center [275, 390] width 102 height 18
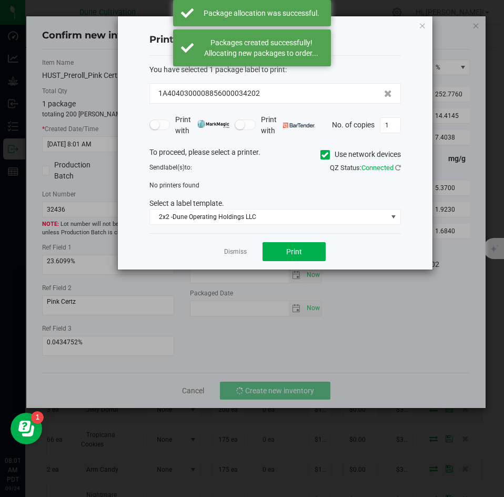
click at [247, 257] on div "Dismiss Print" at bounding box center [275, 251] width 252 height 36
click at [238, 253] on link "Dismiss" at bounding box center [235, 251] width 23 height 9
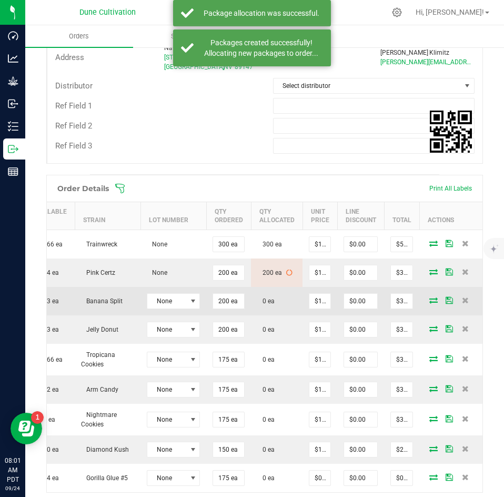
click at [429, 303] on icon at bounding box center [433, 300] width 8 height 6
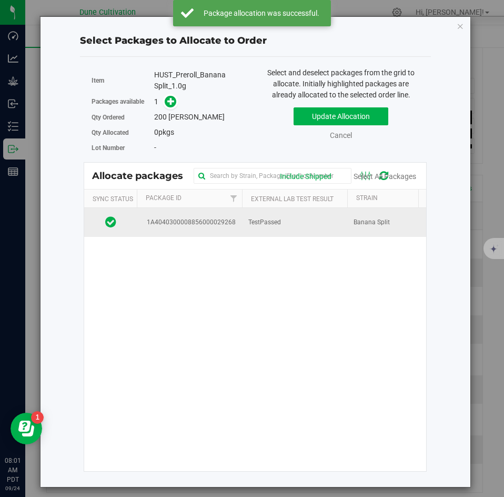
click at [285, 231] on td "TestPassed" at bounding box center [294, 222] width 105 height 28
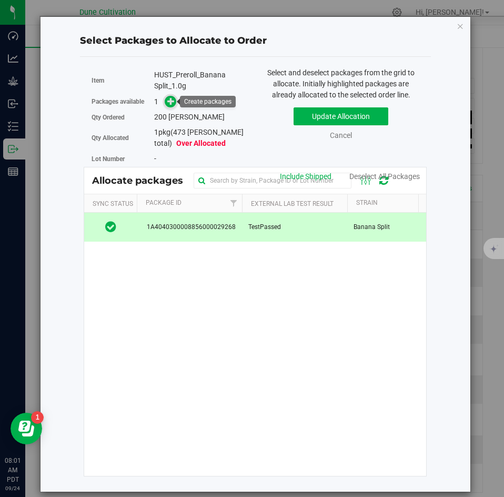
click at [174, 103] on icon at bounding box center [170, 100] width 7 height 7
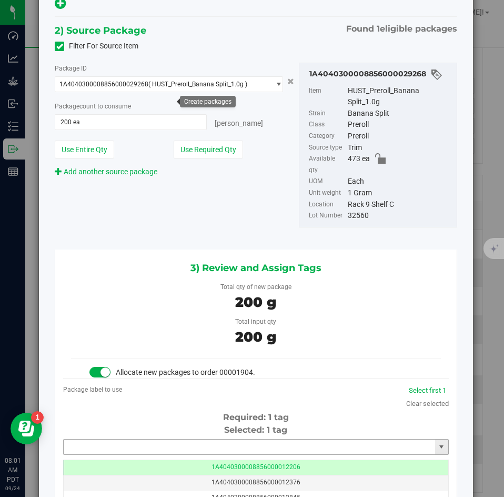
click at [232, 439] on input "text" at bounding box center [249, 446] width 371 height 15
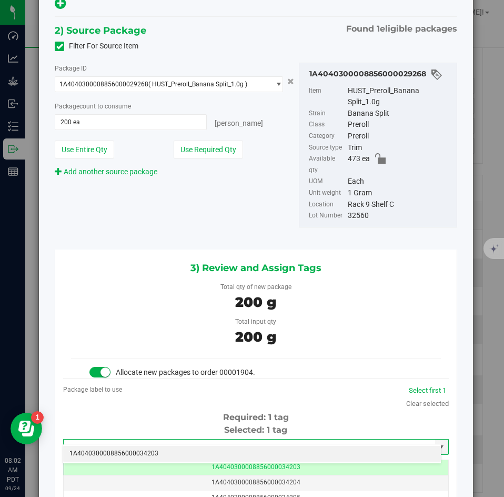
click at [213, 450] on li "1A4040300008856000034203" at bounding box center [252, 454] width 378 height 16
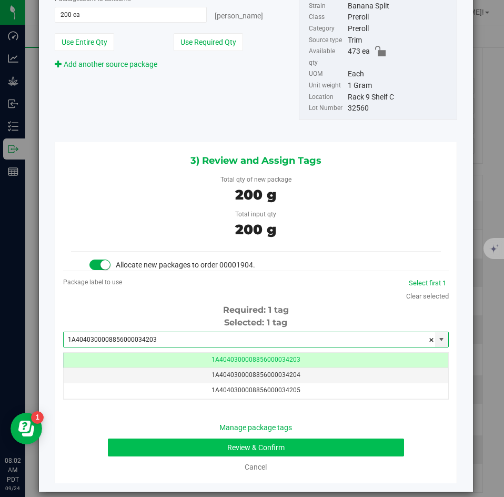
type input "1A4040300008856000034203"
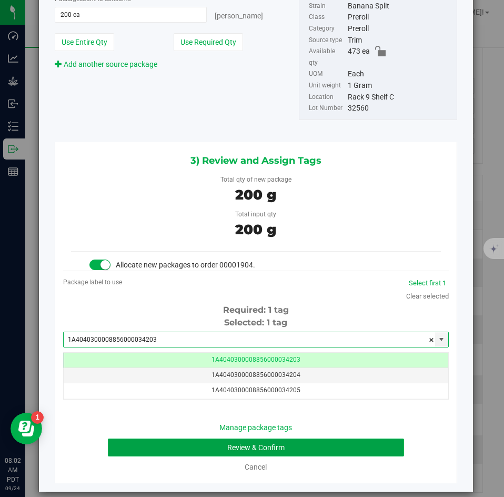
click at [186, 438] on button "Review & Confirm" at bounding box center [256, 447] width 296 height 18
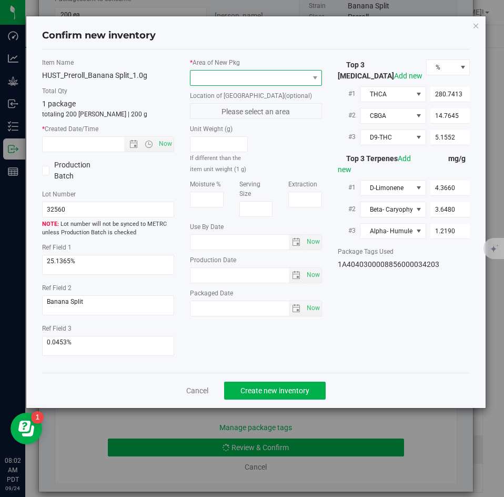
click at [242, 77] on span at bounding box center [249, 78] width 118 height 15
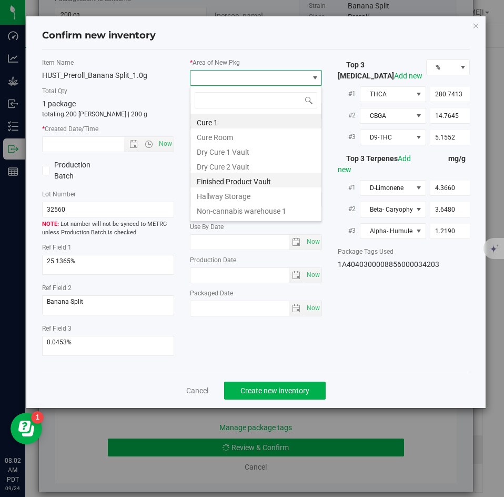
click at [225, 178] on li "Finished Product Vault" at bounding box center [255, 180] width 131 height 15
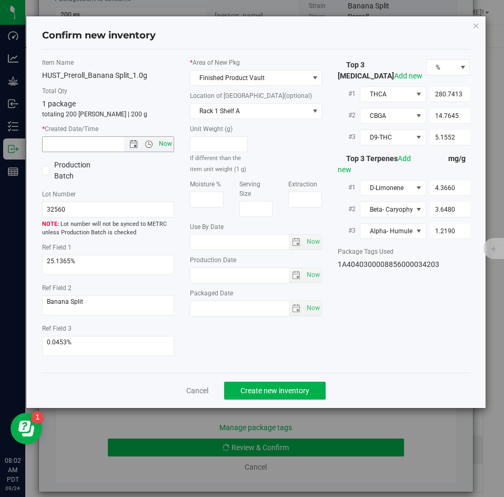
click at [164, 145] on span "Now" at bounding box center [166, 143] width 18 height 15
type input "[DATE] 8:02 AM"
click at [271, 392] on span "Create new inventory" at bounding box center [274, 390] width 69 height 8
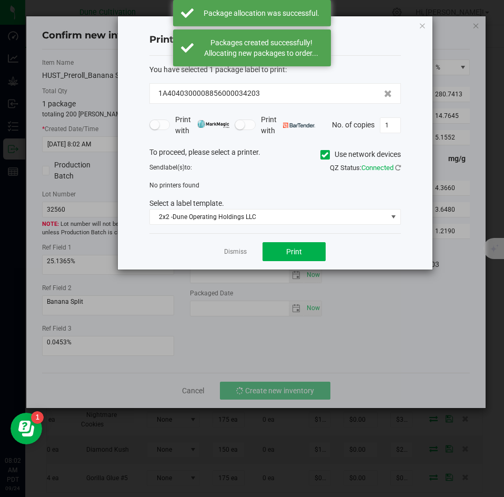
click at [239, 239] on div "Dismiss Print" at bounding box center [275, 251] width 252 height 36
click at [235, 246] on app-cancel-button "Dismiss" at bounding box center [235, 251] width 23 height 11
click at [235, 253] on link "Dismiss" at bounding box center [235, 251] width 23 height 9
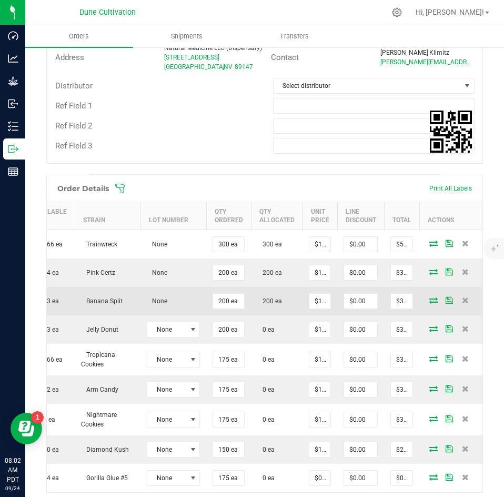
click at [429, 303] on icon at bounding box center [433, 300] width 8 height 6
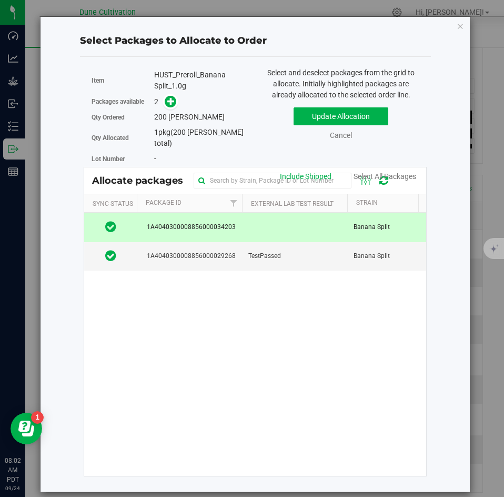
click at [454, 26] on div "Select Packages to Allocate to Order Item HUST_Preroll_Banana Split_1.0g Packag…" at bounding box center [255, 254] width 414 height 475
click at [457, 27] on icon "button" at bounding box center [460, 25] width 7 height 13
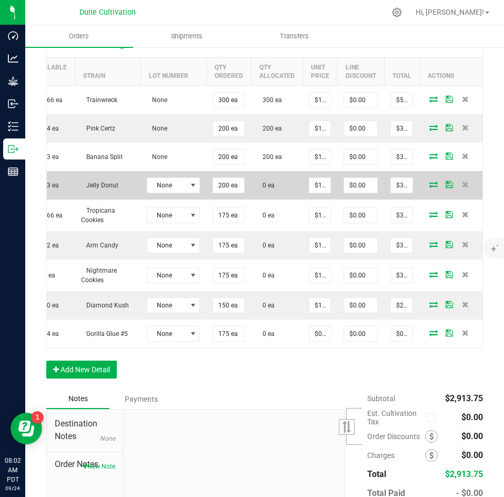
click at [429, 187] on icon at bounding box center [433, 184] width 8 height 6
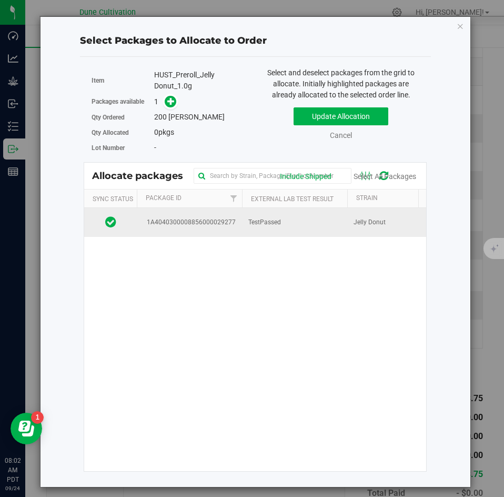
click at [288, 215] on td "TestPassed" at bounding box center [294, 222] width 105 height 28
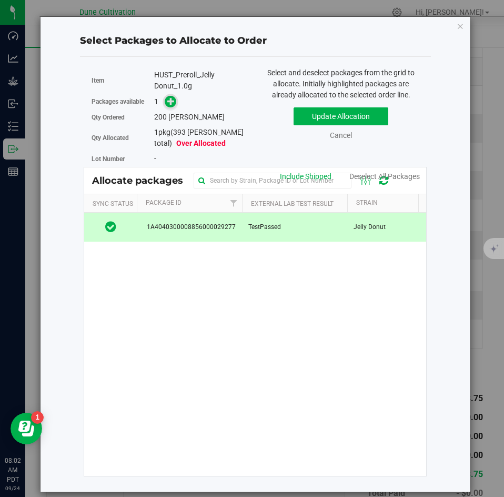
click at [170, 99] on icon at bounding box center [170, 100] width 7 height 7
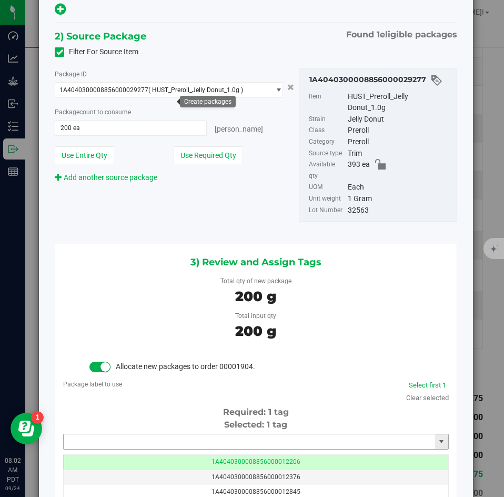
click at [219, 434] on input "text" at bounding box center [249, 441] width 371 height 15
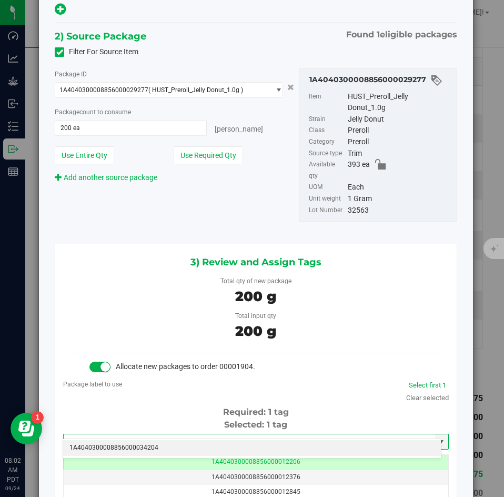
click at [206, 441] on li "1A4040300008856000034204" at bounding box center [252, 448] width 378 height 16
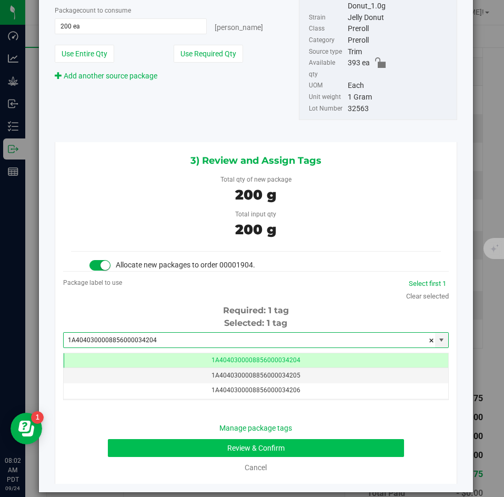
type input "1A4040300008856000034204"
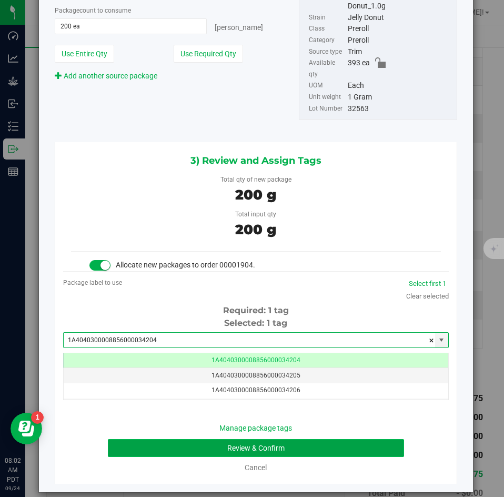
click at [210, 439] on button "Review & Confirm" at bounding box center [256, 448] width 296 height 18
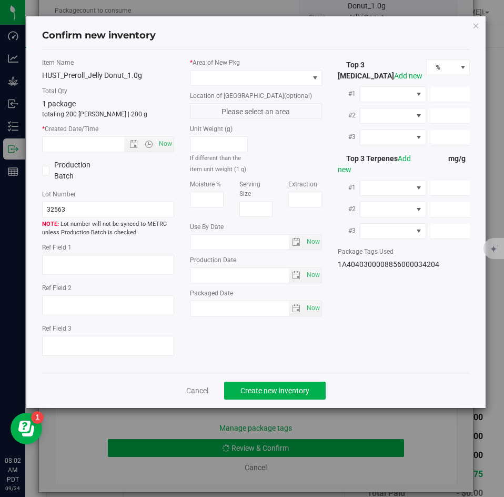
type textarea "27.0286%"
type textarea "Jelly Donut"
type textarea "0.0652%"
type input "301.9847"
type input "24.4132"
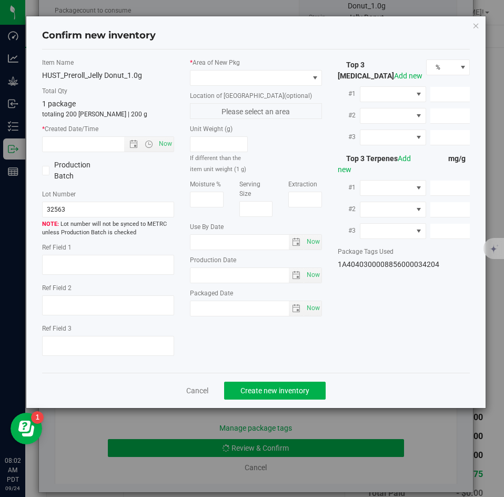
type input "5.4453"
type input "4.7120"
type input "3.3990"
type input "2.0280"
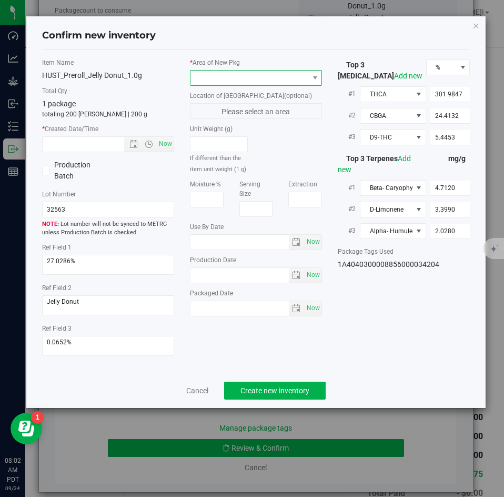
click at [231, 78] on span at bounding box center [249, 78] width 118 height 15
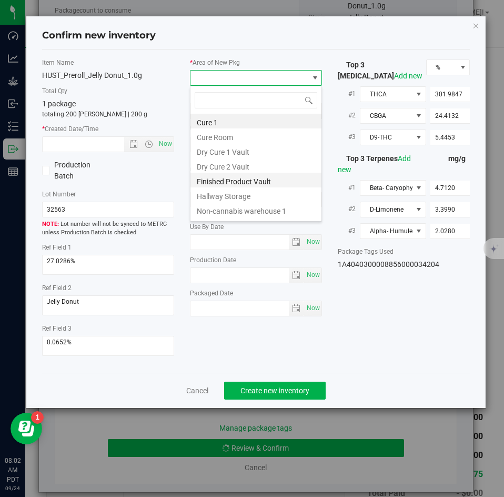
click at [214, 177] on li "Finished Product Vault" at bounding box center [255, 180] width 131 height 15
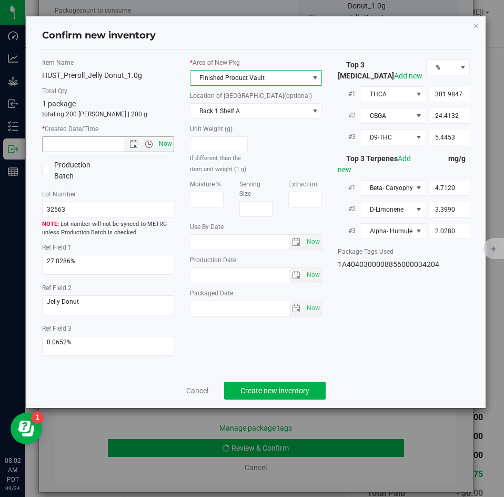
click at [170, 145] on span "Now" at bounding box center [166, 143] width 18 height 15
type input "[DATE] 8:02 AM"
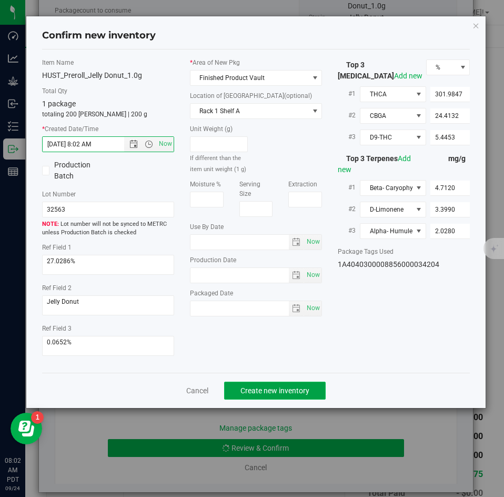
click at [256, 397] on button "Create new inventory" at bounding box center [275, 390] width 102 height 18
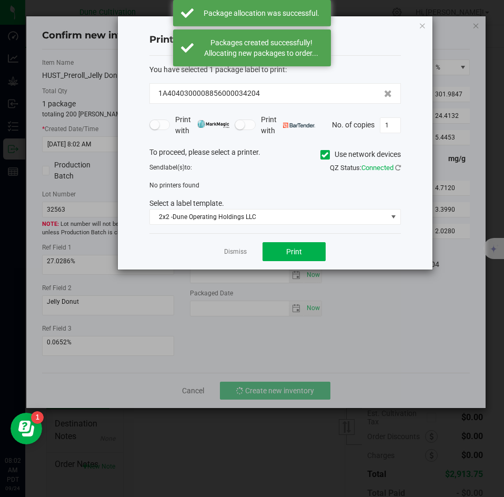
click at [235, 257] on app-cancel-button "Dismiss" at bounding box center [235, 251] width 23 height 11
click at [233, 252] on link "Dismiss" at bounding box center [235, 251] width 23 height 9
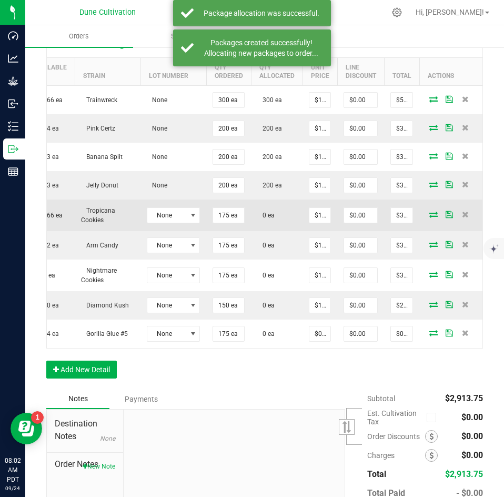
click at [429, 217] on icon at bounding box center [433, 214] width 8 height 6
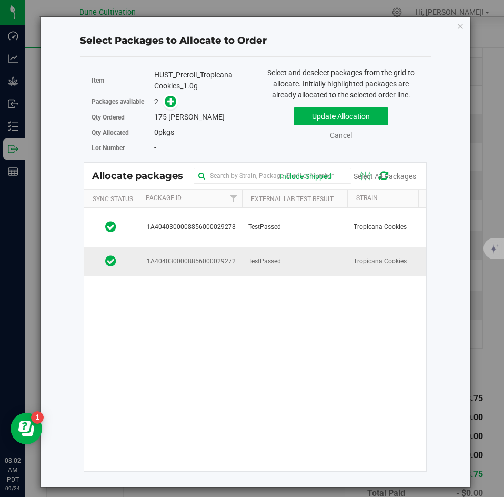
click at [285, 252] on td "TestPassed" at bounding box center [294, 261] width 105 height 28
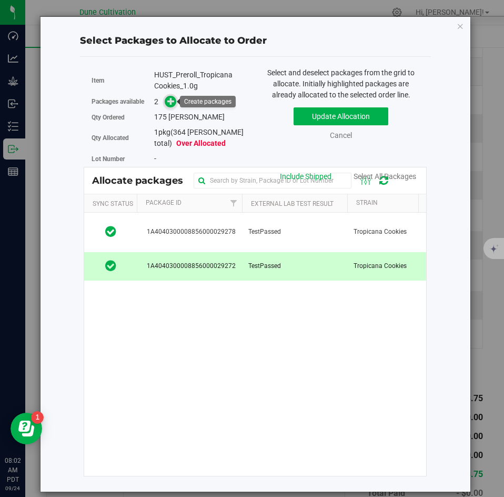
click at [173, 106] on span at bounding box center [171, 102] width 12 height 12
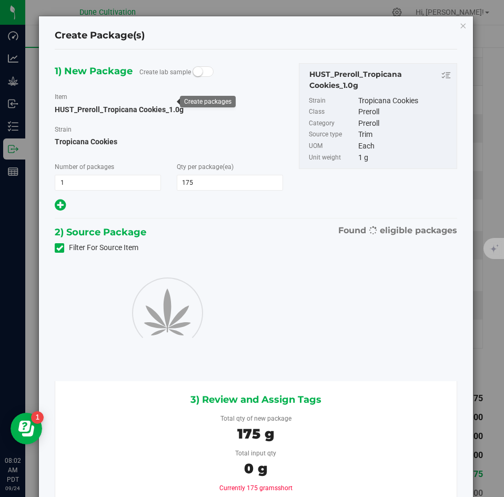
type input "175"
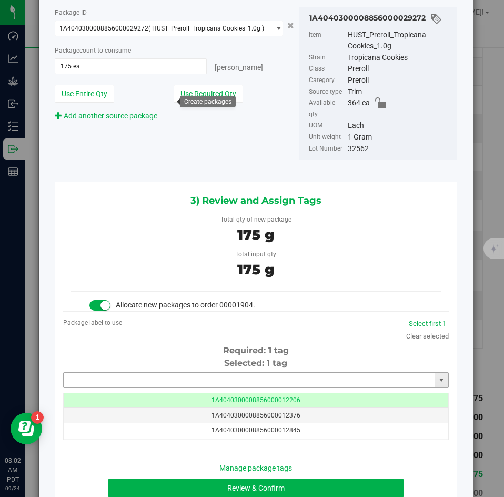
click at [238, 373] on input "text" at bounding box center [249, 380] width 371 height 15
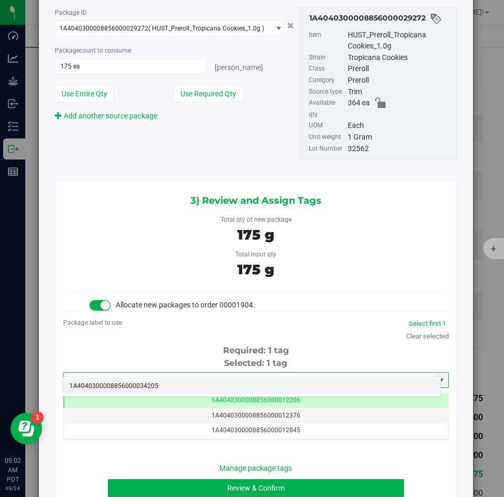
click at [229, 382] on li "1A4040300008856000034205" at bounding box center [252, 386] width 378 height 16
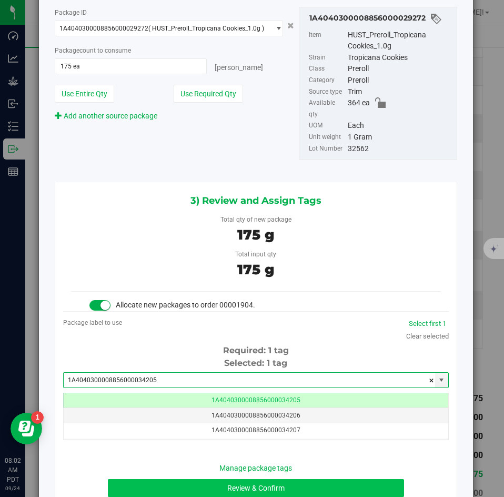
type input "1A4040300008856000034205"
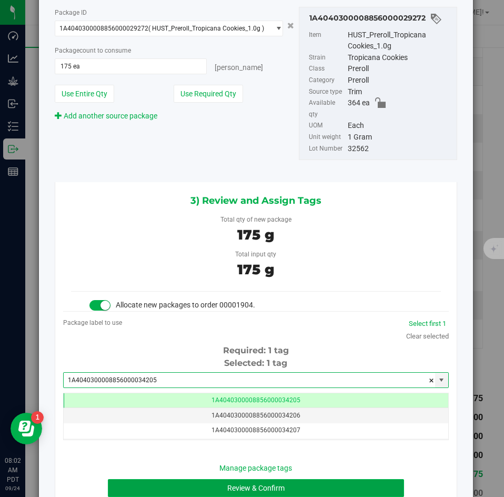
click at [196, 479] on button "Review & Confirm" at bounding box center [256, 488] width 296 height 18
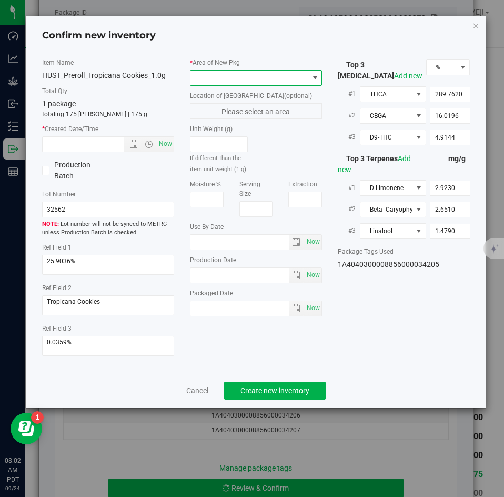
click at [230, 79] on span at bounding box center [249, 78] width 118 height 15
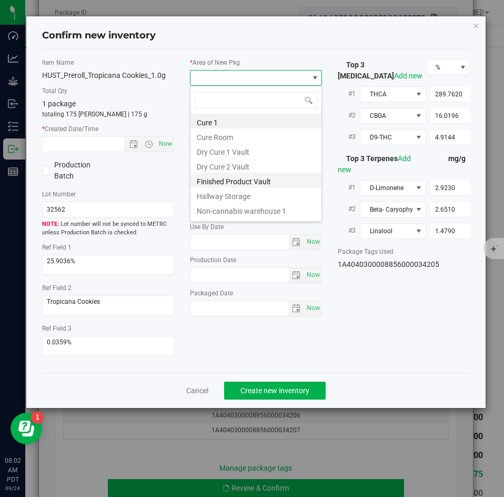
click at [214, 178] on li "Finished Product Vault" at bounding box center [255, 180] width 131 height 15
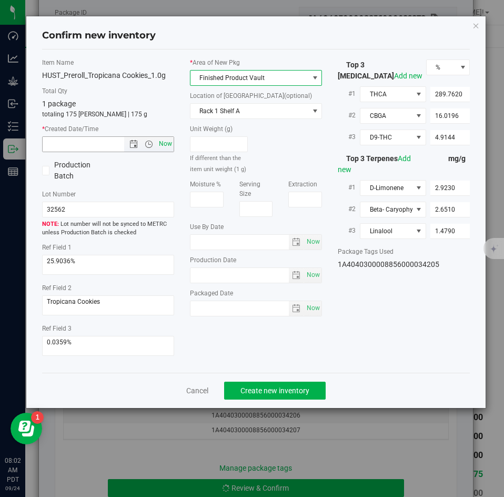
click at [165, 145] on span "Now" at bounding box center [166, 143] width 18 height 15
type input "[DATE] 8:02 AM"
click at [244, 375] on div "Cancel Create new inventory" at bounding box center [256, 390] width 428 height 35
click at [244, 380] on div "Cancel Create new inventory" at bounding box center [256, 390] width 428 height 35
click at [244, 385] on button "Create new inventory" at bounding box center [275, 390] width 102 height 18
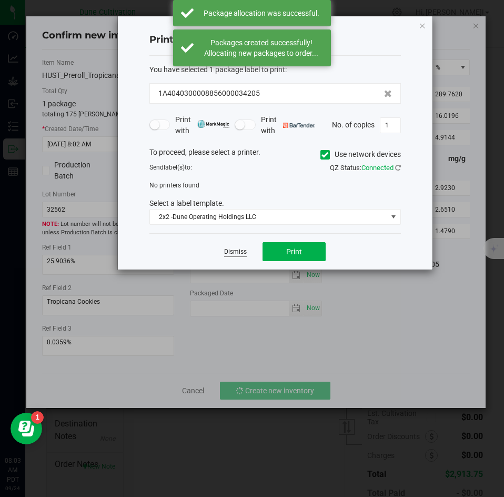
click at [230, 249] on link "Dismiss" at bounding box center [235, 251] width 23 height 9
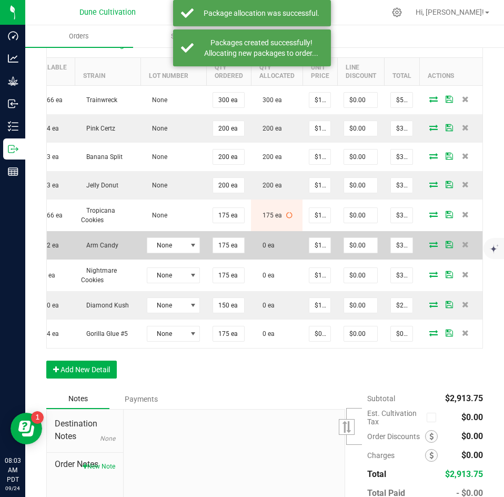
click at [429, 247] on icon at bounding box center [433, 244] width 8 height 6
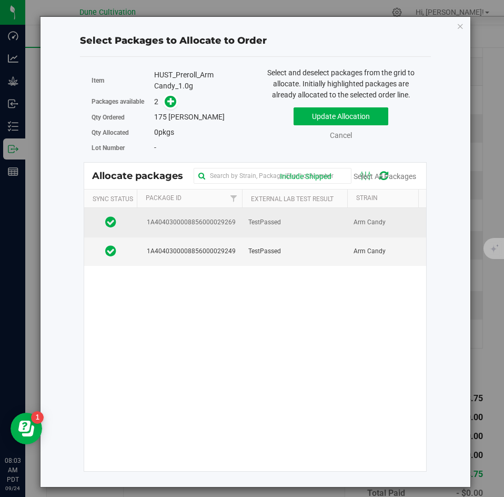
click at [293, 227] on td "TestPassed" at bounding box center [294, 222] width 105 height 29
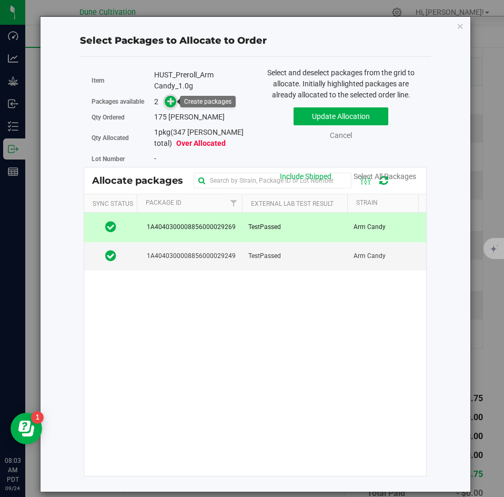
click at [173, 97] on icon at bounding box center [170, 100] width 7 height 7
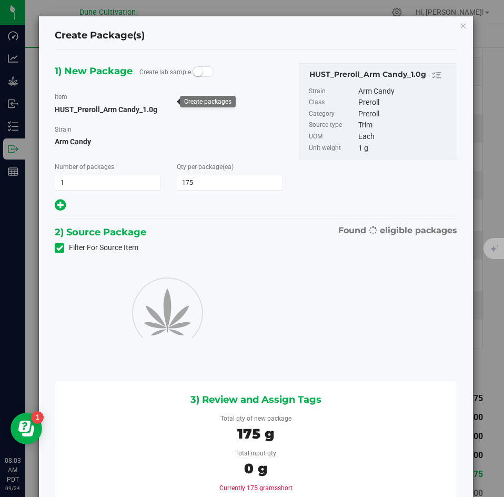
type input "175"
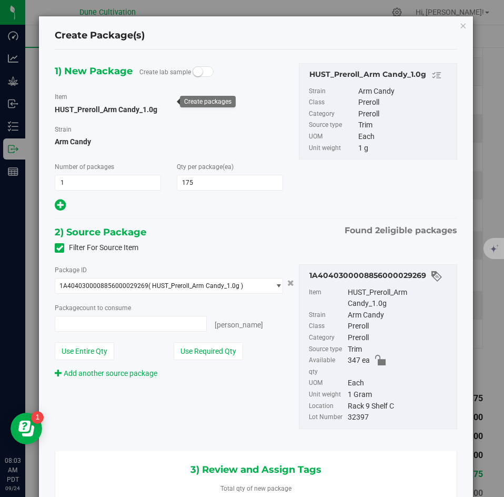
type input "175 ea"
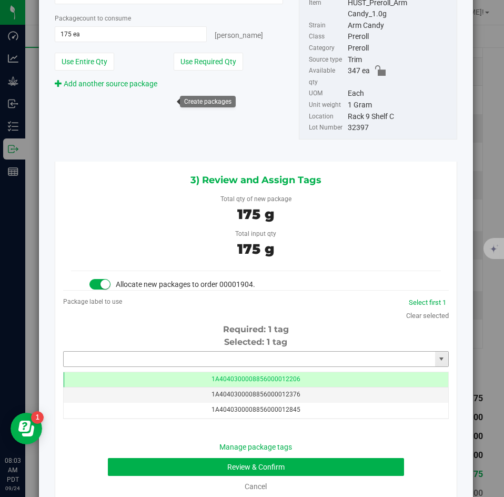
click at [215, 353] on input "text" at bounding box center [249, 358] width 371 height 15
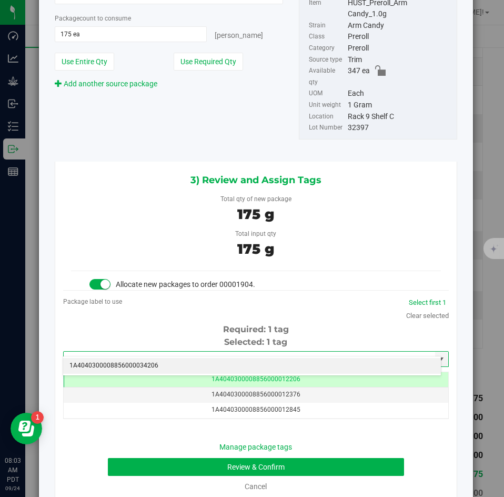
click at [204, 365] on li "1A4040300008856000034206" at bounding box center [252, 366] width 378 height 16
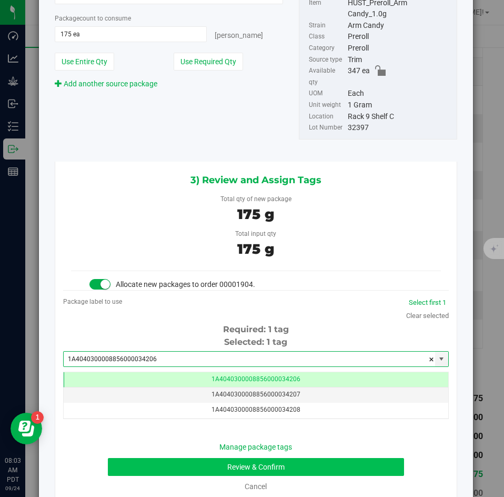
type input "1A4040300008856000034206"
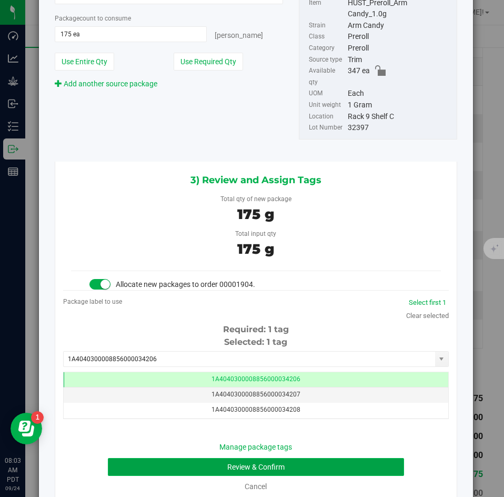
click at [175, 458] on button "Review & Confirm" at bounding box center [256, 467] width 296 height 18
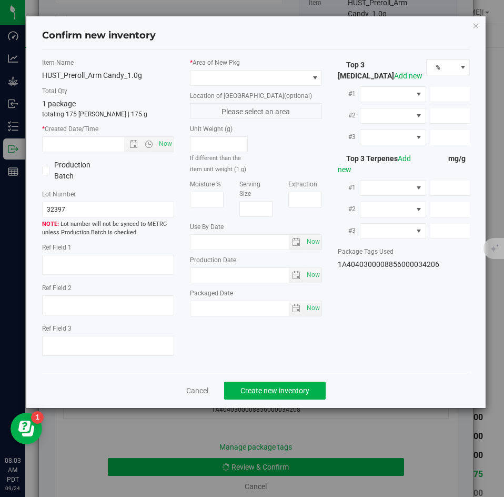
type textarea "27.7781%"
type textarea "Arm Candy"
type textarea "<LOQ"
type input "310.7550"
type input "7.7537"
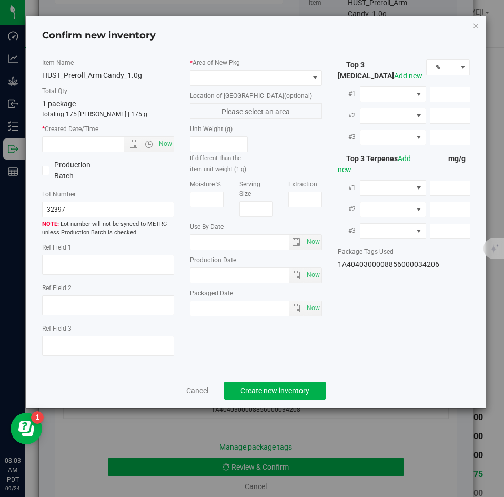
type input "5.2486"
type input "6.0060"
type input "4.7890"
type input "2.5010"
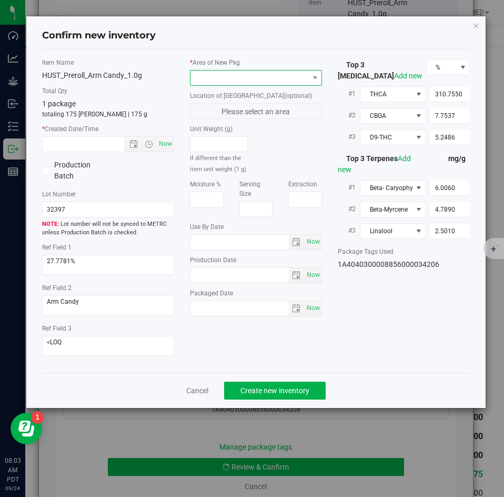
click at [214, 82] on span at bounding box center [249, 78] width 118 height 15
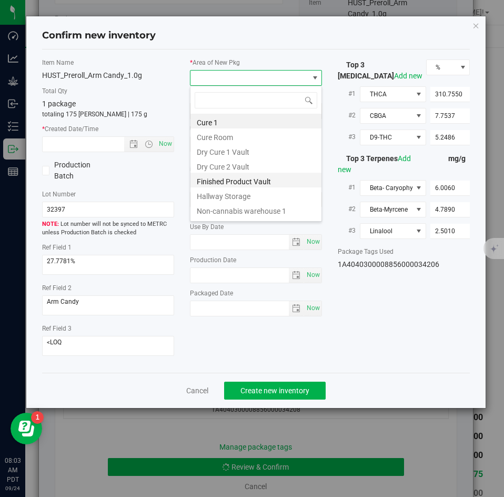
click at [207, 177] on li "Finished Product Vault" at bounding box center [255, 180] width 131 height 15
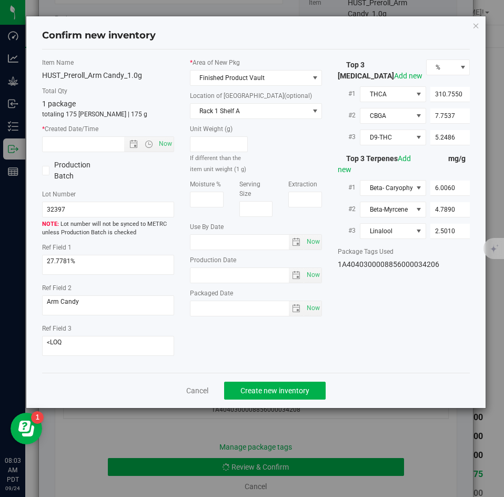
click at [164, 152] on div "Item Name HUST_Preroll_Arm Candy_1.0g Total Qty 1 package totaling 175 [PERSON_…" at bounding box center [108, 211] width 148 height 306
click at [164, 149] on span "Now" at bounding box center [166, 143] width 18 height 15
type input "[DATE] 8:03 AM"
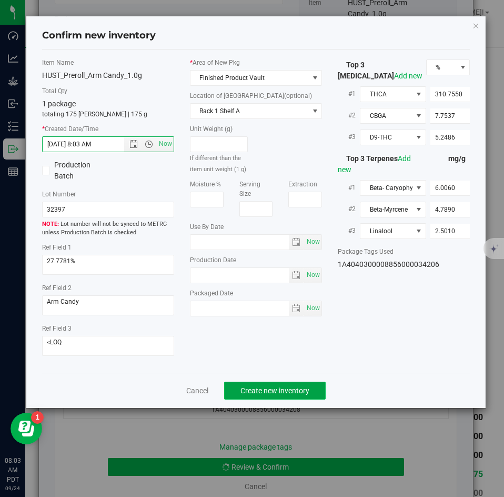
click at [257, 384] on button "Create new inventory" at bounding box center [275, 390] width 102 height 18
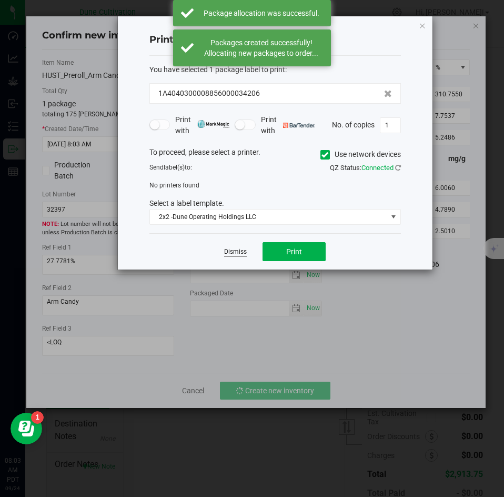
click at [244, 248] on link "Dismiss" at bounding box center [235, 251] width 23 height 9
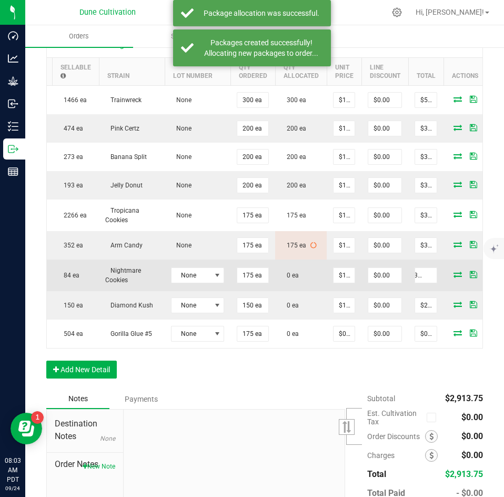
click at [455, 277] on icon at bounding box center [458, 274] width 8 height 6
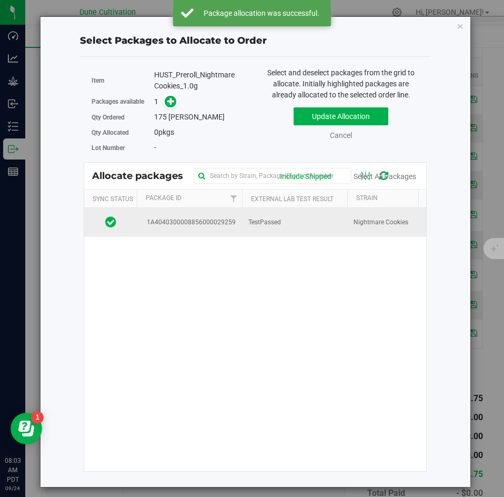
click at [280, 219] on span "TestPassed" at bounding box center [264, 222] width 33 height 10
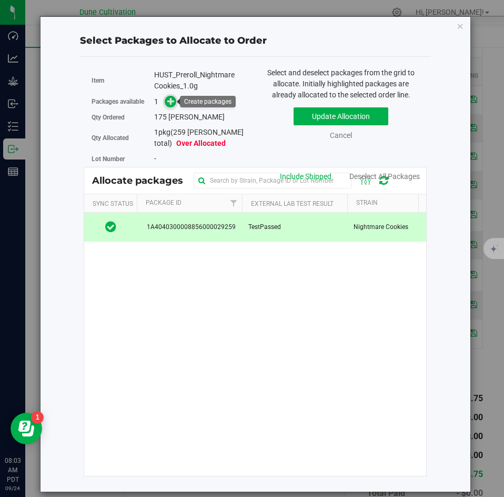
click at [169, 99] on icon at bounding box center [170, 100] width 7 height 7
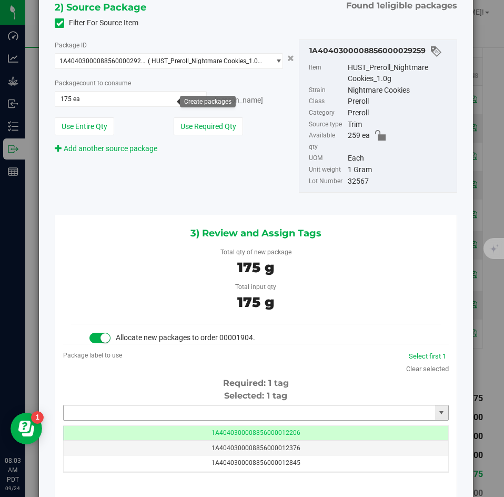
click at [214, 405] on input "text" at bounding box center [249, 412] width 371 height 15
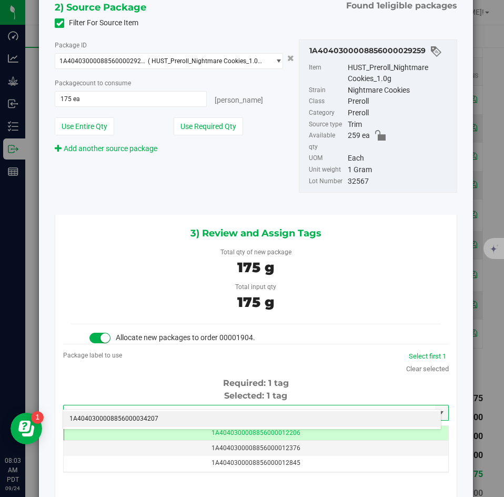
click at [210, 409] on div "1A4040300008856000034207 No matching tags" at bounding box center [252, 419] width 379 height 21
click at [206, 414] on li "1A4040300008856000034207" at bounding box center [252, 419] width 378 height 16
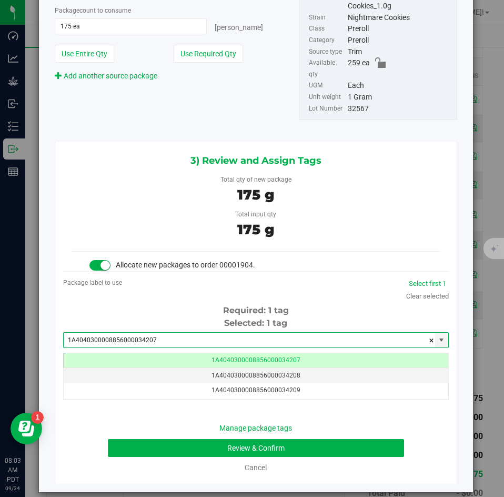
type input "1A4040300008856000034207"
click at [179, 424] on div "Manage package tags Review & Confirm Cancel" at bounding box center [256, 447] width 370 height 51
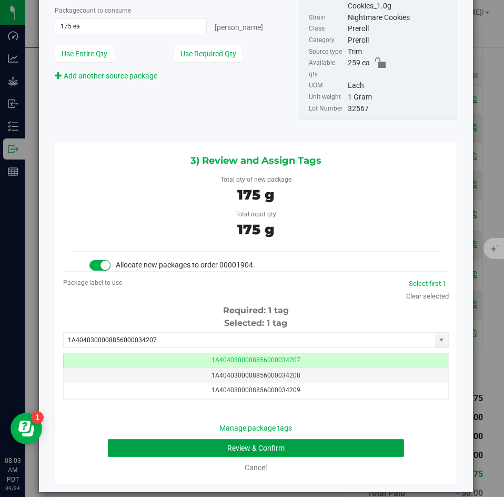
click at [175, 439] on button "Review & Confirm" at bounding box center [256, 448] width 296 height 18
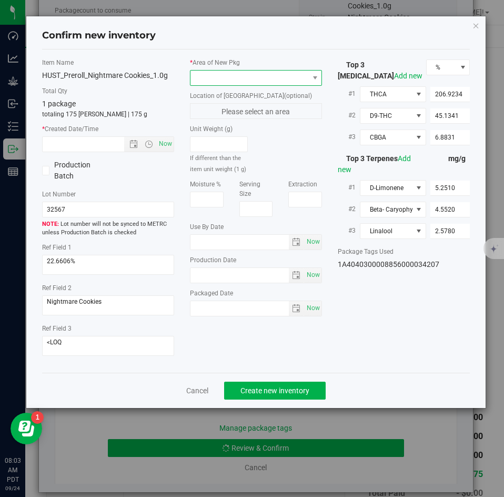
click at [250, 75] on span at bounding box center [249, 78] width 118 height 15
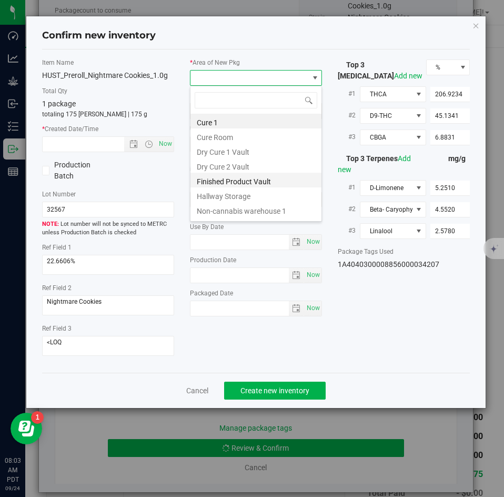
click at [231, 175] on li "Finished Product Vault" at bounding box center [255, 180] width 131 height 15
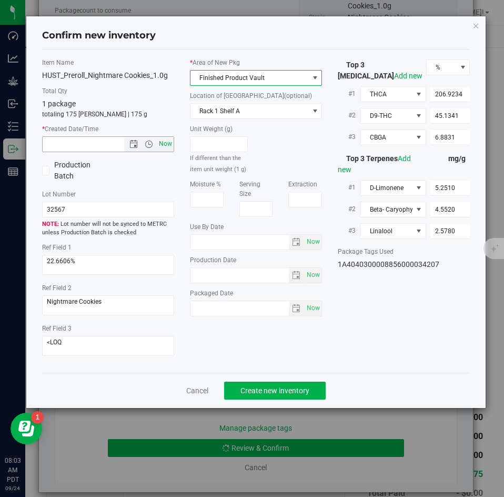
click at [173, 138] on span "Now" at bounding box center [166, 143] width 18 height 15
type input "[DATE] 8:03 AM"
click at [267, 379] on div "Cancel Create new inventory" at bounding box center [256, 390] width 428 height 35
click at [265, 384] on button "Create new inventory" at bounding box center [275, 390] width 102 height 18
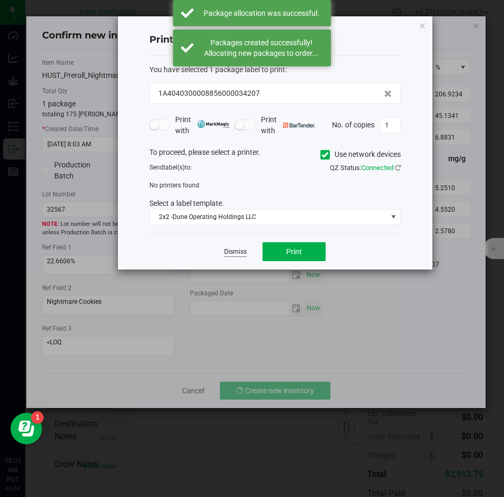
click at [243, 251] on link "Dismiss" at bounding box center [235, 251] width 23 height 9
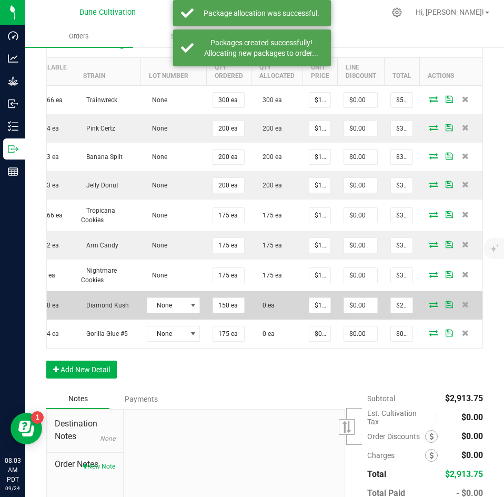
click at [429, 307] on icon at bounding box center [433, 304] width 8 height 6
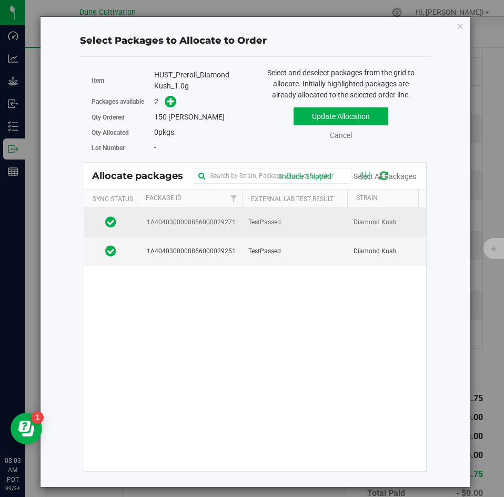
click at [266, 229] on td "TestPassed" at bounding box center [294, 222] width 105 height 29
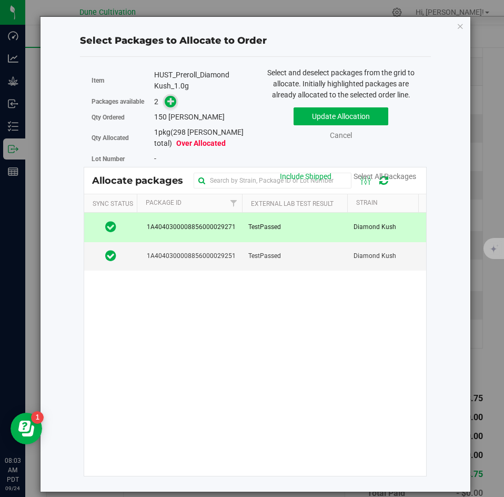
click at [175, 107] on span at bounding box center [171, 102] width 12 height 12
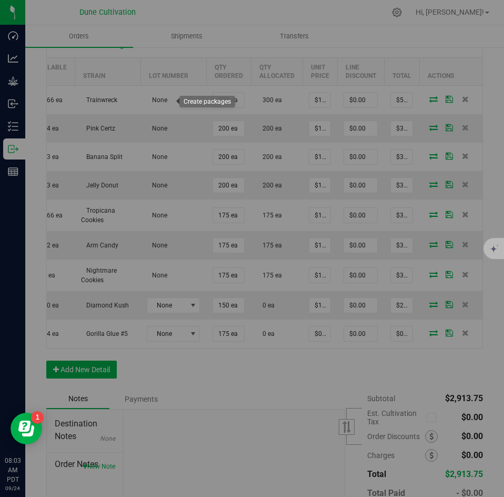
type input "1"
type input "150"
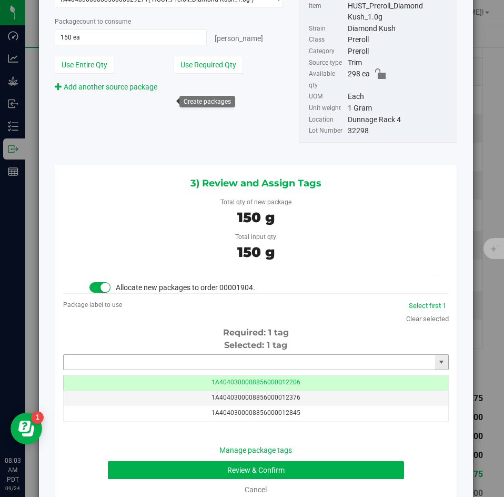
click at [248, 357] on input "text" at bounding box center [249, 362] width 371 height 15
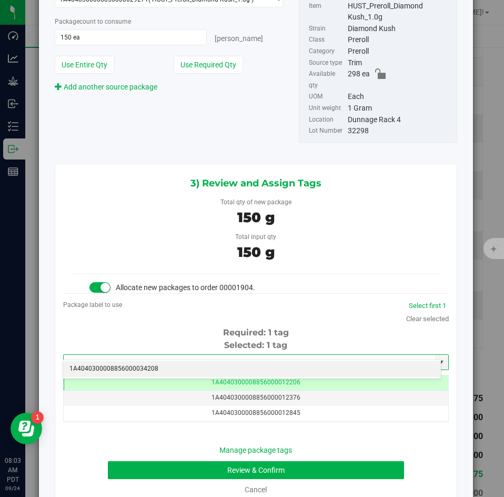
click at [239, 366] on li "1A4040300008856000034208" at bounding box center [252, 369] width 378 height 16
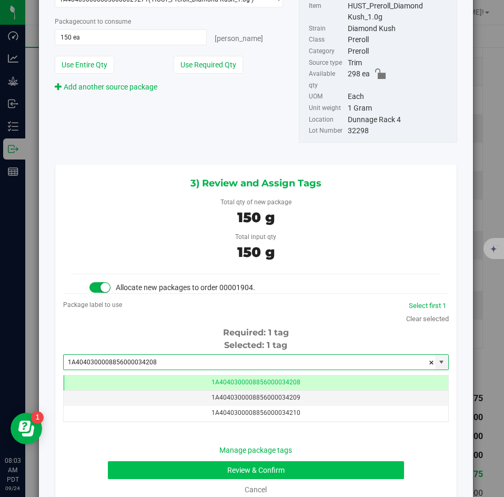
type input "1A4040300008856000034208"
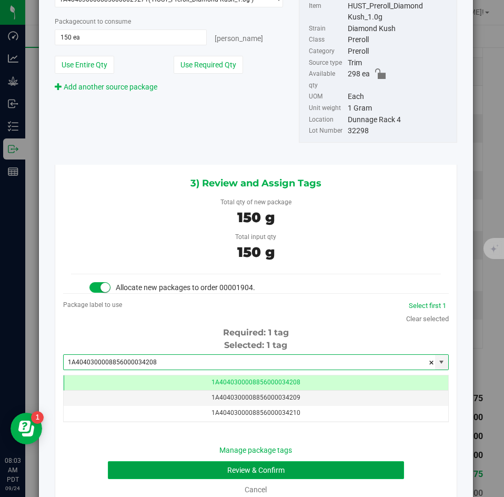
click at [178, 461] on button "Review & Confirm" at bounding box center [256, 470] width 296 height 18
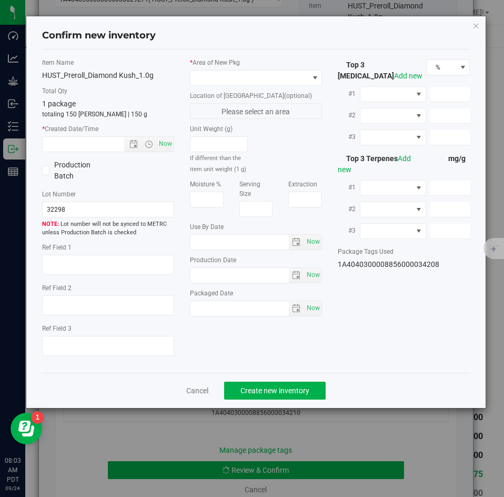
type textarea "32.3077%"
type textarea "Diamond Kush"
type textarea "0.0462452%"
type input "362.0130"
type input "27.8466"
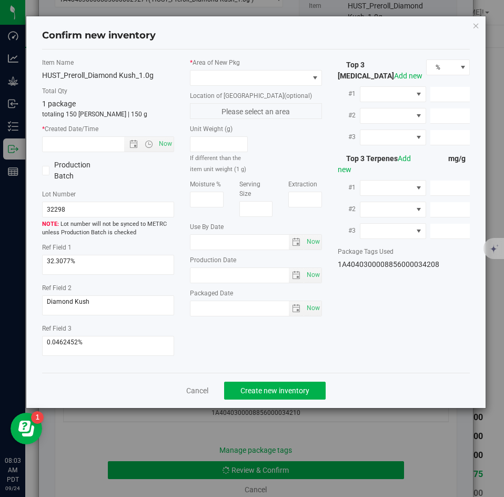
type input "5.5924"
type input "4.2910"
type input "2.8860"
type input "1.9570"
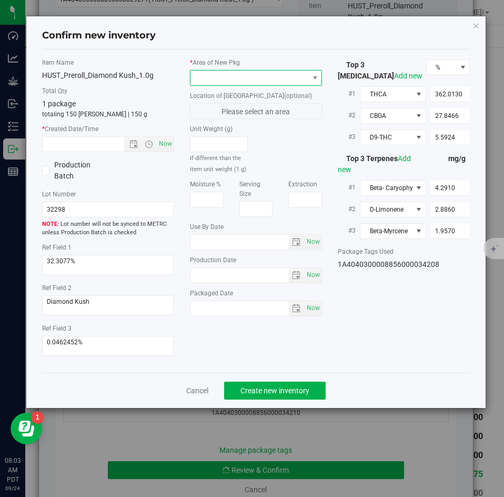
click at [247, 81] on span at bounding box center [249, 78] width 118 height 15
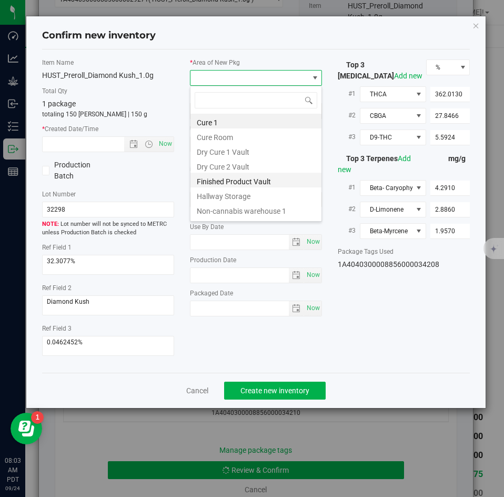
click at [217, 183] on li "Finished Product Vault" at bounding box center [255, 180] width 131 height 15
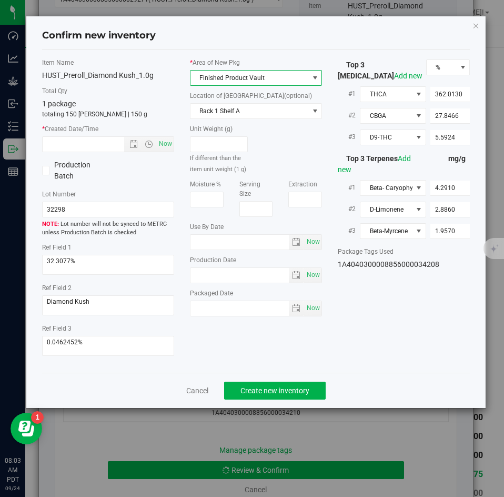
click at [166, 153] on div "Item Name HUST_Preroll_Diamond Kush_1.0g Total Qty 1 package totaling 150 [PERS…" at bounding box center [108, 211] width 148 height 306
click at [166, 151] on span "Now" at bounding box center [166, 143] width 18 height 15
type input "[DATE] 8:03 AM"
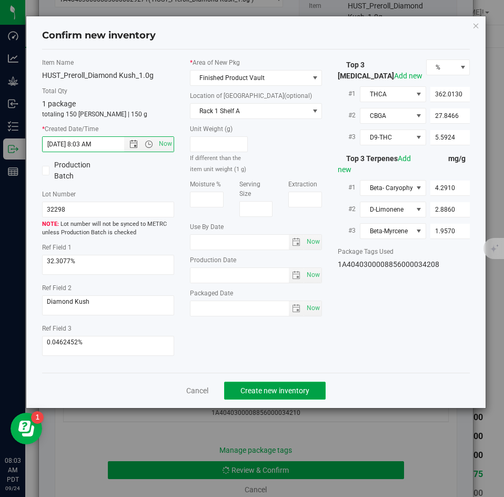
click at [247, 384] on button "Create new inventory" at bounding box center [275, 390] width 102 height 18
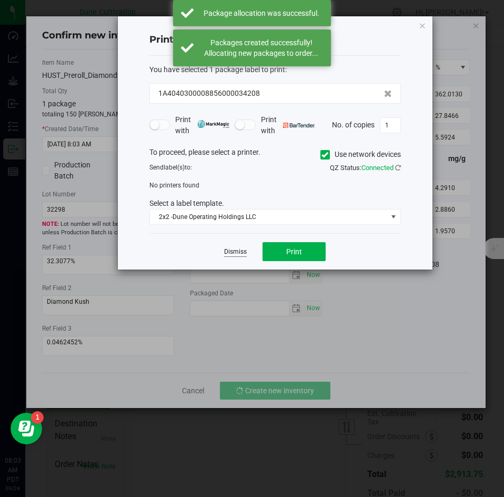
click at [238, 250] on link "Dismiss" at bounding box center [235, 251] width 23 height 9
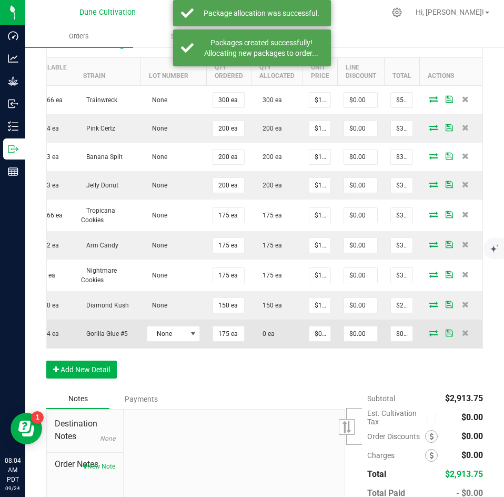
click at [429, 336] on icon at bounding box center [433, 332] width 8 height 6
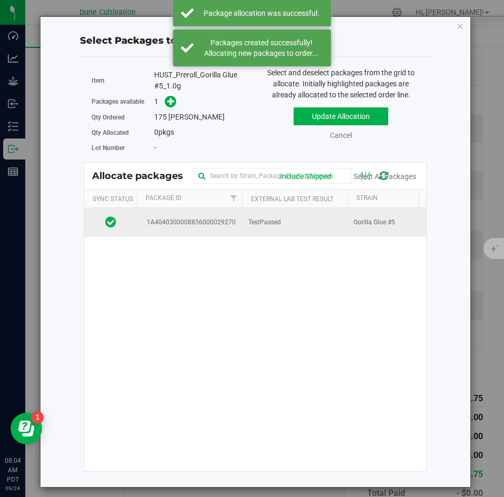
click at [283, 227] on td "TestPassed" at bounding box center [294, 222] width 105 height 28
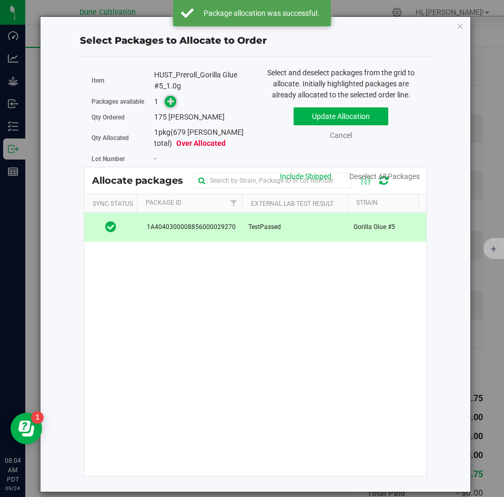
click at [166, 100] on span at bounding box center [171, 102] width 12 height 12
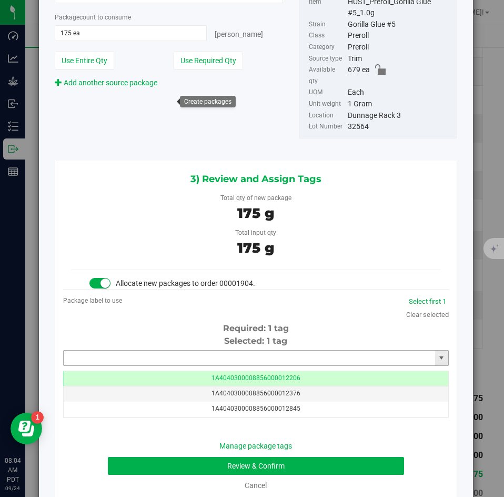
click at [265, 350] on input "text" at bounding box center [249, 357] width 371 height 15
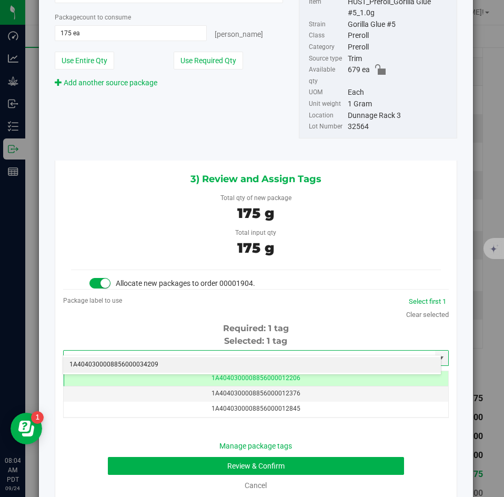
click at [234, 361] on li "1A4040300008856000034209" at bounding box center [252, 365] width 378 height 16
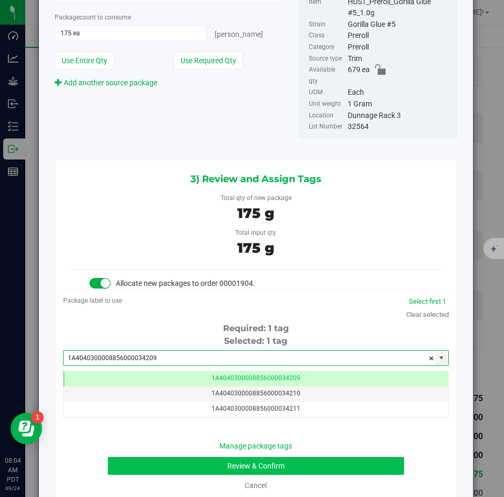
type input "1A4040300008856000034209"
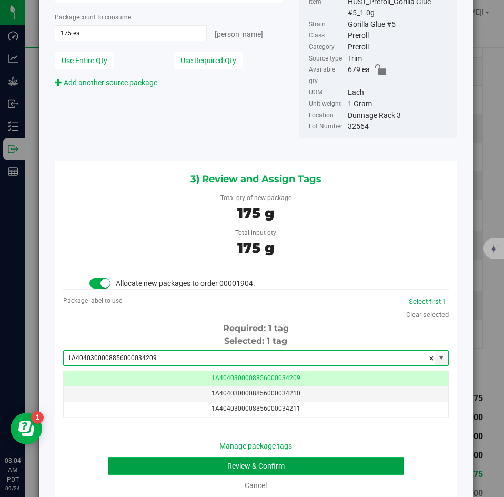
click at [174, 457] on button "Review & Confirm" at bounding box center [256, 466] width 296 height 18
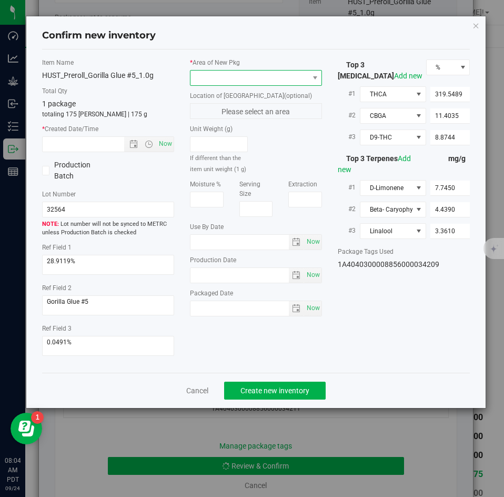
click at [210, 77] on span at bounding box center [249, 78] width 118 height 15
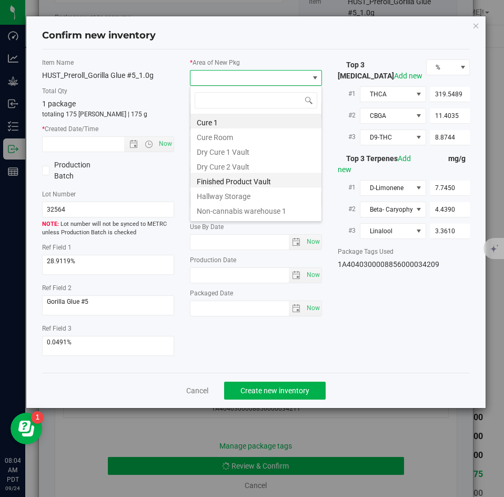
click at [210, 182] on li "Finished Product Vault" at bounding box center [255, 180] width 131 height 15
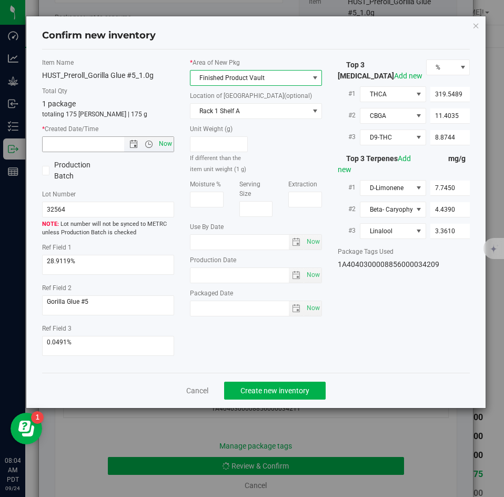
click at [169, 146] on span "Now" at bounding box center [166, 143] width 18 height 15
type input "[DATE] 8:04 AM"
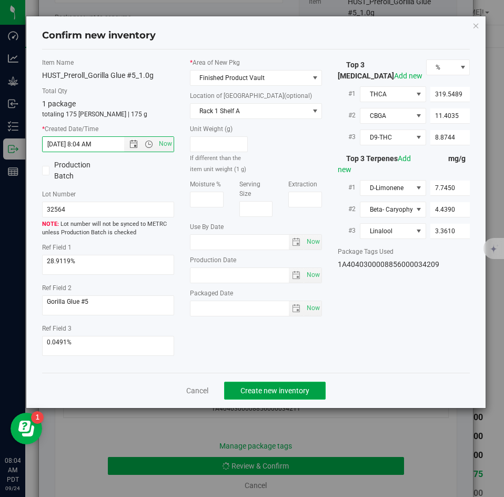
click at [288, 388] on span "Create new inventory" at bounding box center [274, 390] width 69 height 8
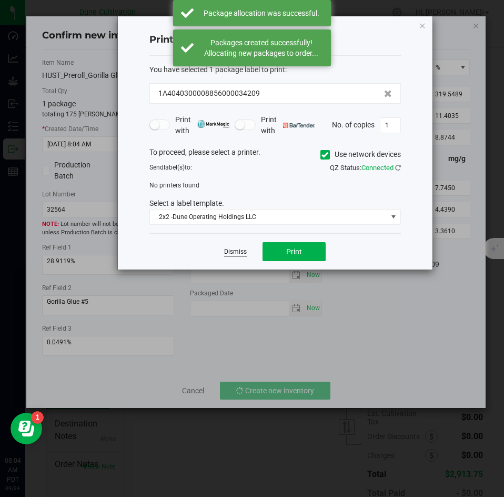
click at [239, 253] on link "Dismiss" at bounding box center [235, 251] width 23 height 9
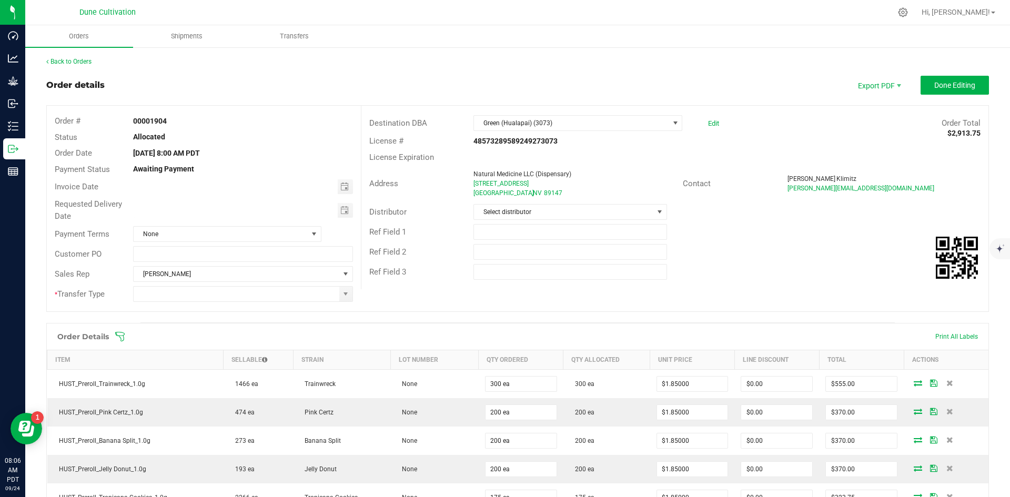
click at [154, 225] on div "Payment Terms None" at bounding box center [204, 234] width 314 height 20
click at [154, 228] on span "None" at bounding box center [221, 234] width 174 height 15
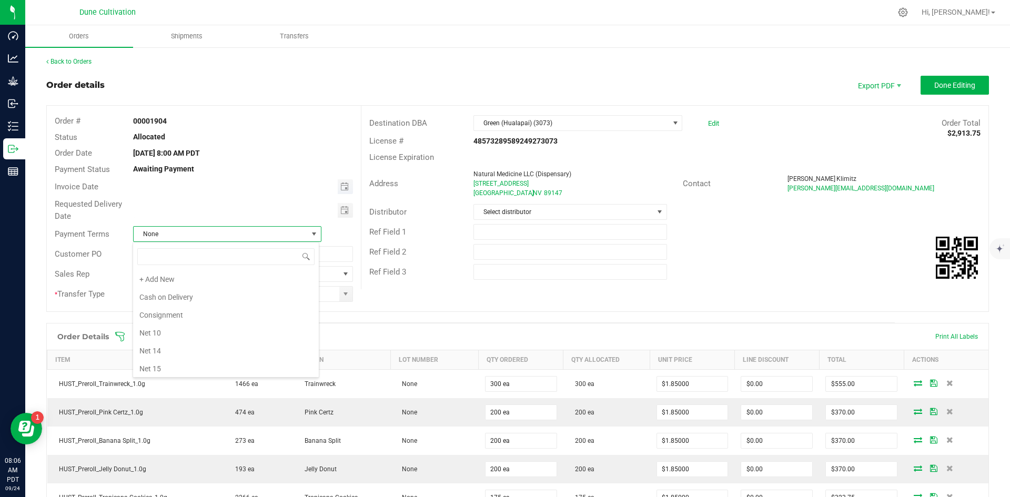
scroll to position [16, 187]
click at [350, 187] on span "Toggle calendar" at bounding box center [345, 186] width 15 height 15
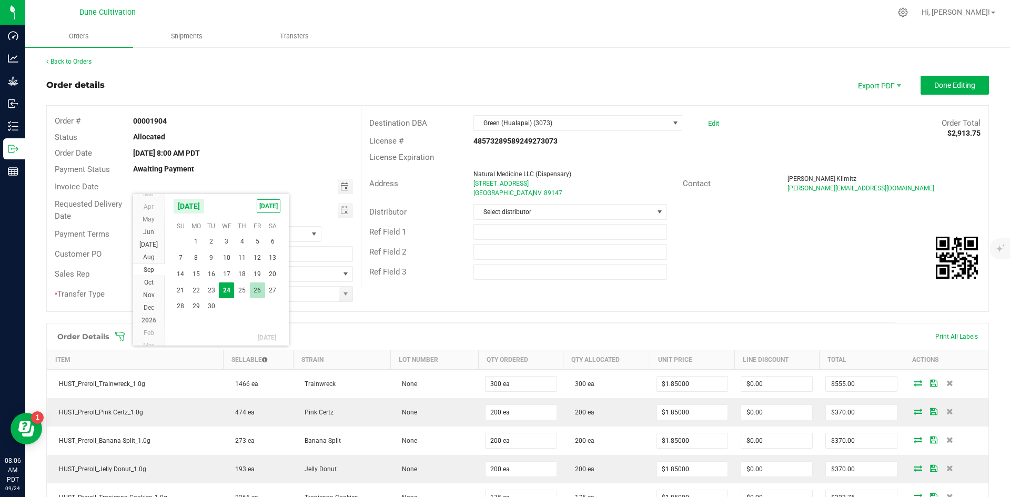
click at [261, 286] on span "26" at bounding box center [257, 291] width 15 height 16
type input "[DATE]"
click at [340, 210] on span "Toggle calendar" at bounding box center [344, 210] width 8 height 8
click at [263, 309] on span "26" at bounding box center [257, 314] width 15 height 16
type input "[DATE]"
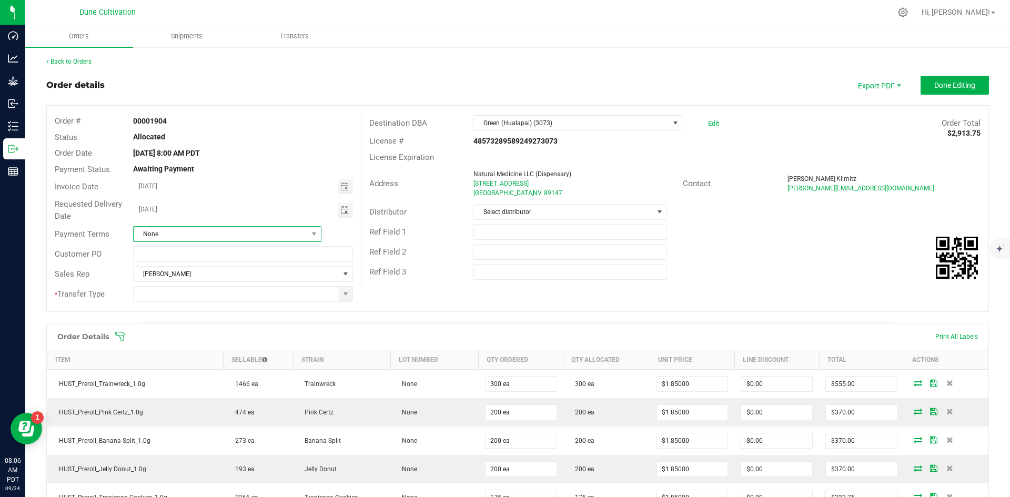
click at [236, 239] on span "None" at bounding box center [221, 234] width 174 height 15
click at [207, 281] on li "Net 30" at bounding box center [226, 277] width 186 height 18
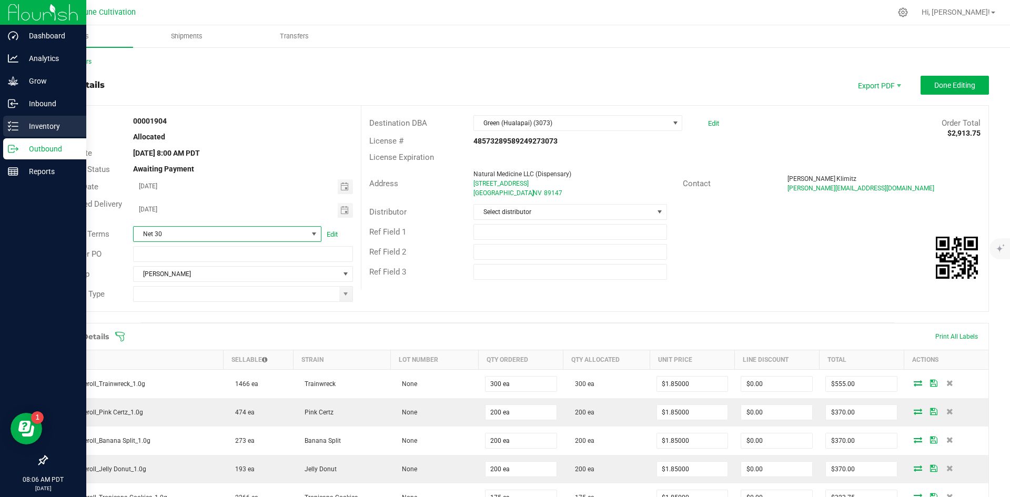
click at [27, 135] on div "Inventory" at bounding box center [44, 126] width 83 height 21
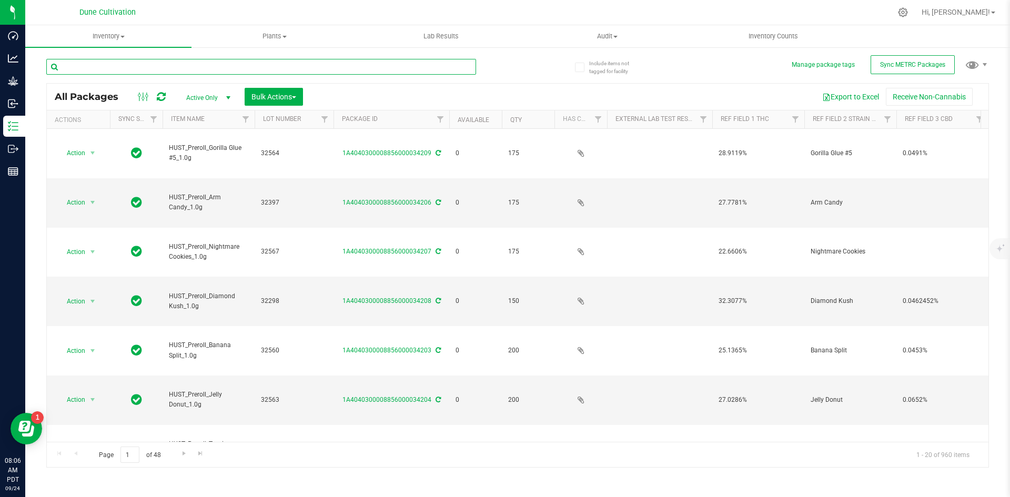
click at [159, 71] on input "text" at bounding box center [261, 67] width 430 height 16
type input "HUST_Preroll"
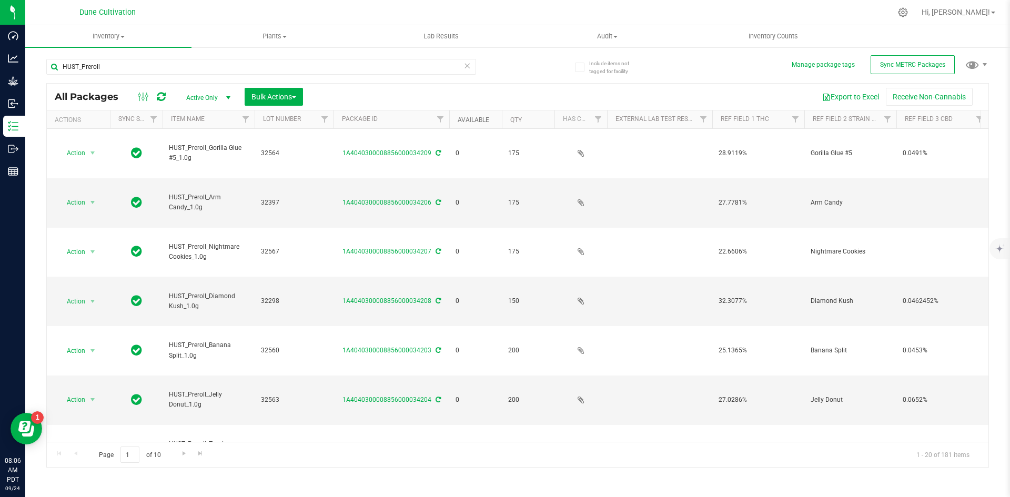
click at [479, 119] on link "Available" at bounding box center [474, 119] width 32 height 7
click at [479, 119] on link "Available" at bounding box center [480, 119] width 44 height 7
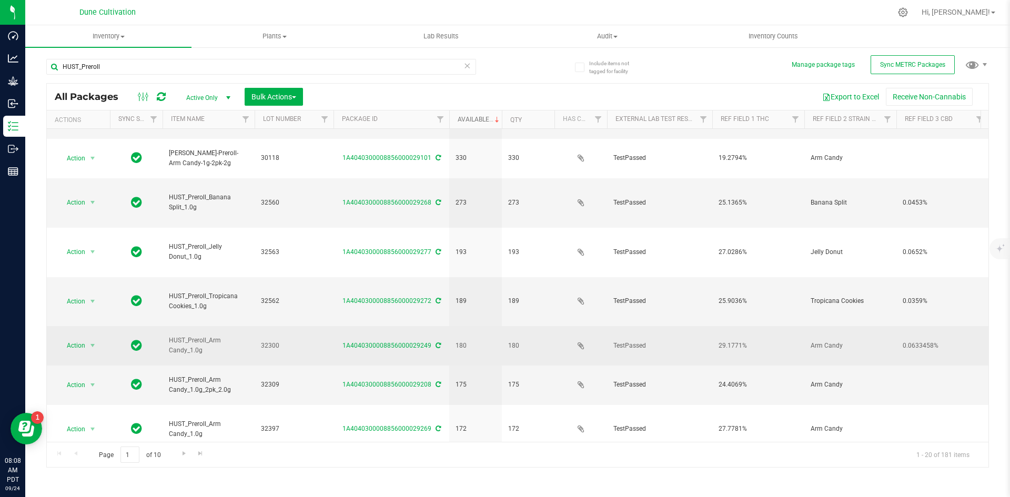
scroll to position [277, 0]
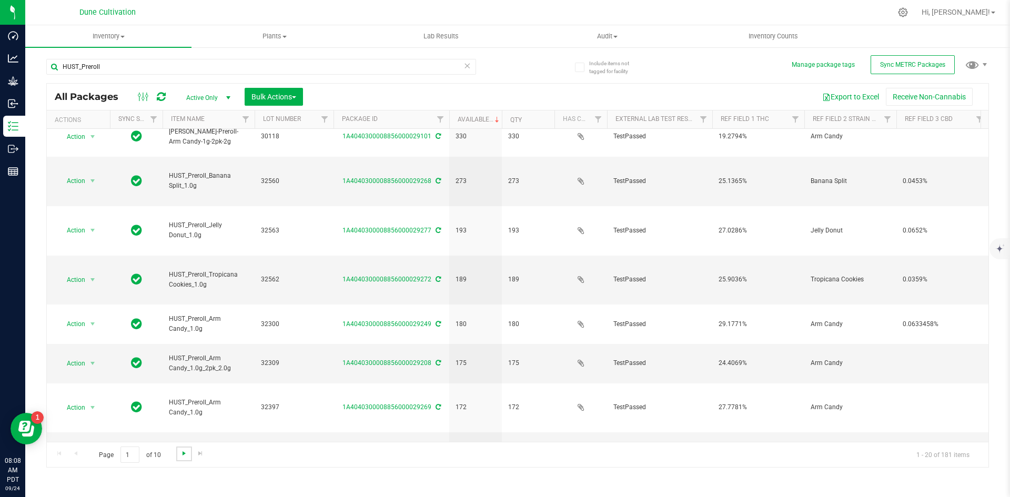
click at [180, 451] on span "Go to the next page" at bounding box center [184, 453] width 8 height 8
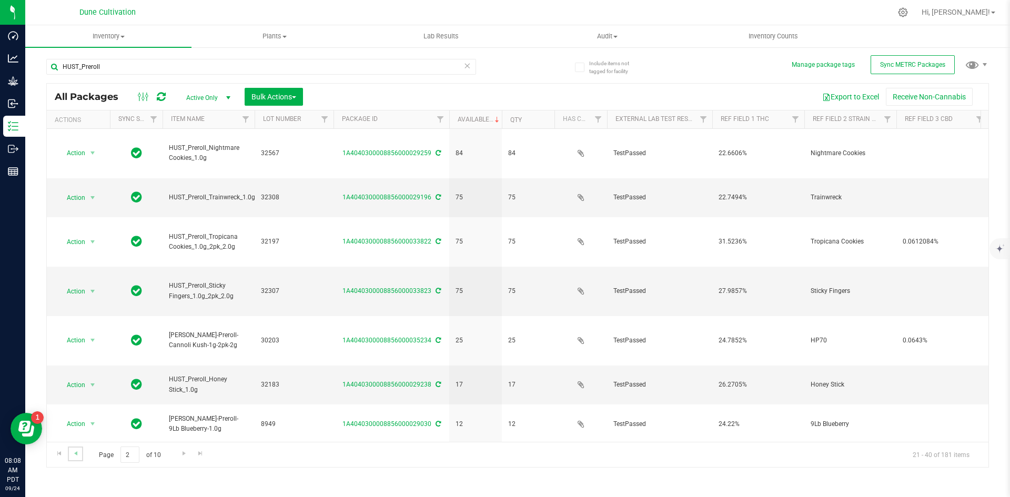
click at [78, 447] on link "Go to the previous page" at bounding box center [75, 454] width 15 height 14
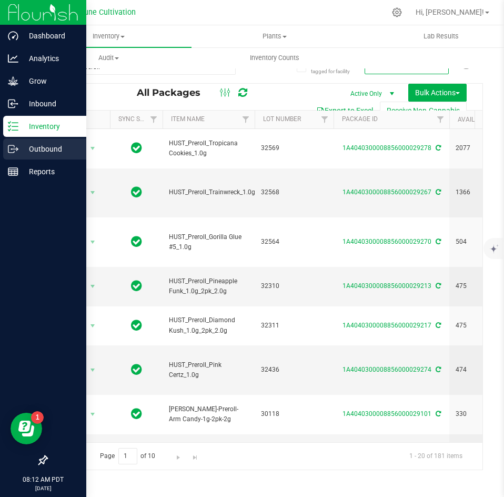
click at [15, 150] on icon at bounding box center [13, 149] width 11 height 11
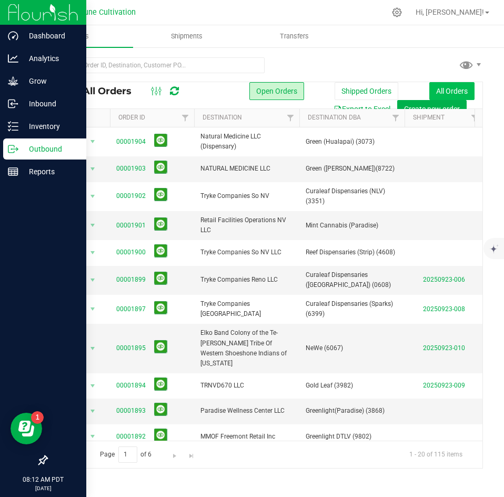
click at [429, 98] on button "All Orders" at bounding box center [451, 91] width 45 height 18
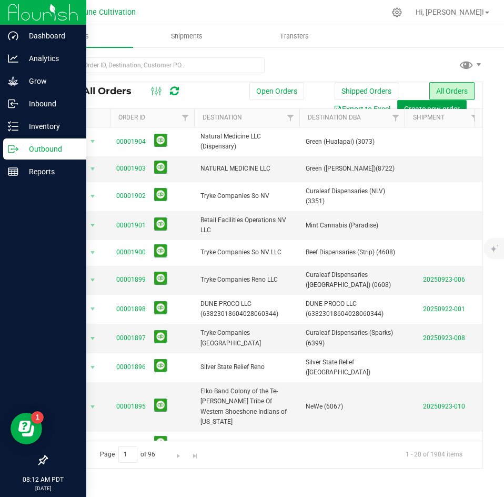
click at [424, 103] on button "Create new order" at bounding box center [431, 109] width 69 height 18
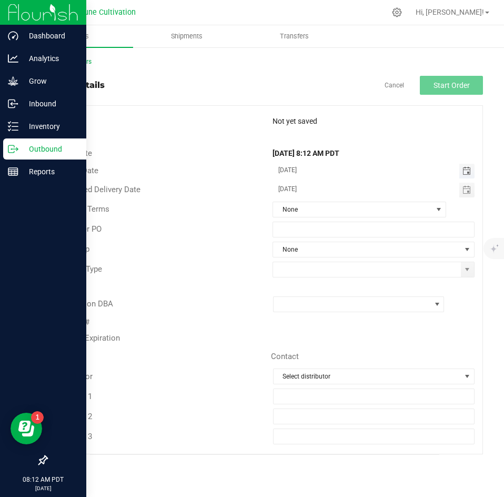
click at [468, 172] on span "Toggle calendar" at bounding box center [466, 171] width 8 height 8
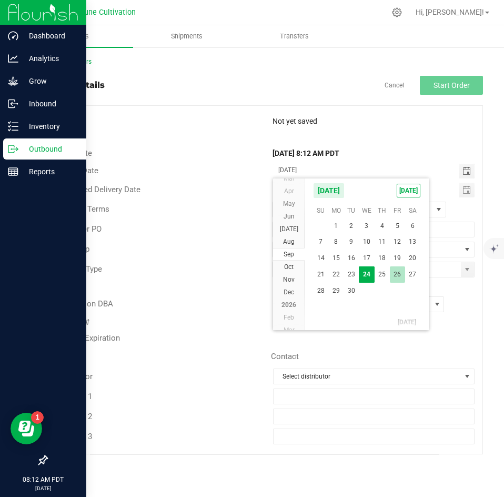
click at [393, 276] on span "26" at bounding box center [397, 274] width 15 height 16
type input "[DATE]"
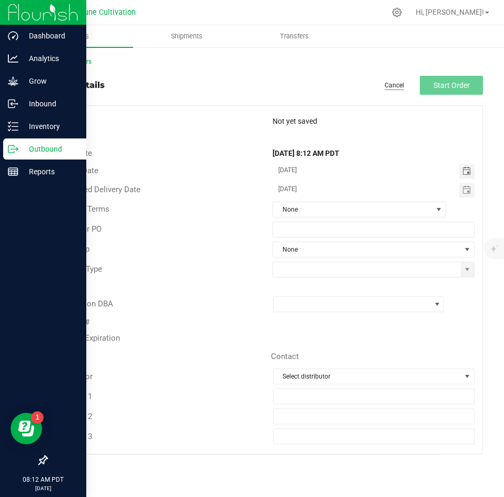
click at [391, 84] on link "Cancel" at bounding box center [394, 85] width 19 height 9
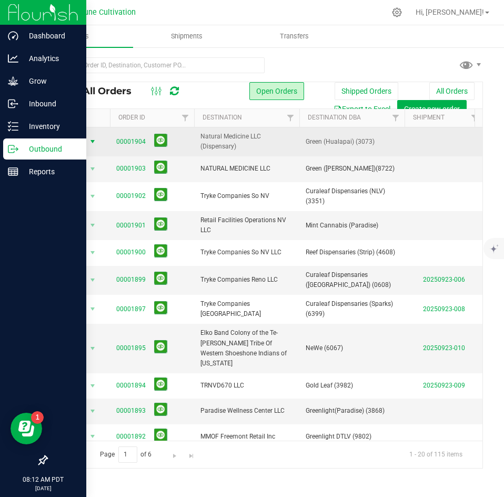
click at [82, 141] on span "Action" at bounding box center [71, 141] width 28 height 15
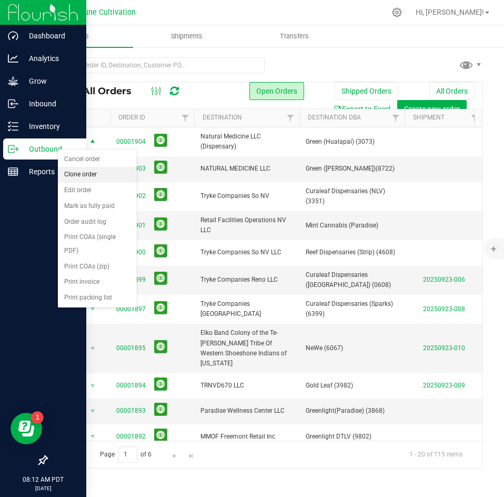
click at [82, 176] on li "Clone order" at bounding box center [97, 175] width 79 height 16
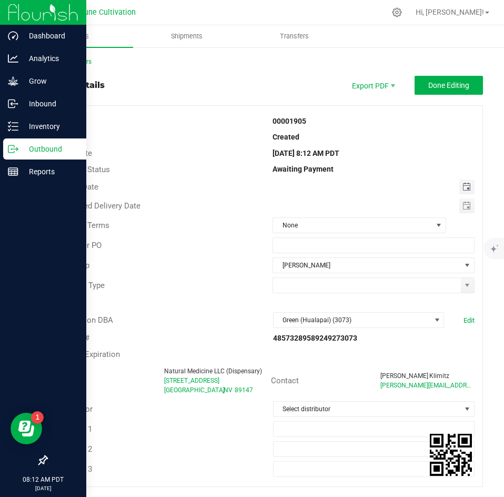
click at [462, 188] on span "Toggle calendar" at bounding box center [466, 187] width 8 height 8
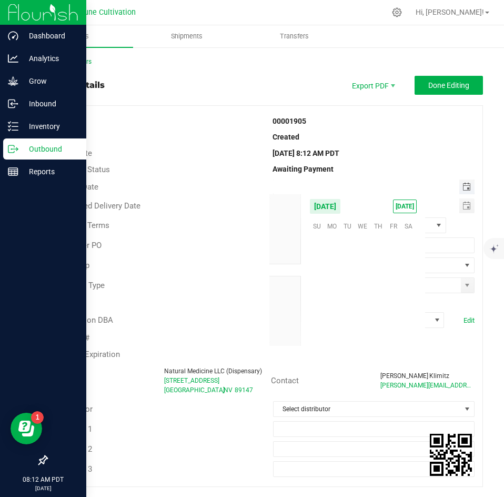
scroll to position [170638, 0]
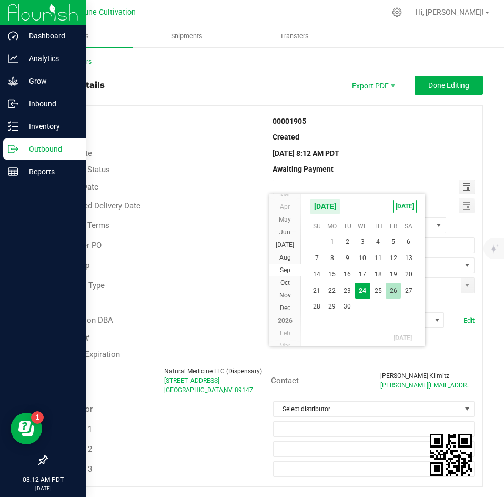
click at [389, 285] on span "26" at bounding box center [393, 291] width 15 height 16
type input "[DATE]"
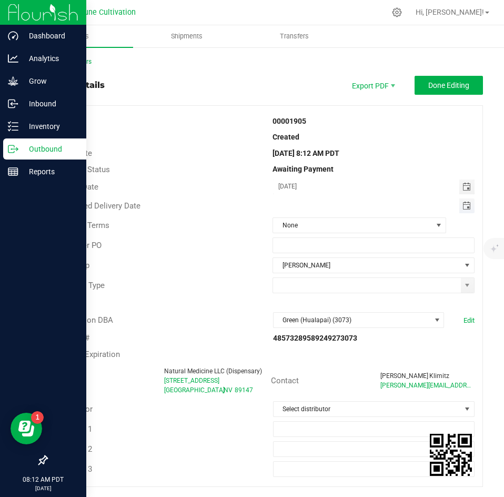
click at [462, 208] on span "Toggle calendar" at bounding box center [466, 206] width 8 height 8
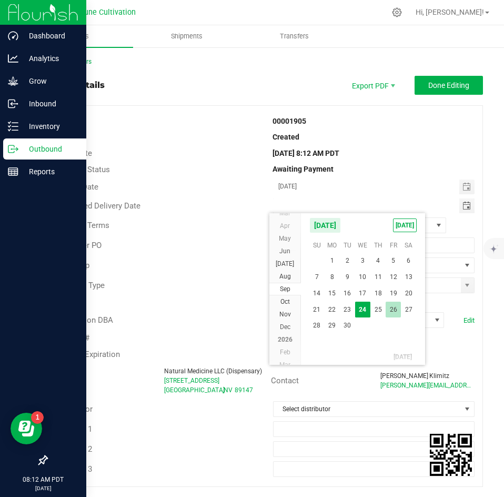
click at [395, 308] on span "26" at bounding box center [393, 309] width 15 height 16
type input "[DATE]"
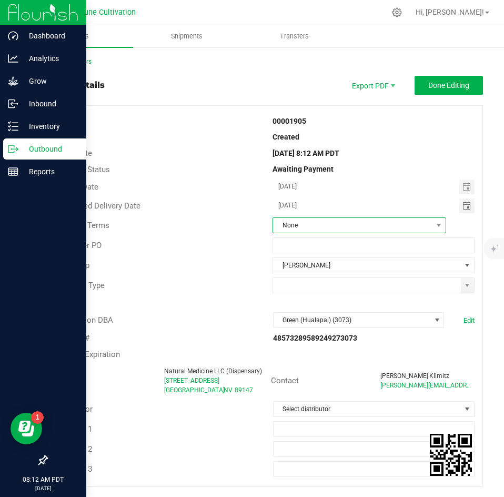
click at [369, 231] on span "None" at bounding box center [352, 225] width 159 height 15
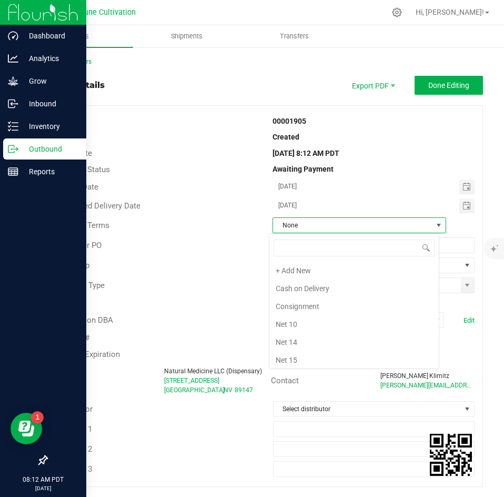
scroll to position [145, 0]
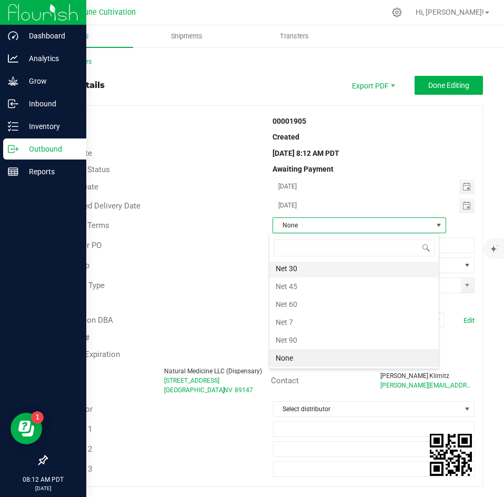
click at [340, 275] on li "Net 30" at bounding box center [353, 268] width 169 height 18
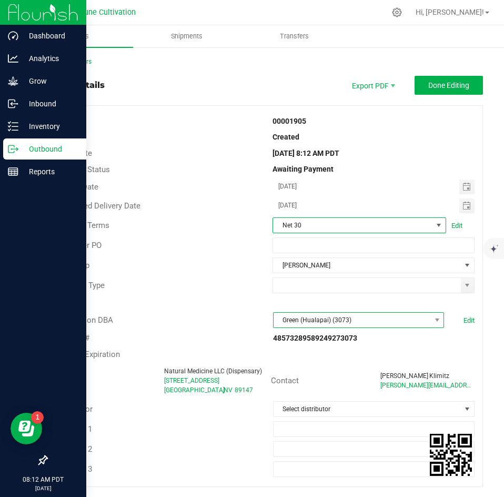
click at [333, 317] on span "Green (Hualapai) (3073)" at bounding box center [352, 320] width 157 height 15
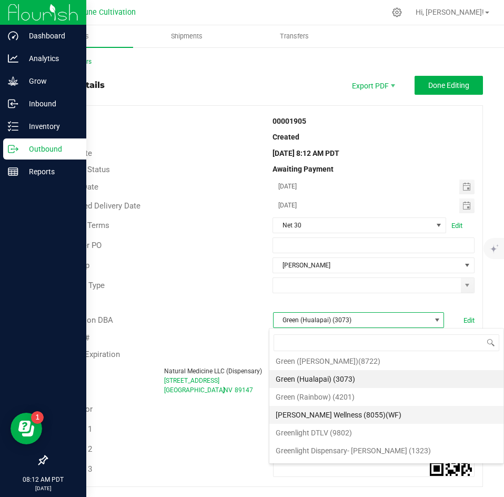
scroll to position [738, 0]
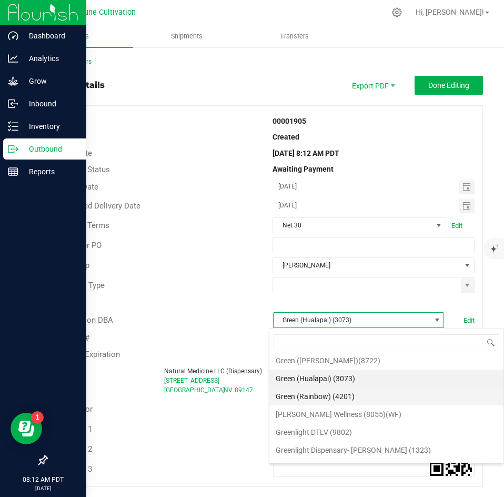
click at [325, 398] on li "Green (Rainbow) (4201)" at bounding box center [386, 396] width 234 height 18
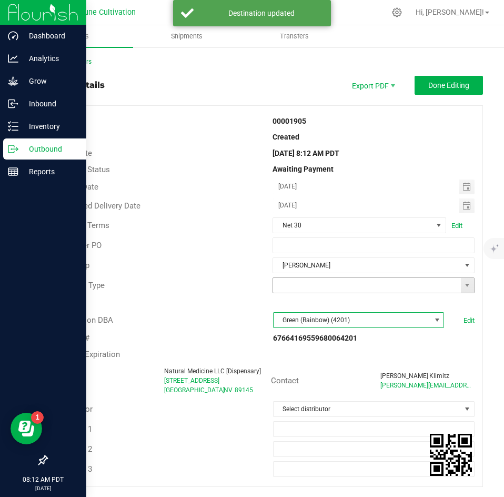
scroll to position [160, 0]
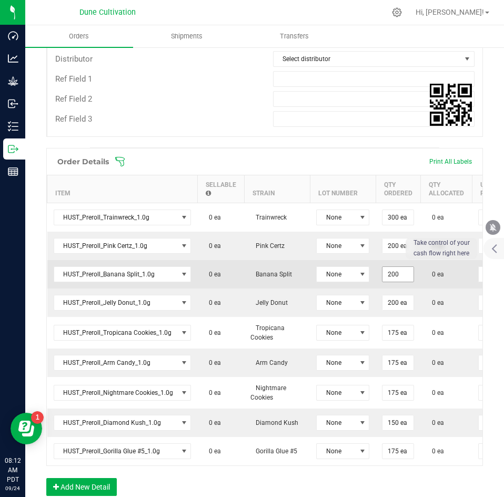
click at [395, 274] on input "200" at bounding box center [398, 274] width 31 height 15
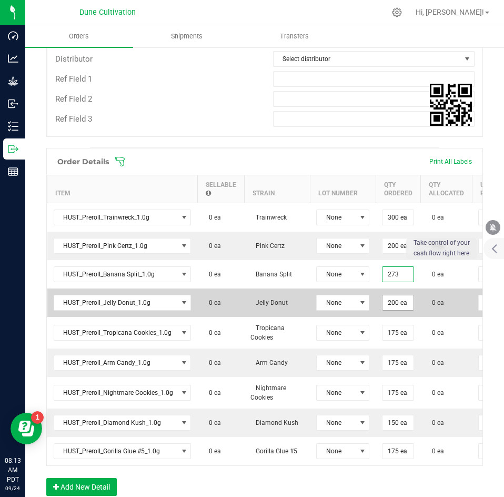
type input "273 ea"
type input "$505.05"
click at [396, 299] on input "200" at bounding box center [398, 302] width 31 height 15
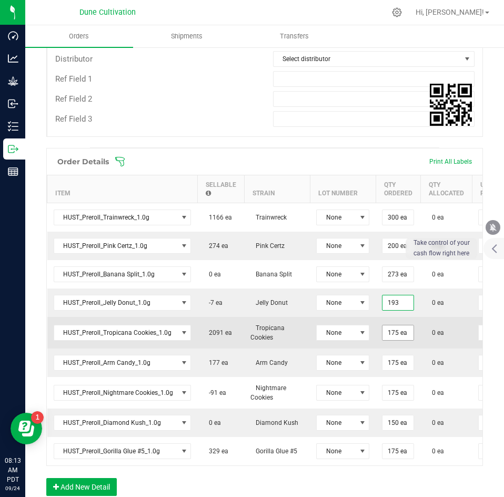
type input "193 ea"
type input "$357.05"
click at [394, 335] on input "175" at bounding box center [398, 332] width 31 height 15
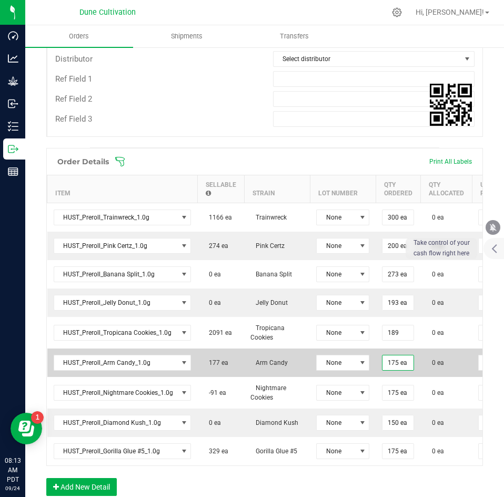
type input "189 ea"
type input "$349.65"
click at [393, 360] on input "175" at bounding box center [398, 362] width 31 height 15
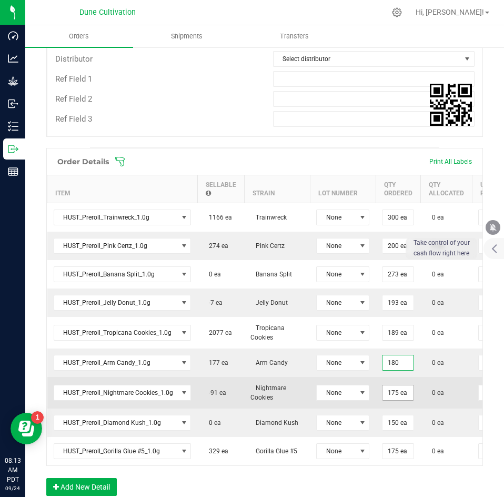
type input "180 ea"
type input "$333.00"
click at [395, 395] on input "175" at bounding box center [398, 392] width 31 height 15
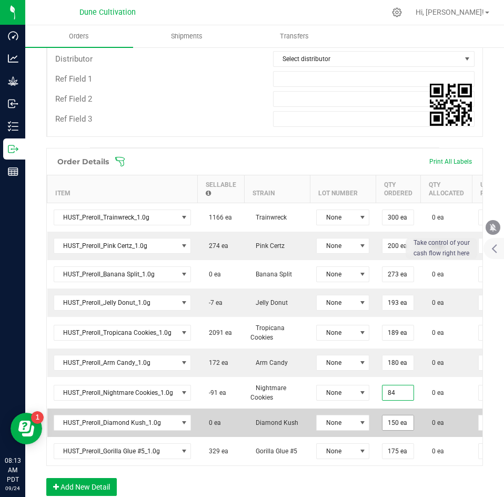
type input "84 ea"
type input "$155.40"
click at [396, 419] on input "150" at bounding box center [398, 422] width 31 height 15
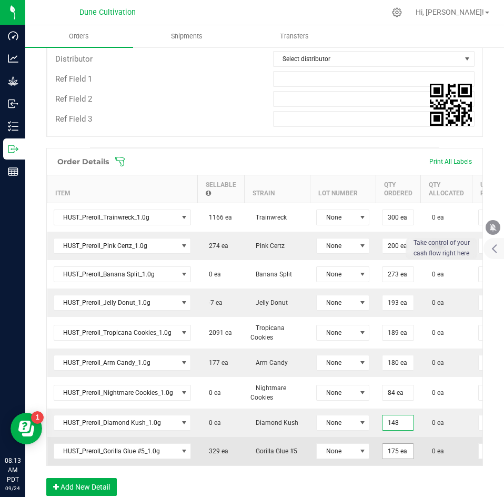
type input "148 ea"
type input "$273.80"
click at [390, 447] on input "175" at bounding box center [398, 451] width 31 height 15
type input "183 ea"
click at [442, 451] on td "0 ea" at bounding box center [446, 451] width 52 height 28
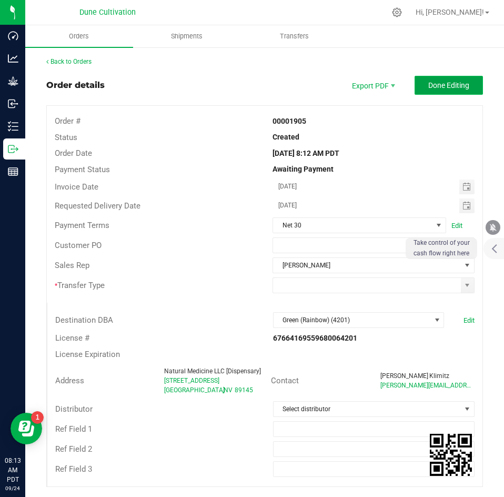
click at [438, 88] on span "Done Editing" at bounding box center [448, 85] width 41 height 8
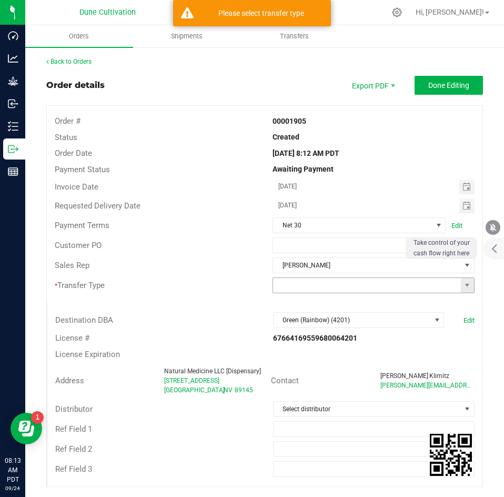
click at [310, 292] on input at bounding box center [367, 285] width 188 height 15
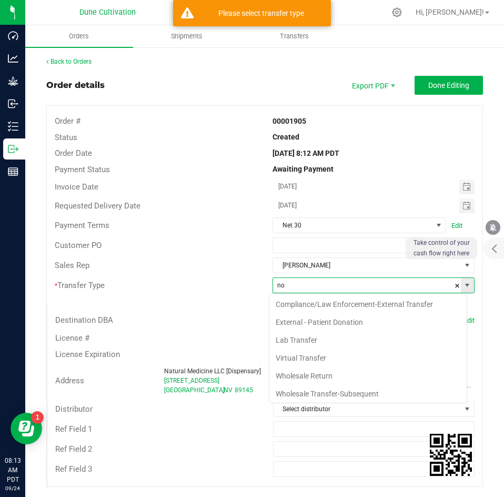
scroll to position [16, 198]
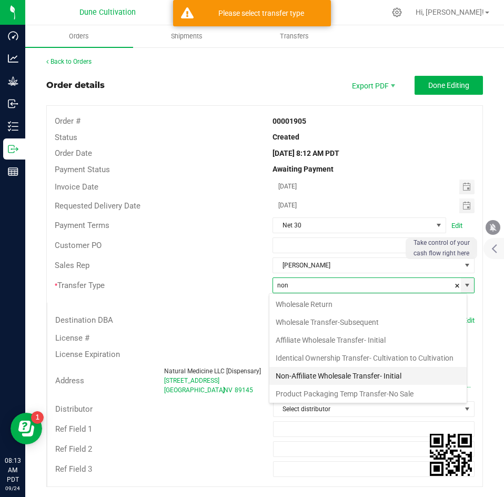
click at [304, 385] on li "Non-Affiliate Wholesale Transfer- Initial" at bounding box center [367, 376] width 197 height 18
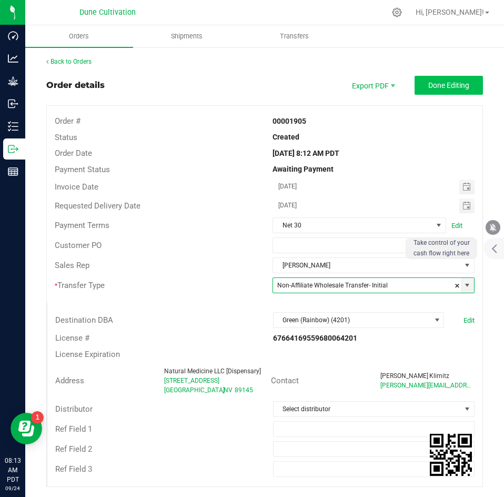
type input "Non-Affiliate Wholesale Transfer- Initial"
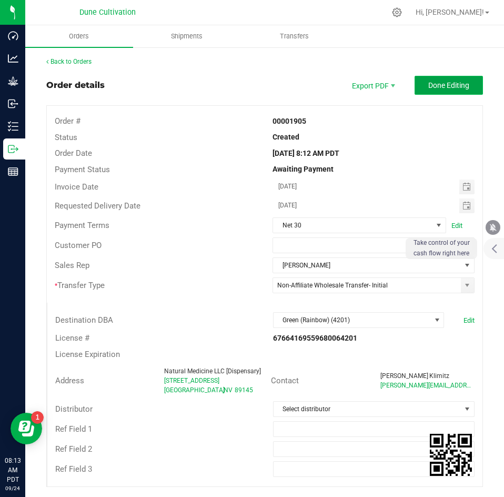
click at [436, 83] on span "Done Editing" at bounding box center [448, 85] width 41 height 8
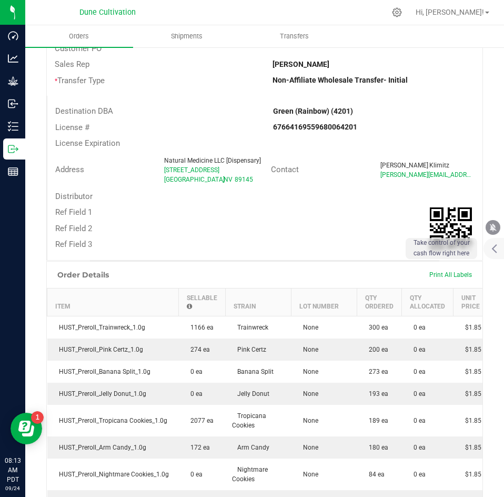
scroll to position [414, 0]
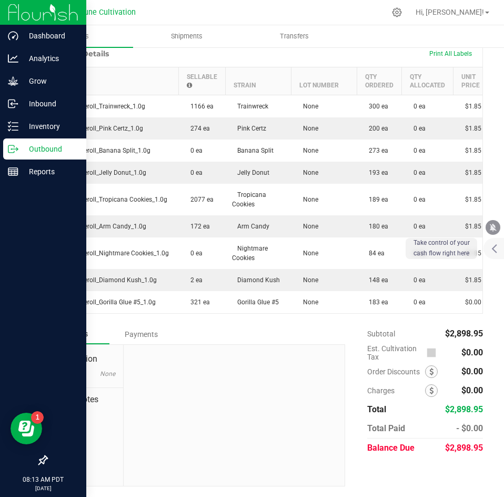
click at [21, 148] on p "Outbound" at bounding box center [49, 149] width 63 height 13
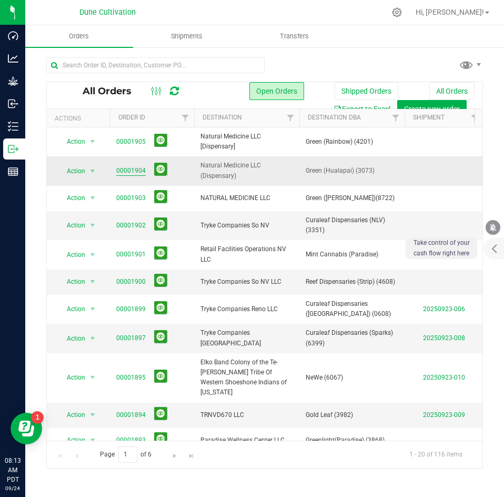
click at [132, 168] on link "00001904" at bounding box center [130, 171] width 29 height 10
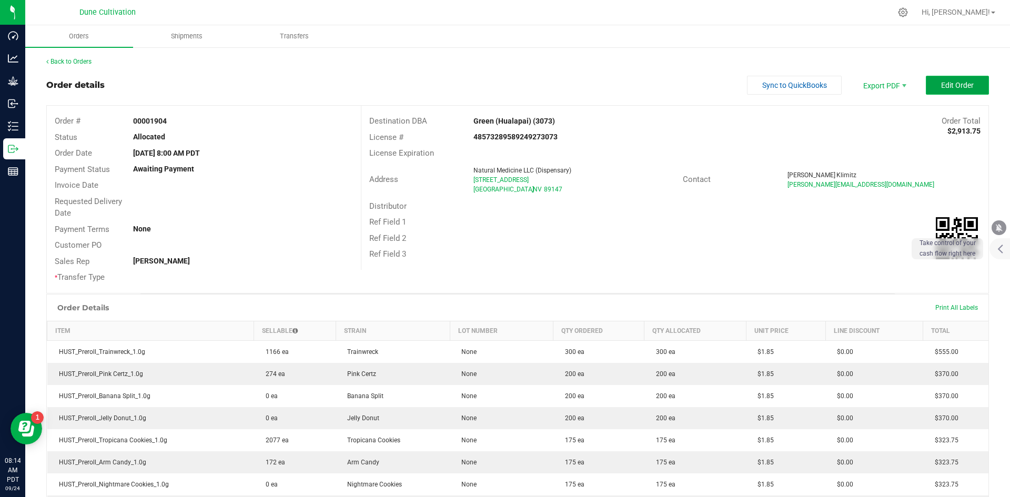
click at [504, 86] on button "Edit Order" at bounding box center [957, 85] width 63 height 19
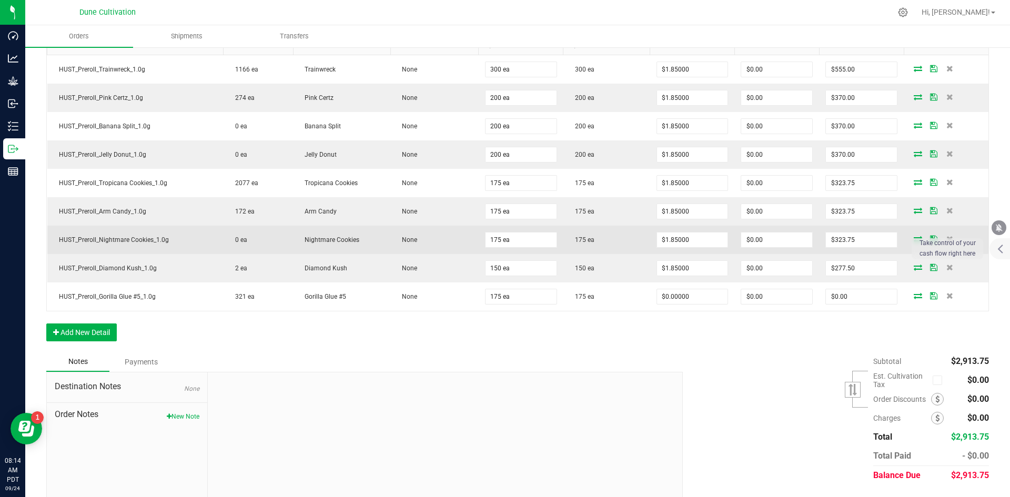
scroll to position [315, 0]
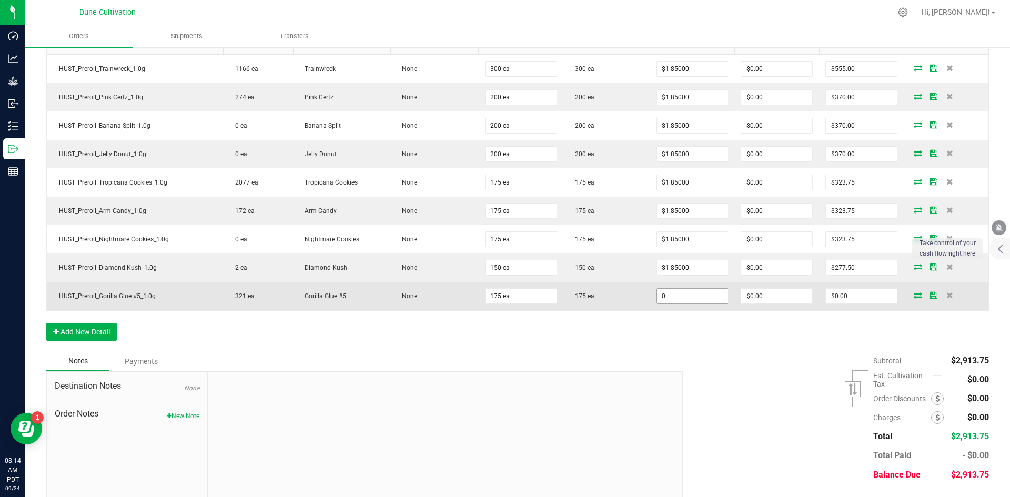
click at [504, 298] on input "0" at bounding box center [692, 296] width 71 height 15
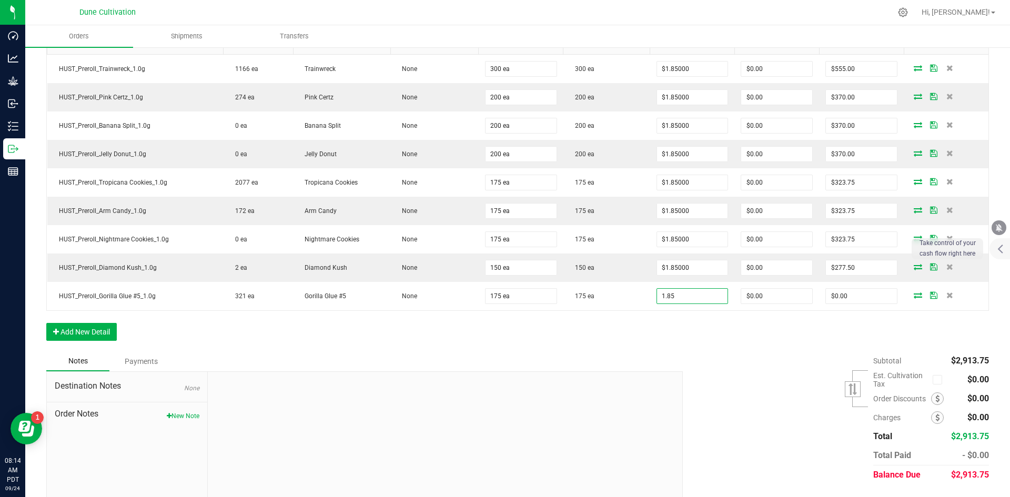
type input "$1.85000"
type input "$323.75"
click at [504, 326] on div "Order Details Print All Labels Item Sellable Strain Lot Number Qty Ordered Qty …" at bounding box center [517, 180] width 943 height 344
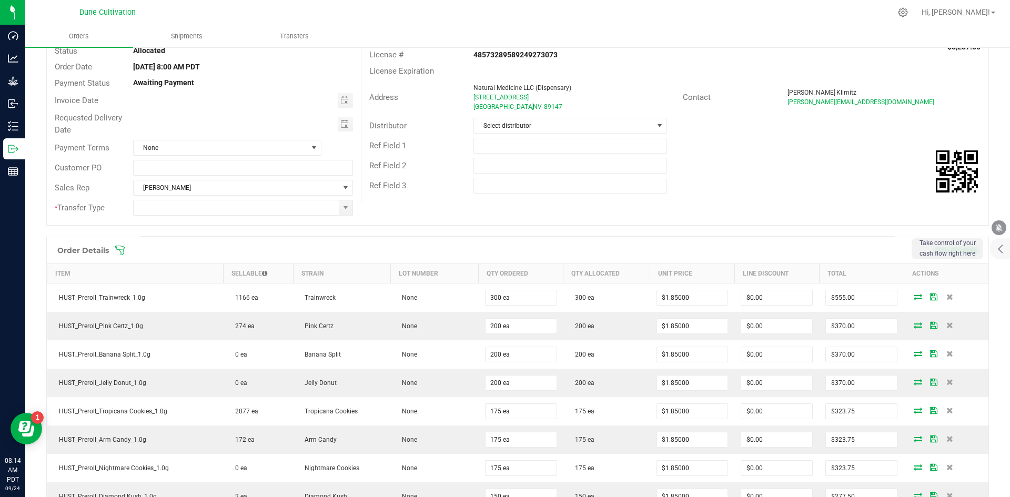
scroll to position [0, 0]
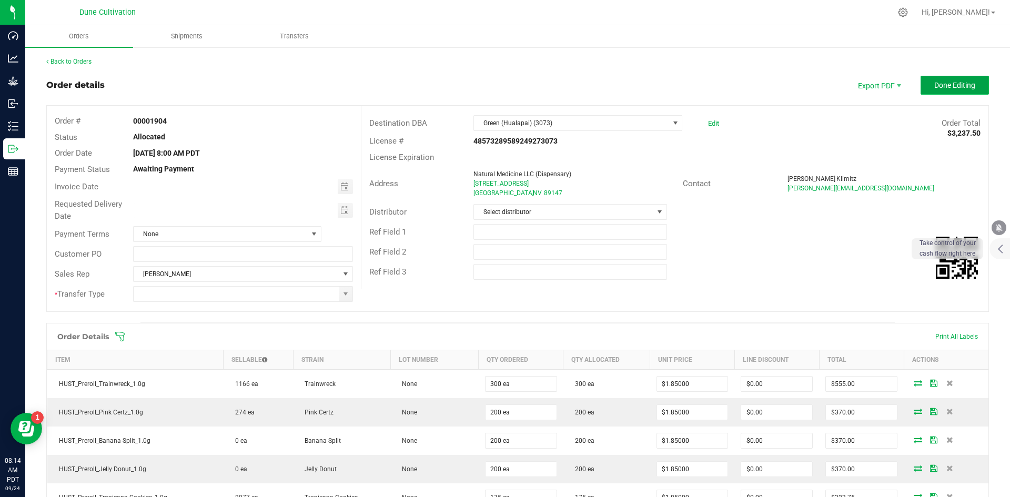
click at [504, 84] on span "Done Editing" at bounding box center [954, 85] width 41 height 8
click at [246, 295] on input at bounding box center [236, 294] width 205 height 15
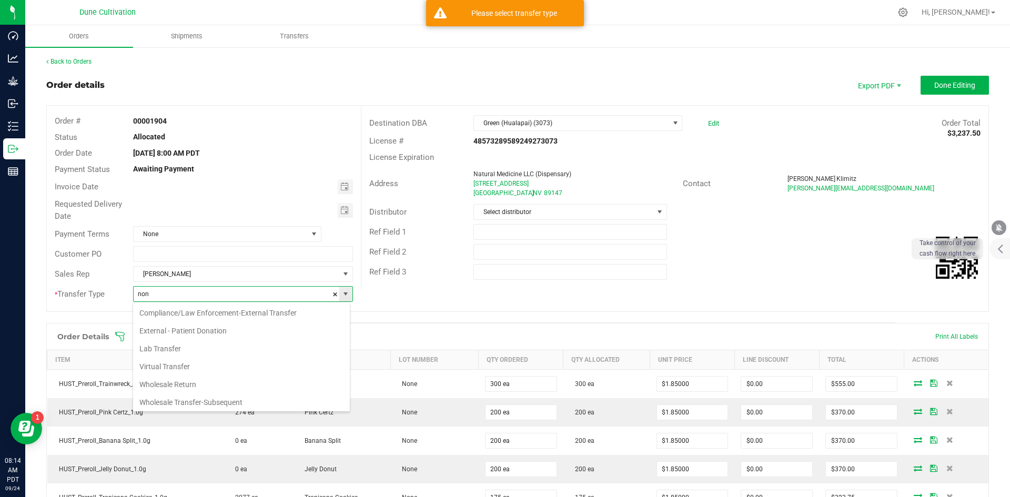
scroll to position [16, 217]
click at [213, 398] on li "Non-Affiliate Wholesale Transfer- Initial" at bounding box center [241, 400] width 217 height 18
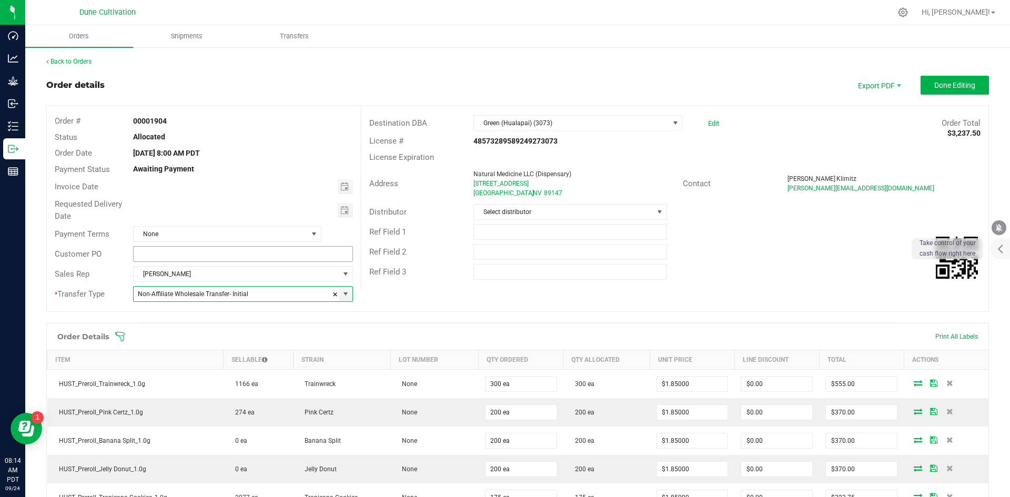
type input "Non-Affiliate Wholesale Transfer- Initial"
click at [235, 251] on input "text" at bounding box center [242, 254] width 219 height 16
click at [209, 240] on span "None" at bounding box center [221, 234] width 174 height 15
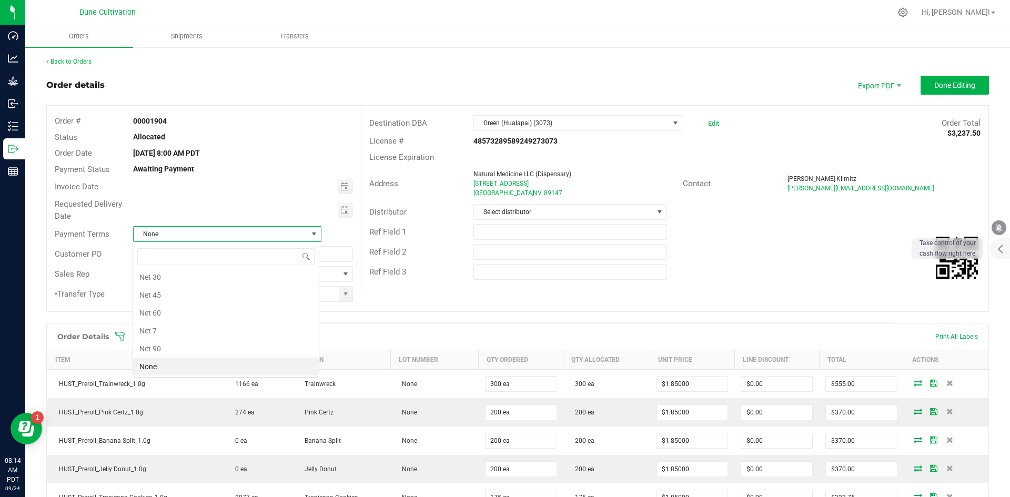
scroll to position [16, 187]
click at [187, 279] on li "Net 30" at bounding box center [226, 277] width 186 height 18
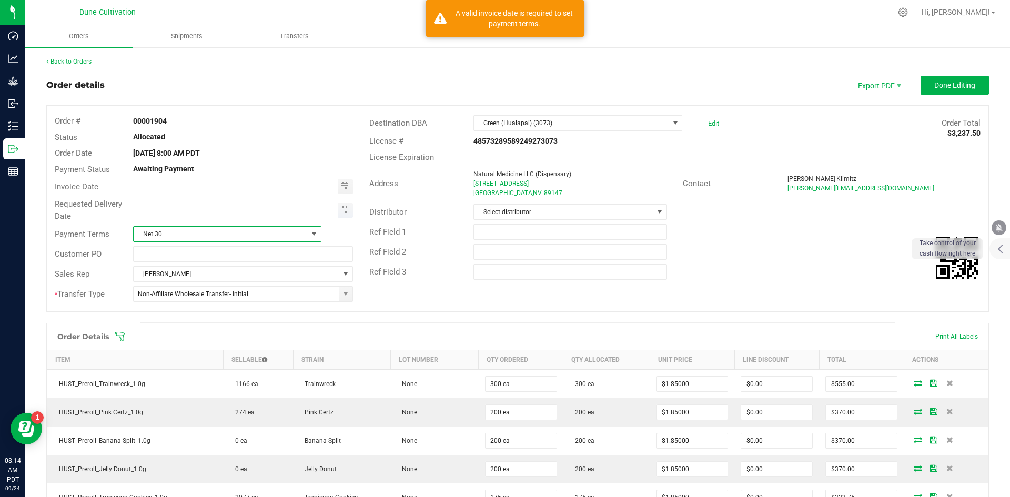
click at [347, 212] on span "Toggle calendar" at bounding box center [345, 210] width 15 height 15
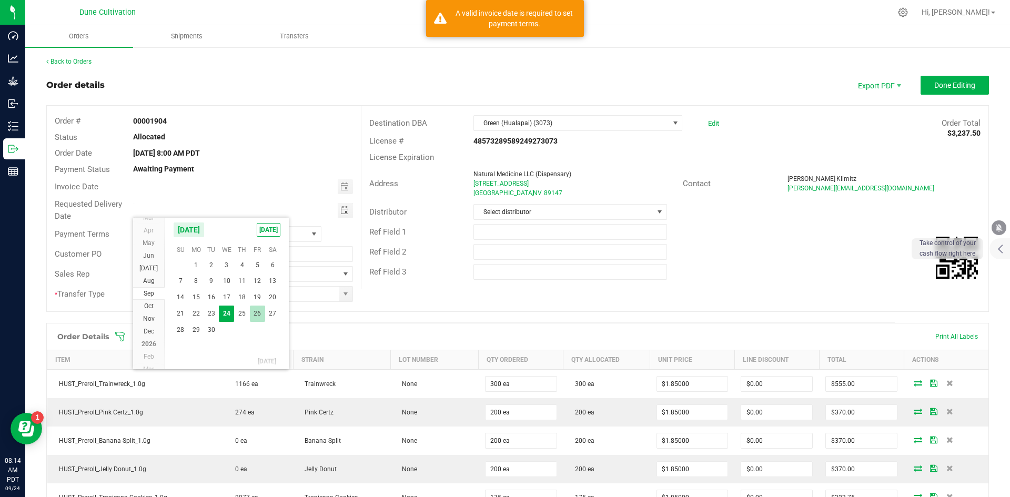
click at [254, 310] on span "26" at bounding box center [257, 314] width 15 height 16
type input "[DATE]"
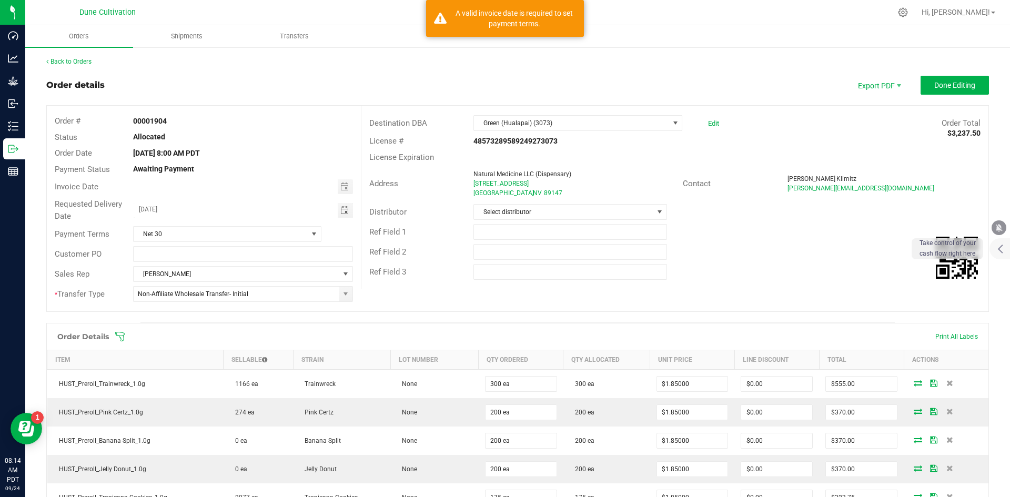
click at [352, 183] on div at bounding box center [242, 186] width 235 height 15
click at [345, 184] on span "Toggle calendar" at bounding box center [344, 187] width 8 height 8
click at [254, 290] on span "26" at bounding box center [257, 291] width 15 height 16
type input "[DATE]"
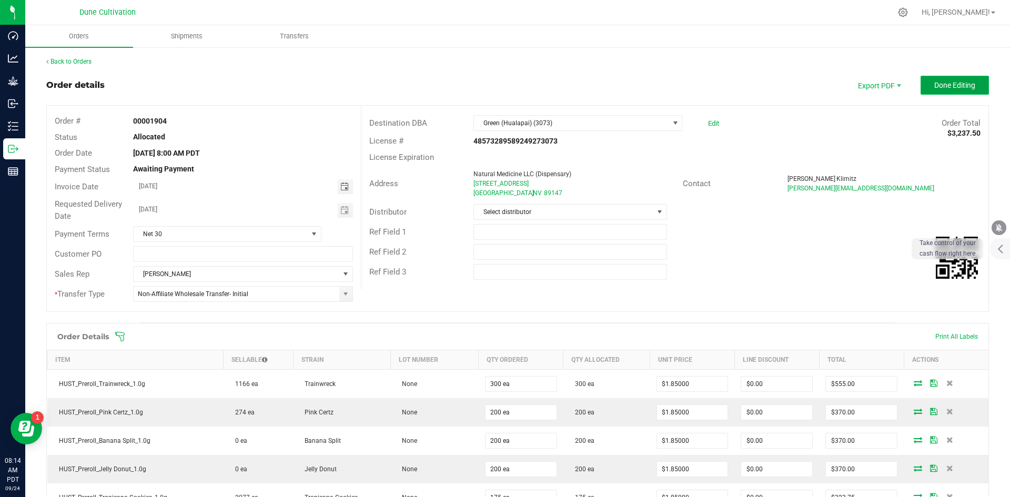
click at [504, 91] on button "Done Editing" at bounding box center [955, 85] width 68 height 19
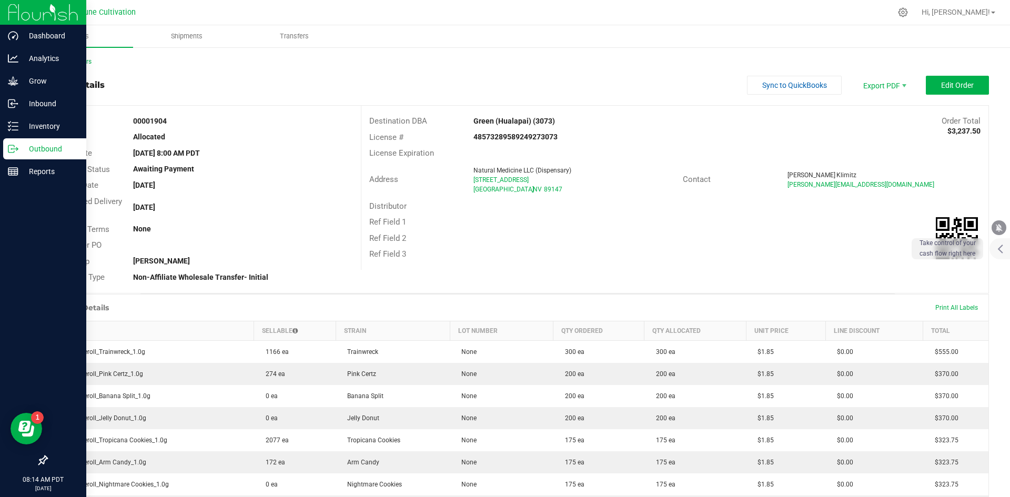
click at [2, 150] on link "Outbound" at bounding box center [43, 149] width 86 height 23
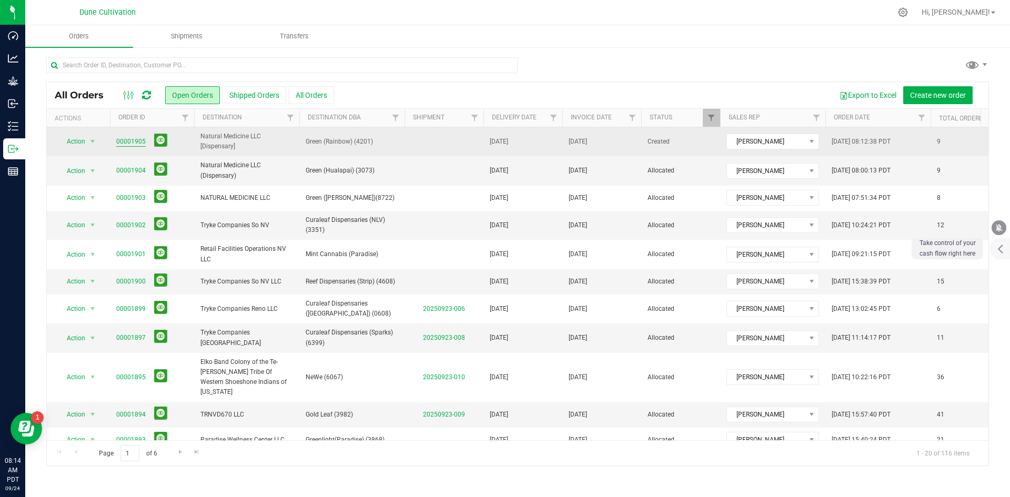
click at [125, 138] on link "00001905" at bounding box center [130, 142] width 29 height 10
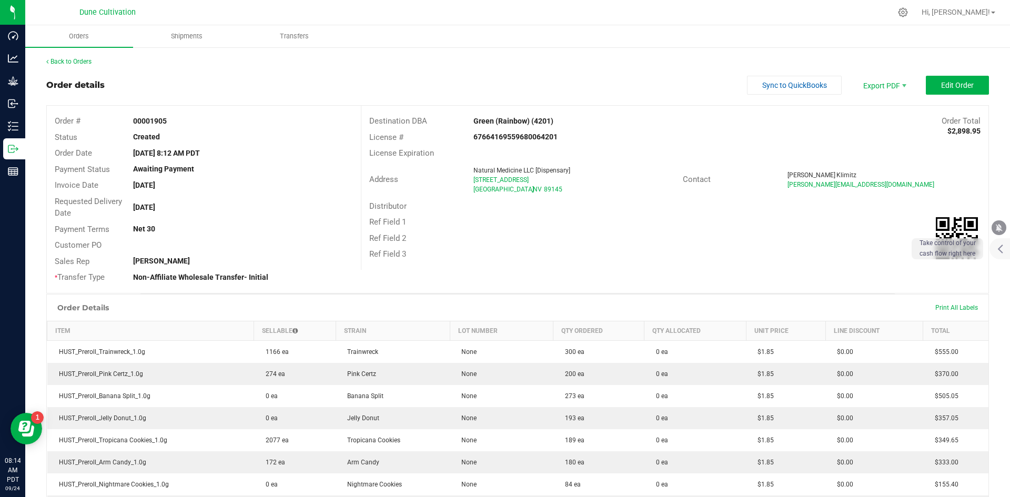
click at [504, 75] on div "Back to Orders Order details Sync to QuickBooks Export PDF Edit Order Order # 0…" at bounding box center [517, 385] width 943 height 656
click at [504, 88] on span "Edit Order" at bounding box center [957, 85] width 33 height 8
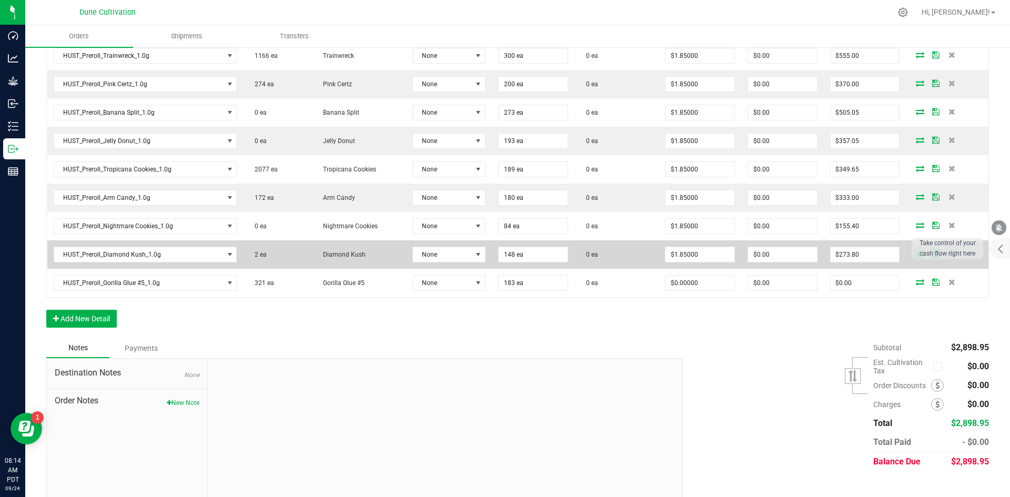
scroll to position [342, 0]
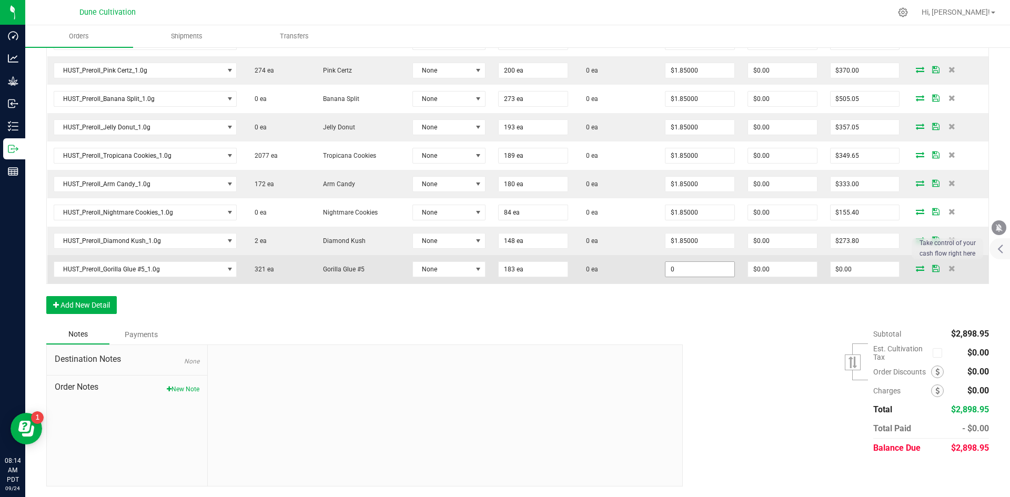
click at [504, 270] on input "0" at bounding box center [700, 269] width 69 height 15
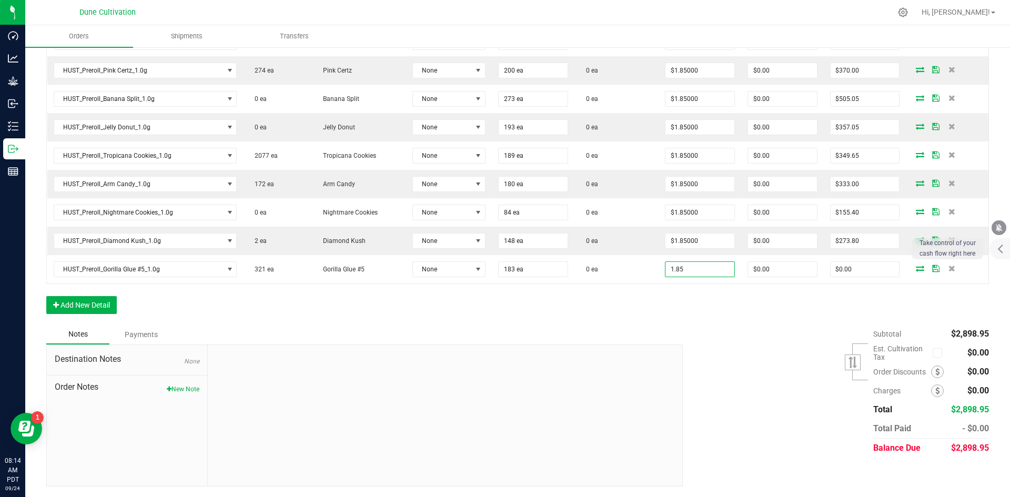
type input "$1.85000"
type input "$338.55"
click at [504, 329] on div "Subtotal $2,898.95 Est. Cultivation Tax" at bounding box center [832, 391] width 314 height 133
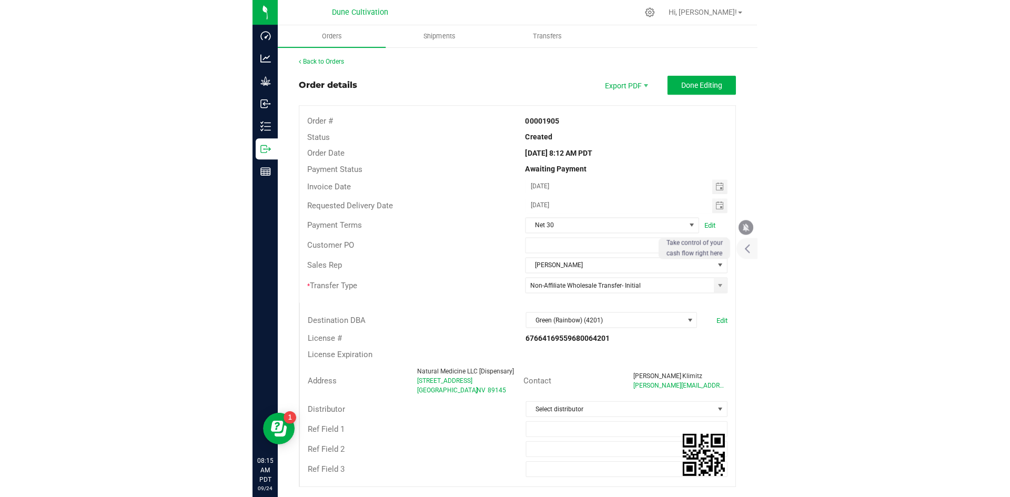
scroll to position [42, 0]
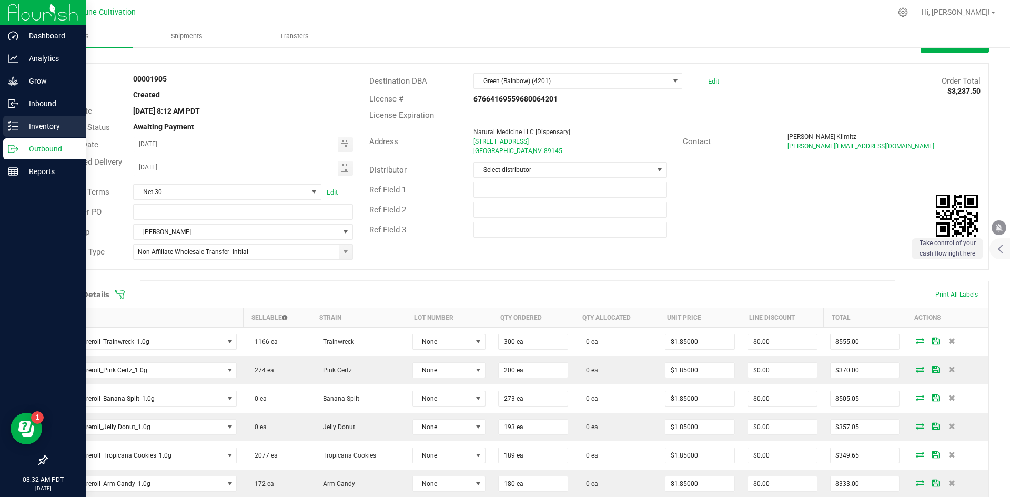
click at [21, 135] on div "Inventory" at bounding box center [44, 126] width 83 height 21
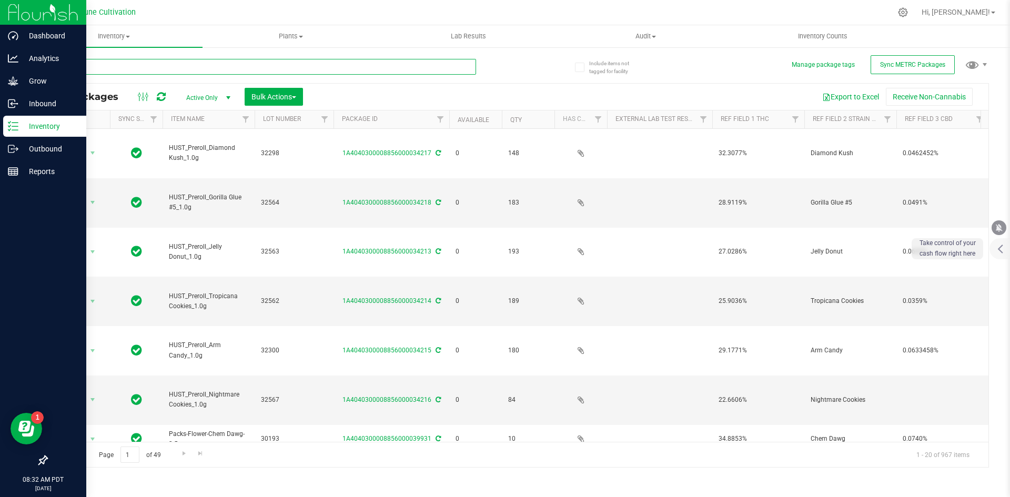
click at [169, 71] on input "text" at bounding box center [261, 67] width 430 height 16
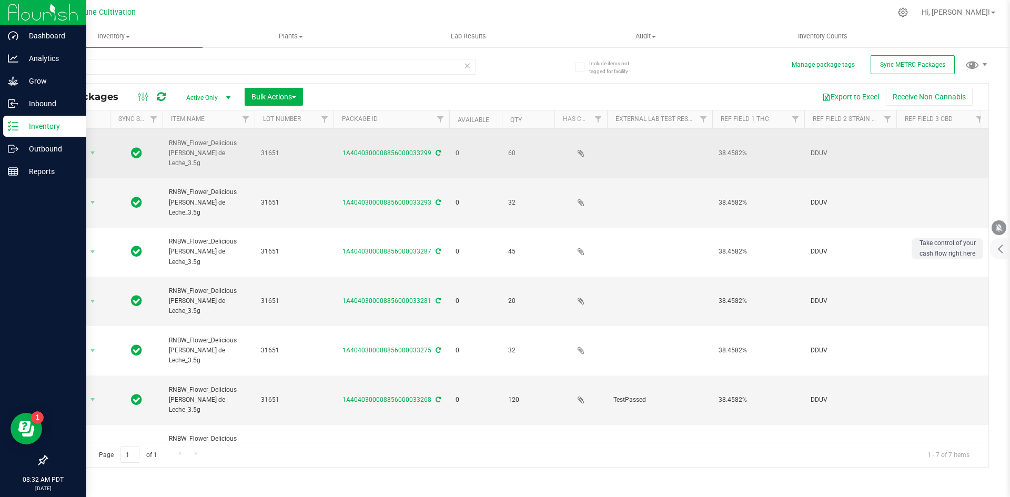
drag, startPoint x: 212, startPoint y: 136, endPoint x: 229, endPoint y: 152, distance: 23.9
click at [229, 152] on span "RNBW_Flower_Delicious Dulce-Dulce de Leche_3.5g" at bounding box center [208, 153] width 79 height 31
copy span "Delicious Dulce-Dulce de Leche"
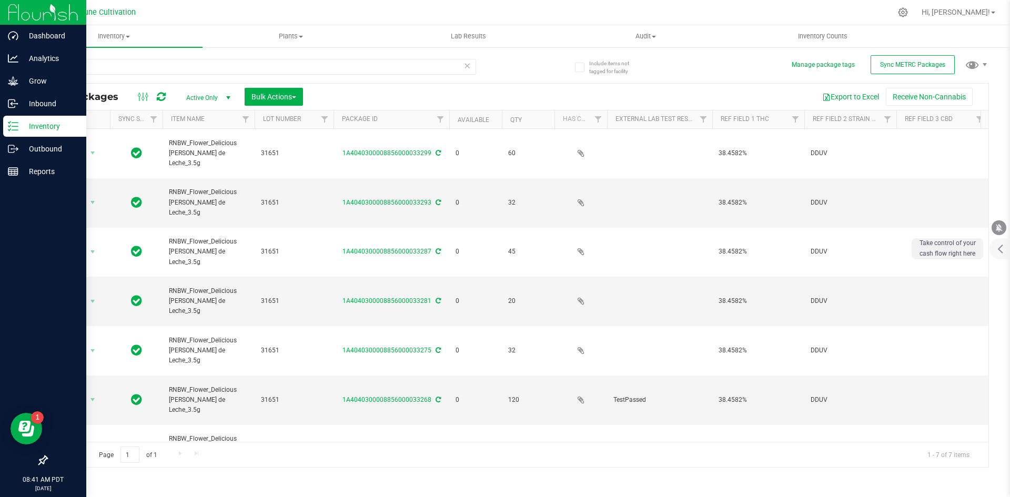
click at [99, 58] on div "deli" at bounding box center [281, 66] width 471 height 34
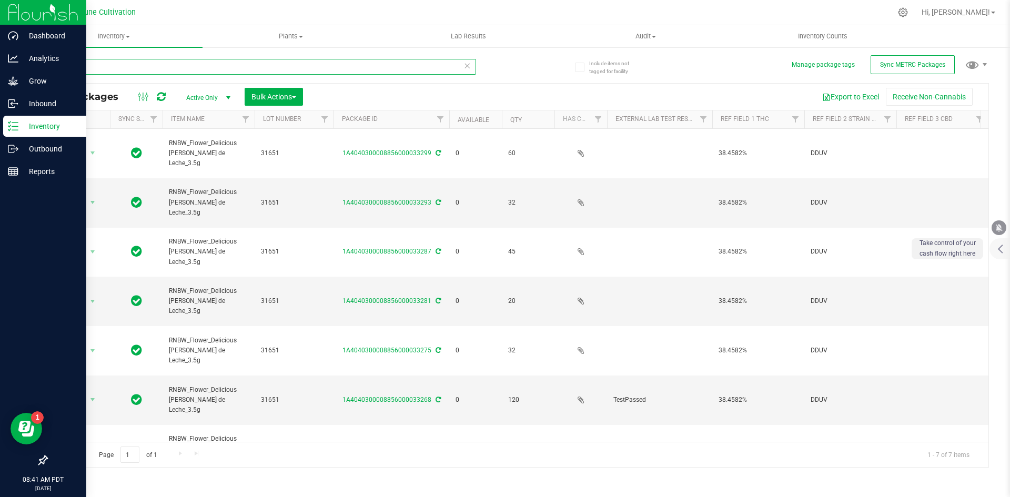
drag, startPoint x: 90, startPoint y: 65, endPoint x: 51, endPoint y: 67, distance: 40.0
click at [51, 67] on input "deli" at bounding box center [261, 67] width 430 height 16
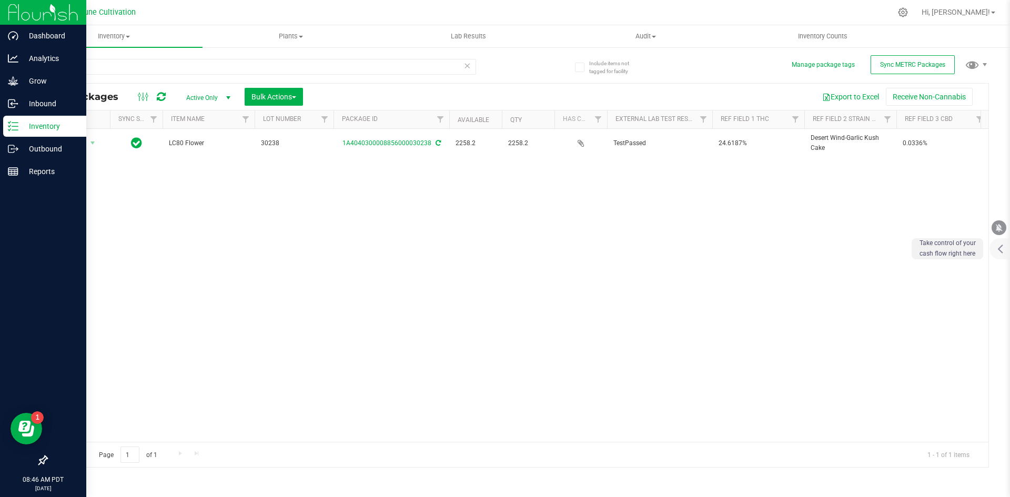
click at [85, 57] on div "30238" at bounding box center [281, 66] width 471 height 34
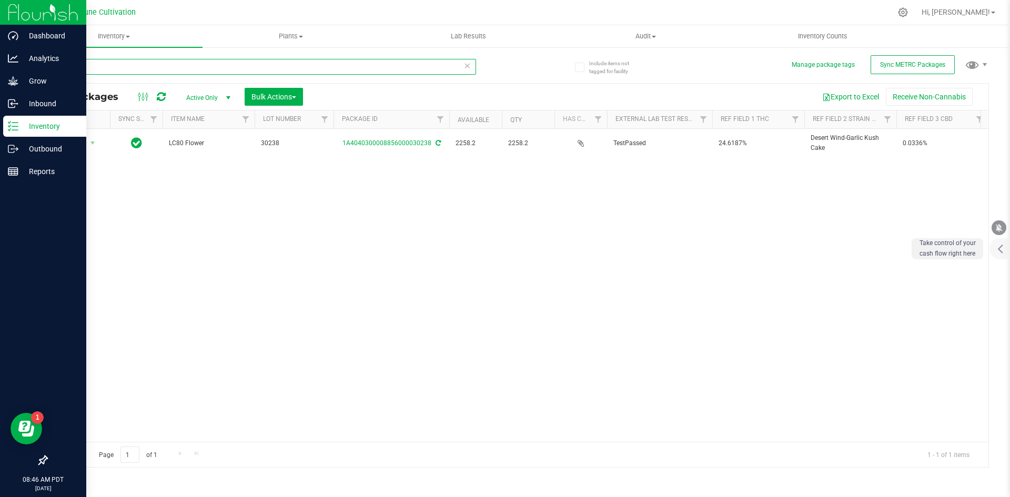
drag, startPoint x: 83, startPoint y: 66, endPoint x: 53, endPoint y: 67, distance: 30.0
click at [53, 67] on input "30238" at bounding box center [261, 67] width 430 height 16
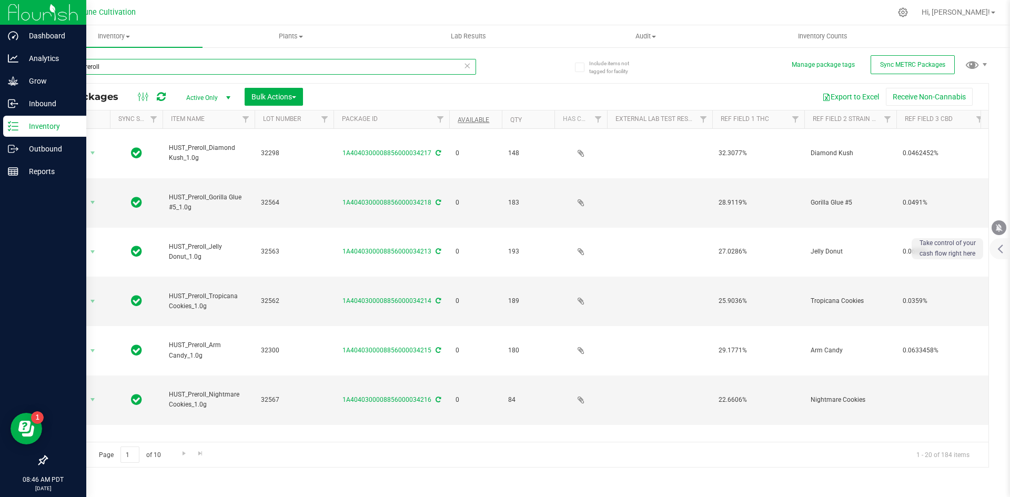
type input "HUST_preroll"
click at [478, 118] on link "Available" at bounding box center [474, 119] width 32 height 7
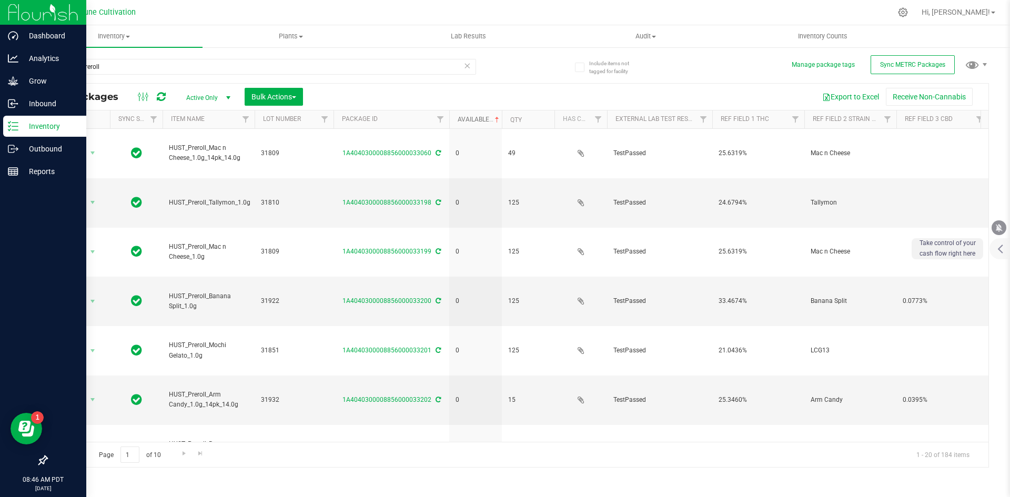
click at [478, 118] on link "Available" at bounding box center [480, 119] width 44 height 7
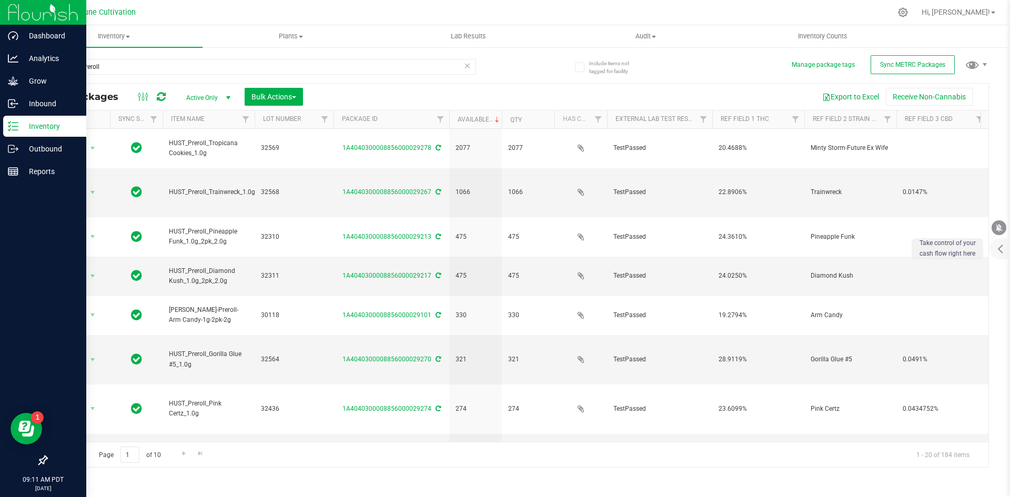
click at [12, 134] on div "Inventory" at bounding box center [44, 126] width 83 height 21
click at [20, 149] on p "Outbound" at bounding box center [49, 149] width 63 height 13
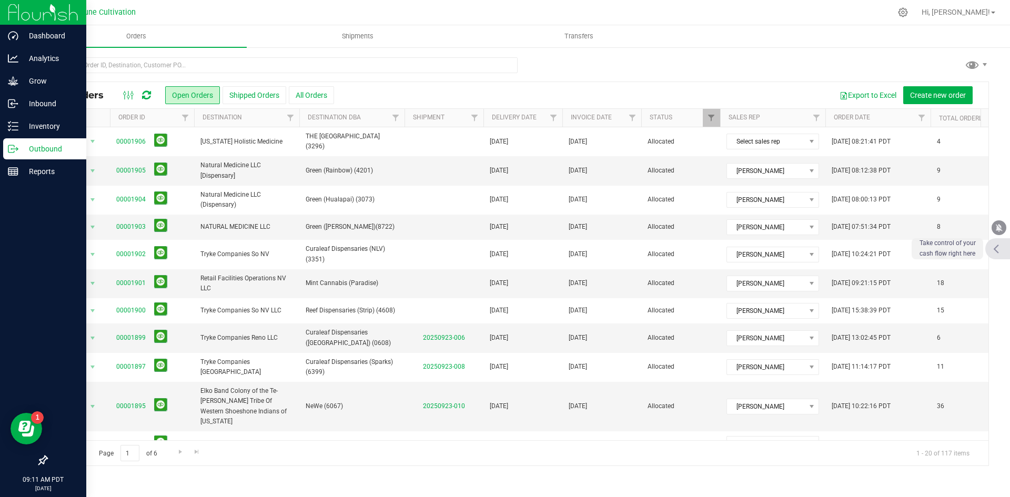
click at [504, 245] on icon at bounding box center [996, 248] width 6 height 9
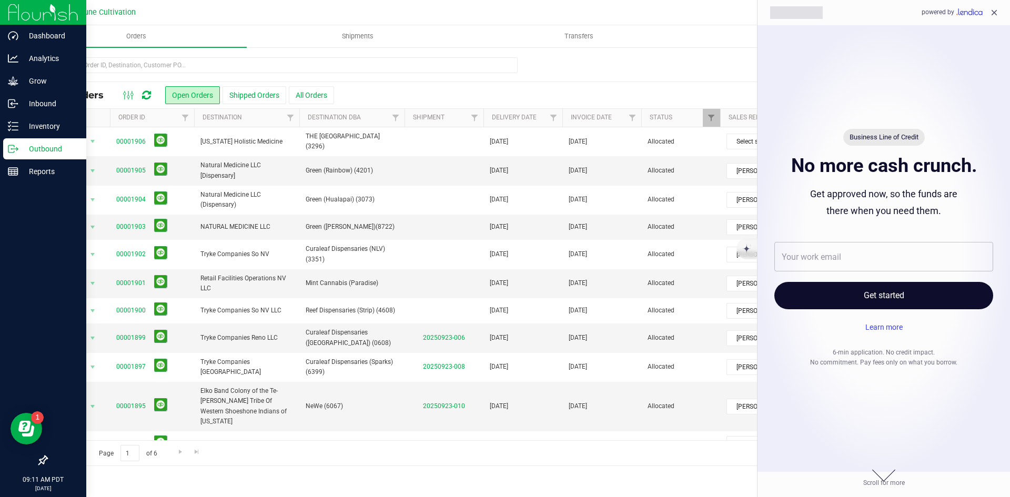
click at [504, 12] on icon "close" at bounding box center [995, 13] width 6 height 6
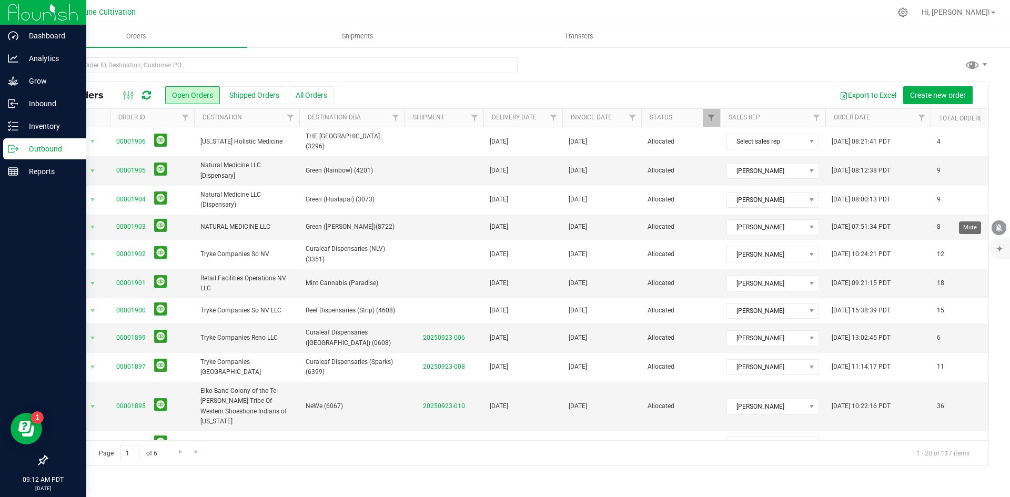
click at [504, 228] on icon "mute" at bounding box center [998, 227] width 9 height 9
click at [18, 152] on p "Outbound" at bounding box center [49, 149] width 63 height 13
click at [31, 130] on p "Inventory" at bounding box center [49, 126] width 63 height 13
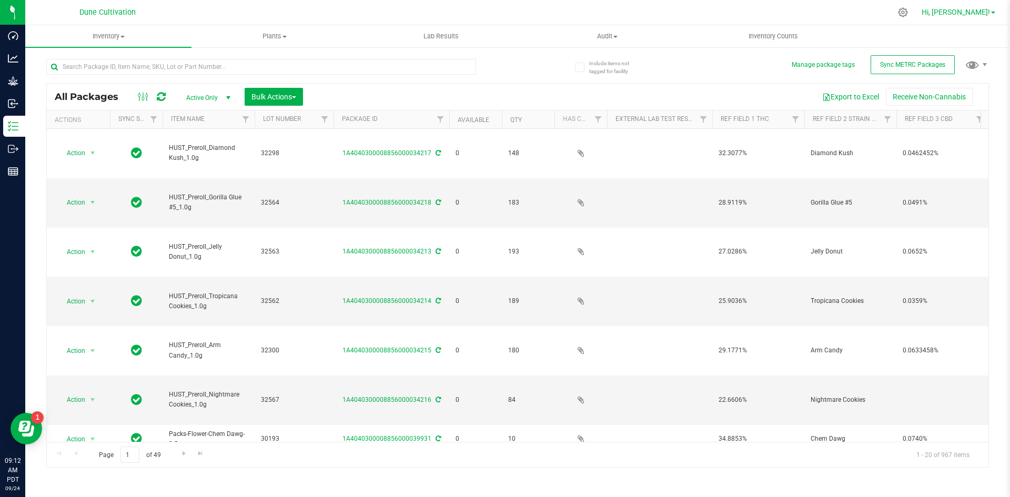
click at [504, 12] on span "Hi, [PERSON_NAME]!" at bounding box center [956, 12] width 68 height 8
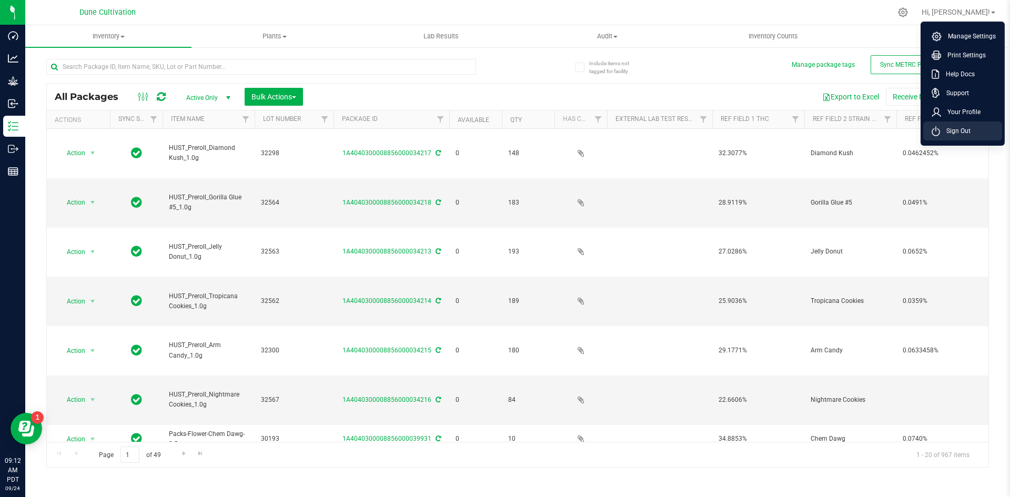
click at [504, 125] on li "Sign Out" at bounding box center [962, 131] width 79 height 19
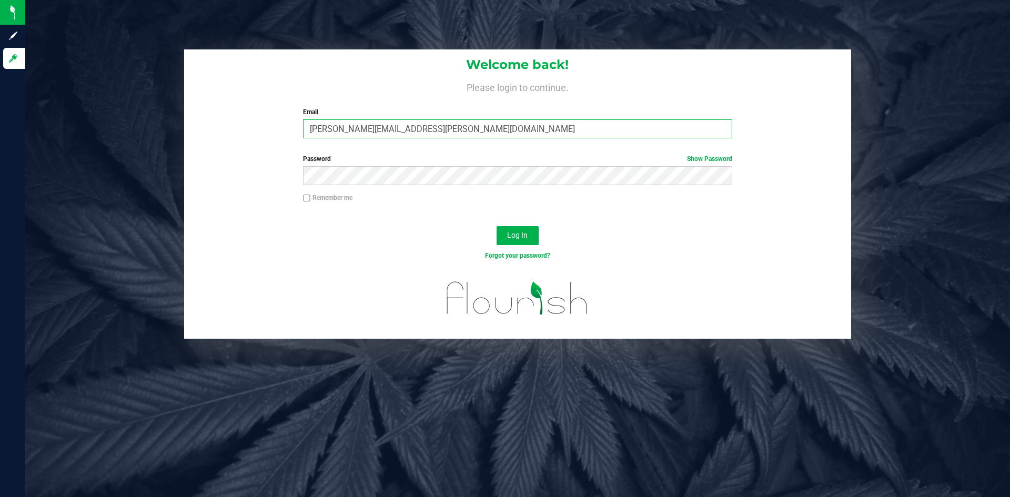
click at [357, 130] on input "[PERSON_NAME][EMAIL_ADDRESS][PERSON_NAME][DOMAIN_NAME]" at bounding box center [517, 128] width 429 height 19
type input "doug.rowell.pro@perfectharvestco.com"
click at [497, 226] on button "Log In" at bounding box center [518, 235] width 42 height 19
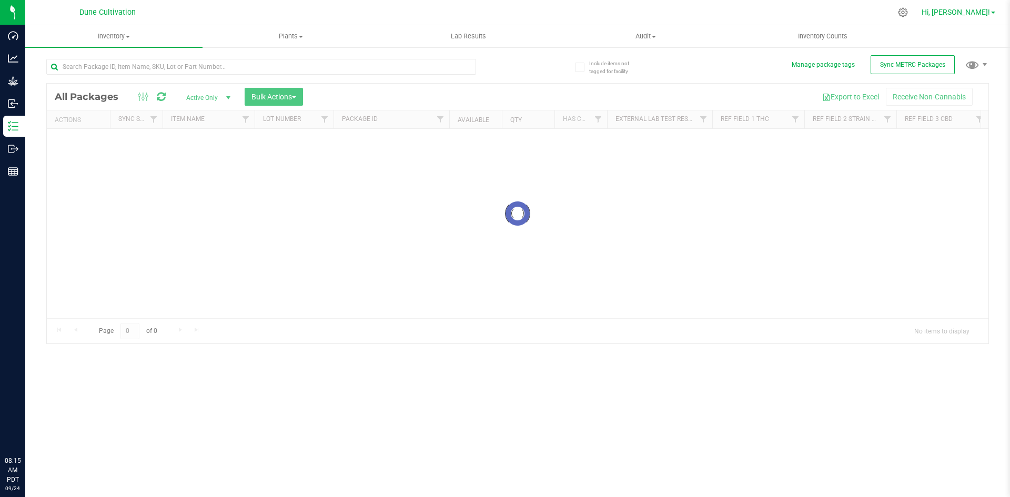
click at [981, 11] on span "Hi, [PERSON_NAME]!" at bounding box center [956, 12] width 68 height 8
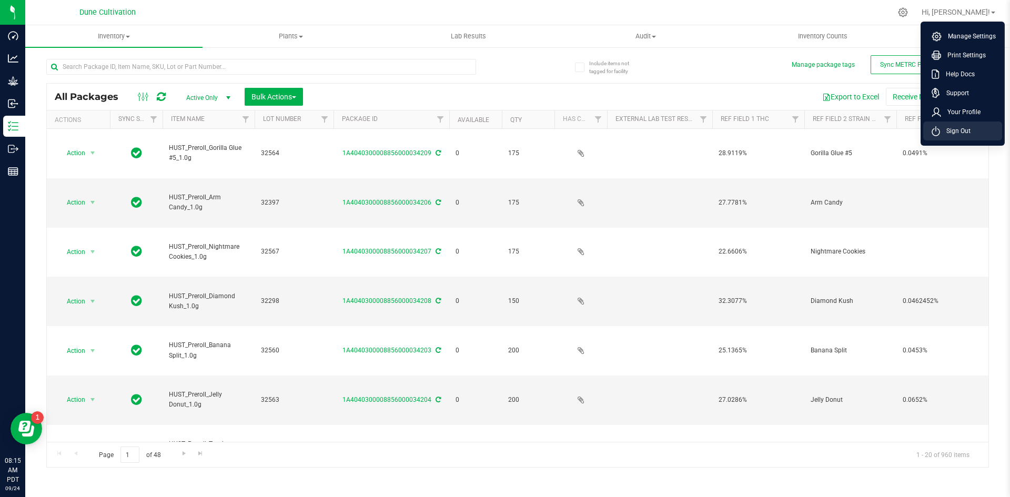
click at [959, 127] on span "Sign Out" at bounding box center [955, 131] width 31 height 11
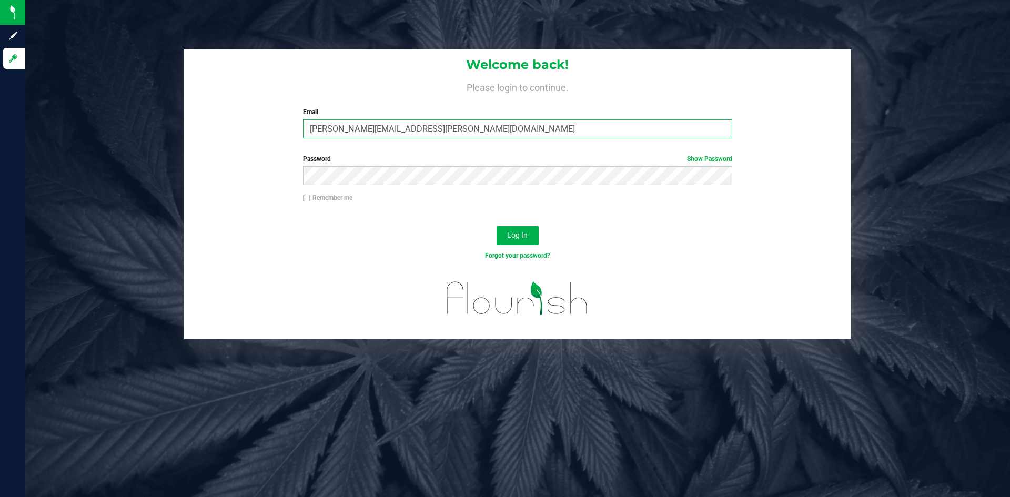
click at [587, 131] on input "[PERSON_NAME][EMAIL_ADDRESS][PERSON_NAME][DOMAIN_NAME]" at bounding box center [517, 128] width 429 height 19
click at [358, 131] on input "[PERSON_NAME][EMAIL_ADDRESS][PERSON_NAME][DOMAIN_NAME]" at bounding box center [517, 128] width 429 height 19
type input "doug.rowell.pro@perfectharvestco.com"
click at [497, 226] on button "Log In" at bounding box center [518, 235] width 42 height 19
